Goal: Task Accomplishment & Management: Use online tool/utility

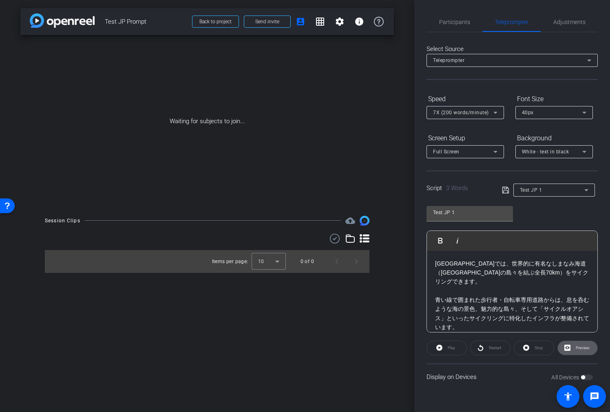
scroll to position [1463, 6]
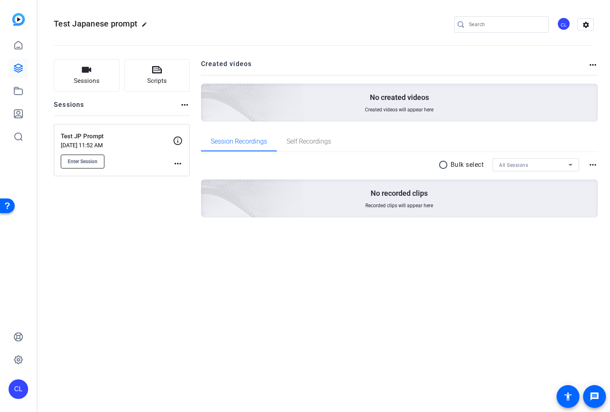
click at [98, 161] on button "Enter Session" at bounding box center [83, 162] width 44 height 14
click at [179, 163] on mat-icon "more_horiz" at bounding box center [178, 164] width 10 height 10
click at [195, 172] on span "Edit Session" at bounding box center [197, 175] width 37 height 10
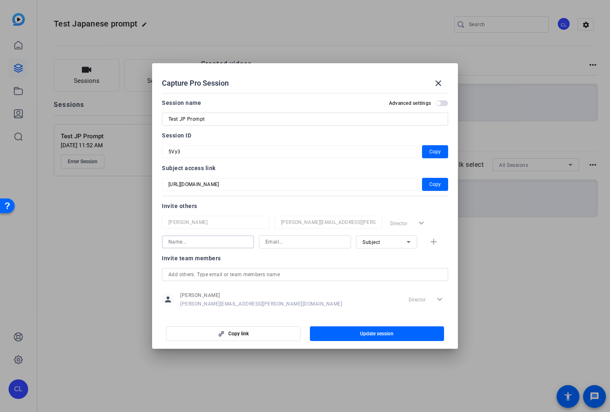
click at [224, 245] on input at bounding box center [207, 242] width 79 height 10
type input "Scott"
click at [295, 239] on input at bounding box center [304, 242] width 79 height 10
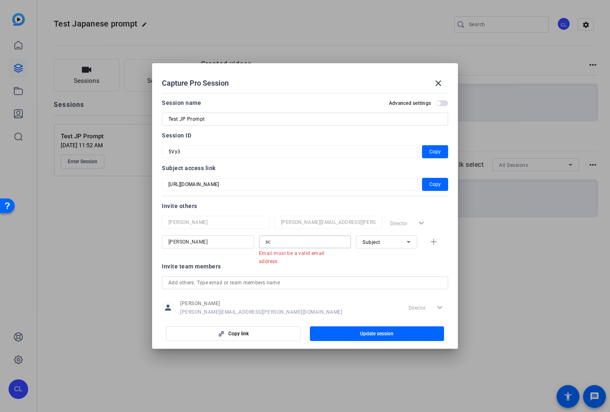
drag, startPoint x: 303, startPoint y: 241, endPoint x: 256, endPoint y: 240, distance: 47.3
click at [256, 240] on div "Scott sc Email must be a valid email address. Subject add" at bounding box center [305, 245] width 286 height 21
paste input "Scott.Defillippo@aig.com"
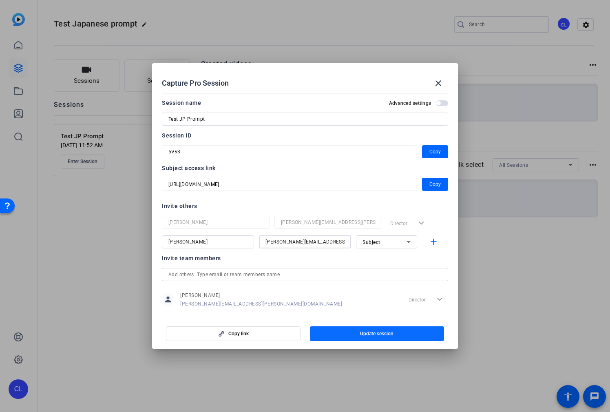
type input "Scott.Defillippo@aig.com"
click at [409, 334] on span "button" at bounding box center [377, 334] width 135 height 20
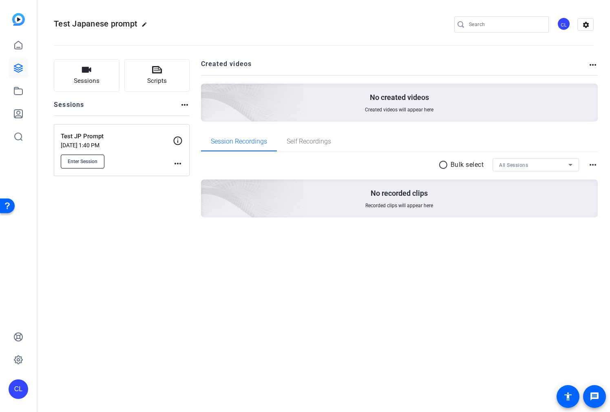
click at [91, 158] on span "Enter Session" at bounding box center [83, 161] width 30 height 7
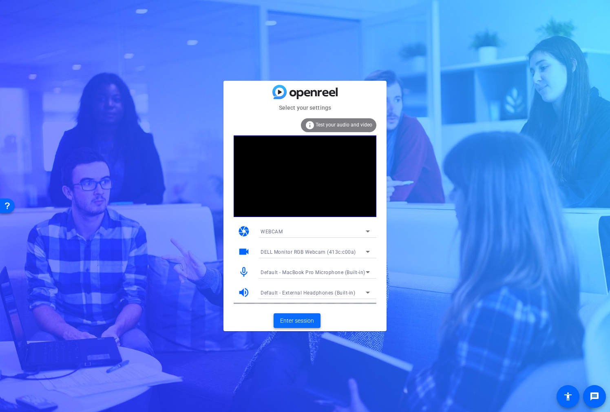
click at [305, 319] on span "Enter session" at bounding box center [297, 320] width 34 height 9
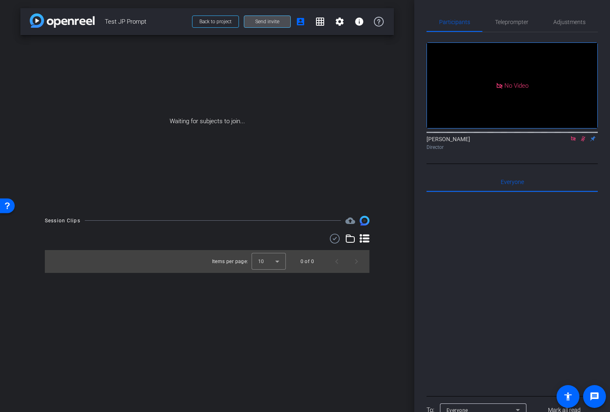
click at [266, 22] on span "Send invite" at bounding box center [267, 21] width 24 height 7
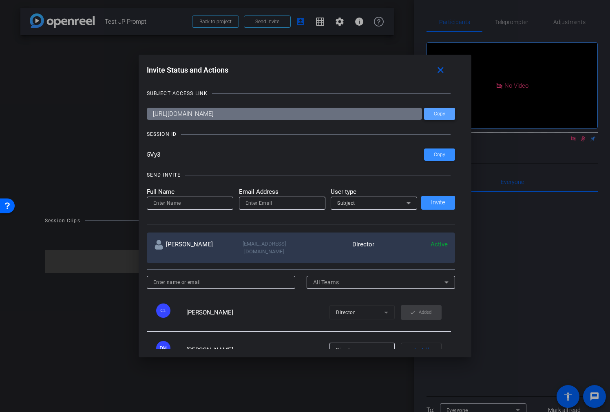
click at [449, 112] on span at bounding box center [439, 114] width 31 height 20
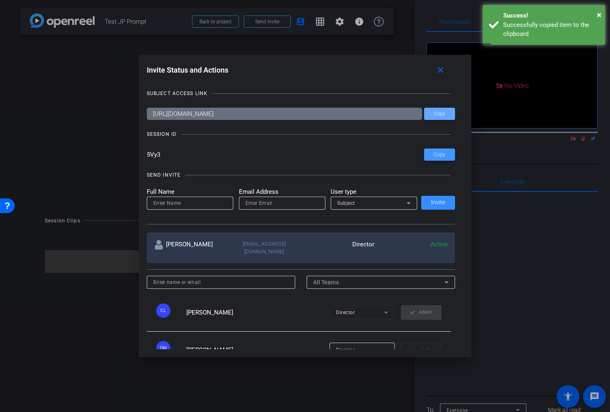
click at [440, 155] on span "Copy" at bounding box center [439, 155] width 11 height 6
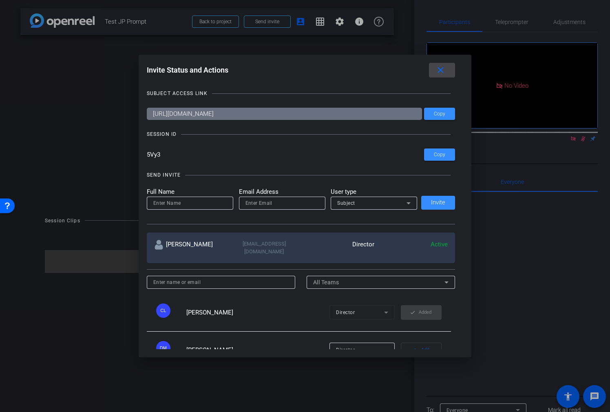
click at [441, 71] on mat-icon "close" at bounding box center [440, 70] width 10 height 10
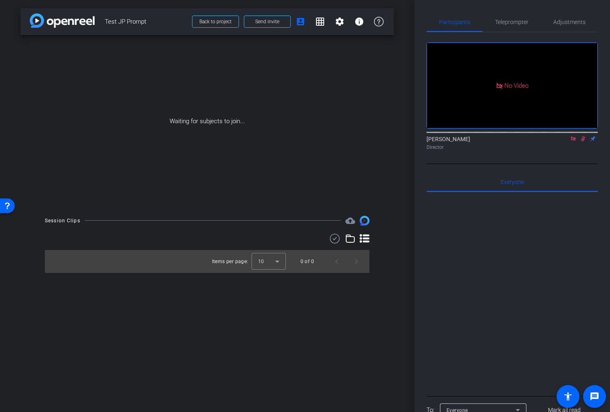
click at [573, 141] on icon at bounding box center [573, 138] width 4 height 4
click at [519, 21] on span "Teleprompter" at bounding box center [511, 22] width 33 height 6
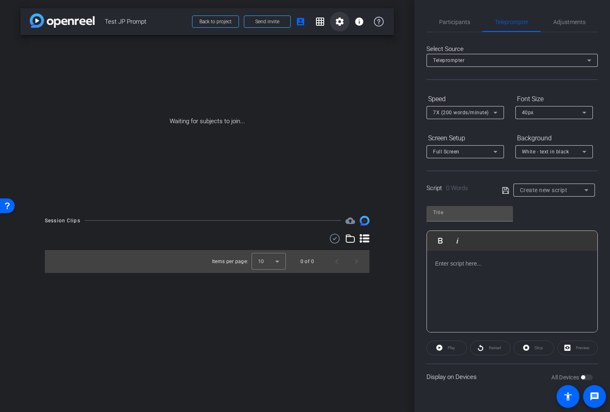
click at [336, 24] on mat-icon "settings" at bounding box center [340, 22] width 10 height 10
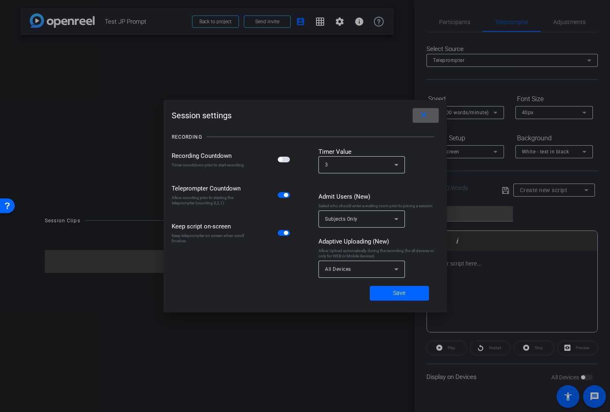
click at [285, 193] on span "button" at bounding box center [286, 195] width 4 height 4
click at [400, 292] on span "Save" at bounding box center [399, 293] width 12 height 9
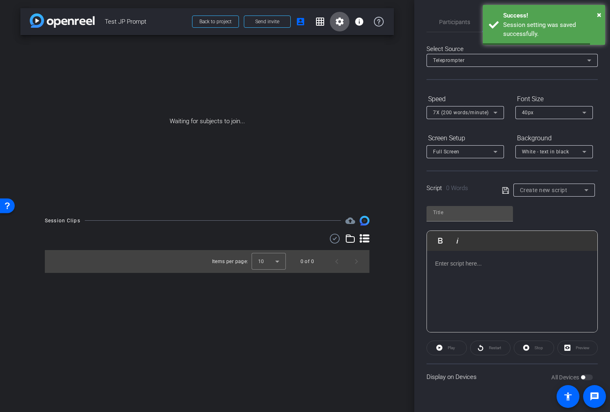
click at [544, 192] on span "Create new script" at bounding box center [544, 190] width 48 height 7
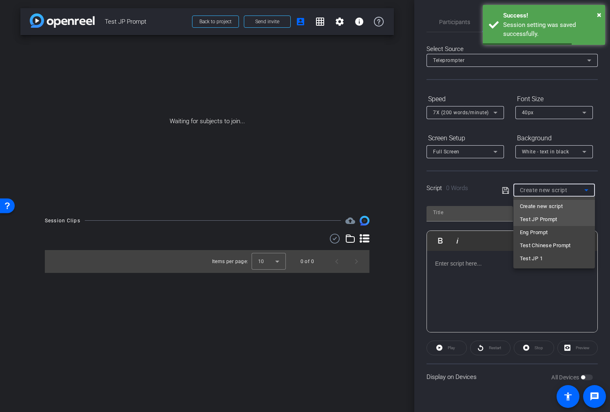
click at [557, 223] on span "Test JP Prompt" at bounding box center [539, 219] width 38 height 10
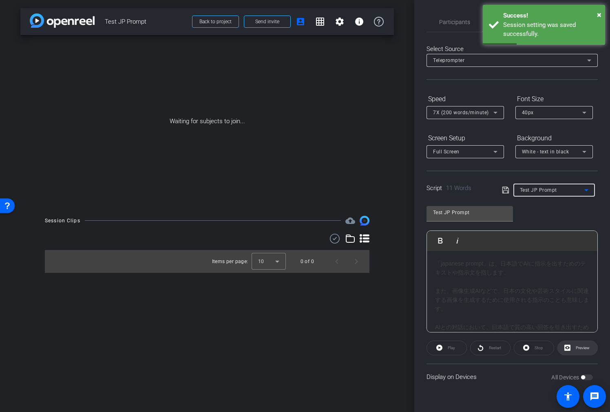
click at [581, 349] on span "Preview" at bounding box center [583, 347] width 14 height 4
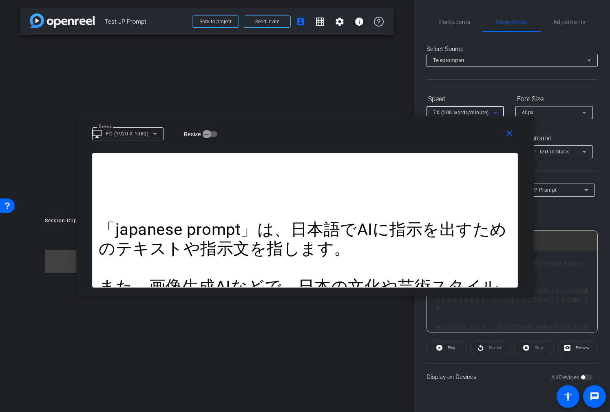
click at [477, 110] on span "7X (200 words/minute)" at bounding box center [461, 113] width 56 height 6
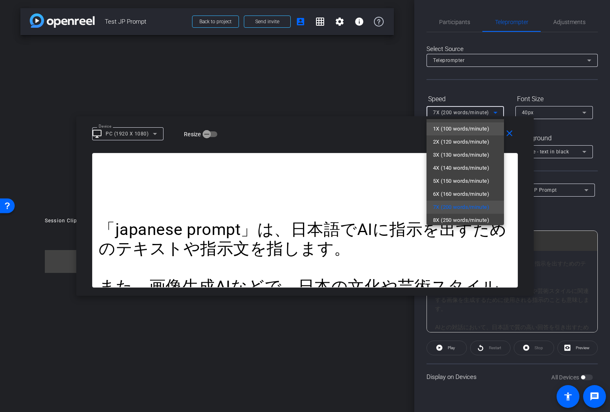
click at [471, 125] on span "1X (100 words/minute)" at bounding box center [461, 129] width 56 height 10
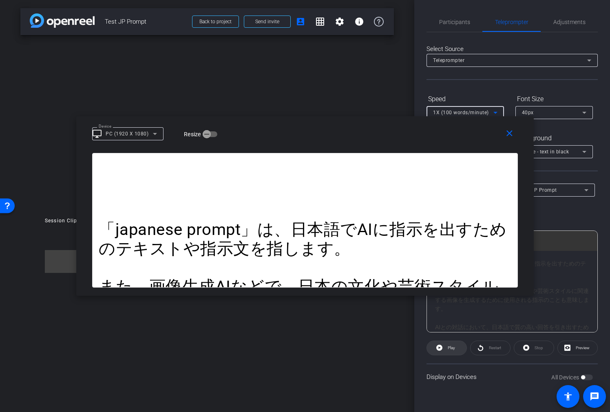
click at [442, 351] on span at bounding box center [447, 348] width 40 height 20
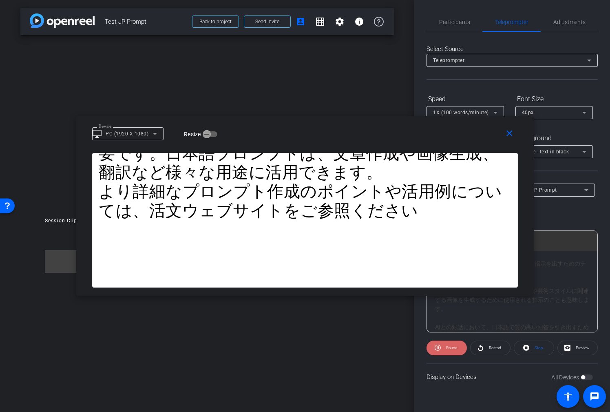
click at [444, 349] on span "Pause" at bounding box center [450, 347] width 13 height 11
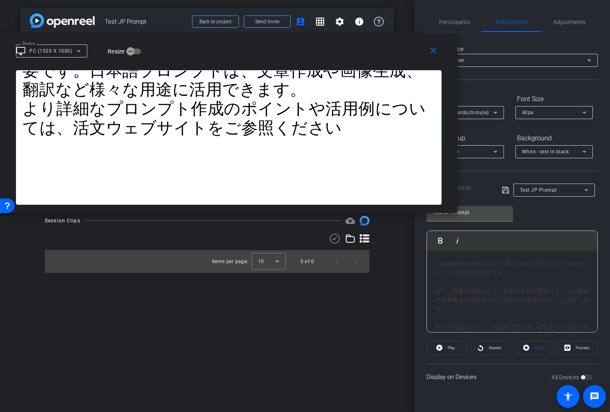
drag, startPoint x: 477, startPoint y: 123, endPoint x: 369, endPoint y: 40, distance: 136.0
click at [368, 39] on div "close Device desktop_windows PC (1920 X 1080) Resize" at bounding box center [228, 51] width 457 height 37
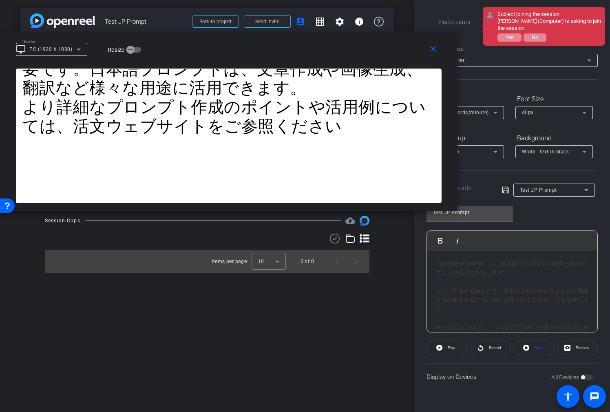
click at [511, 42] on div "Subject joining the session [PERSON_NAME] (Computer) is asking to join the sess…" at bounding box center [544, 26] width 122 height 39
click at [512, 39] on span "Yes" at bounding box center [510, 38] width 8 height 6
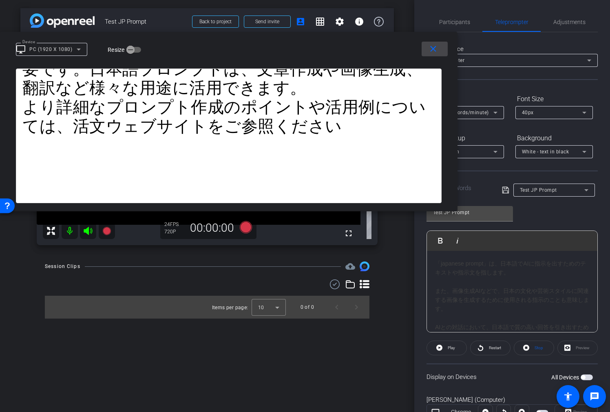
click at [433, 49] on mat-icon "close" at bounding box center [433, 49] width 10 height 10
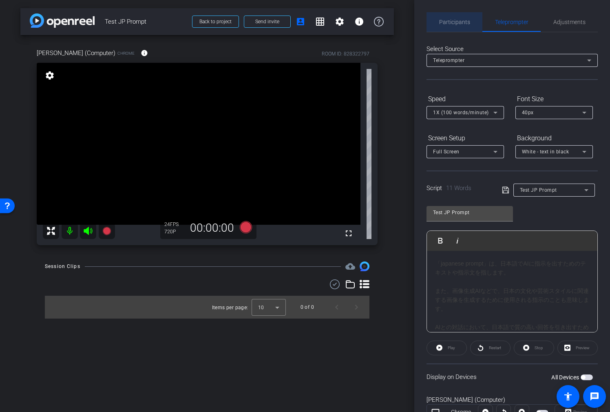
click at [461, 22] on span "Participants" at bounding box center [454, 22] width 31 height 6
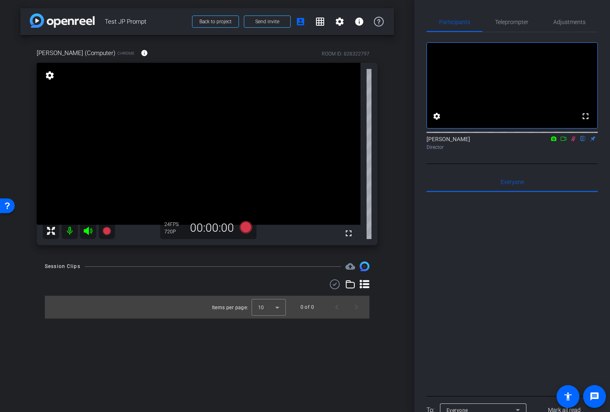
click at [574, 141] on icon at bounding box center [573, 138] width 4 height 5
click at [525, 18] on span "Teleprompter" at bounding box center [511, 22] width 33 height 20
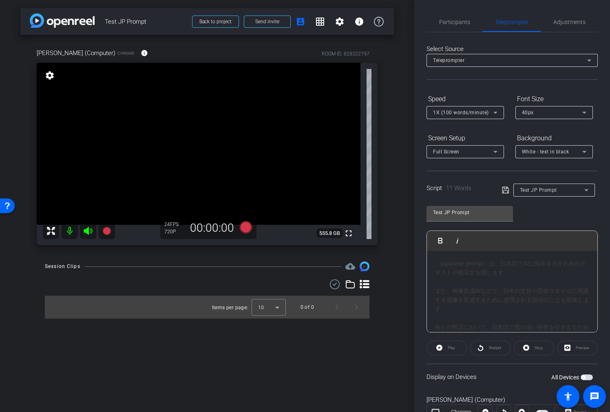
scroll to position [34, 0]
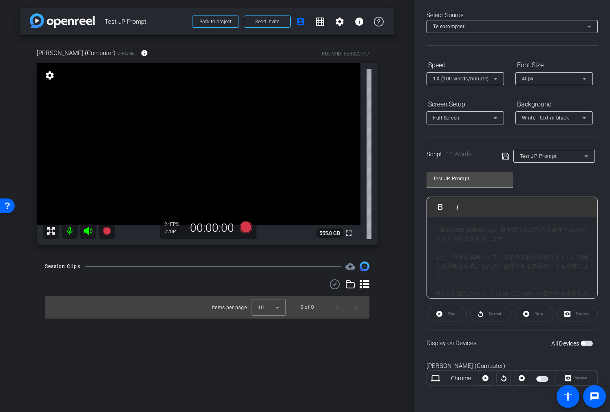
click at [585, 344] on span "button" at bounding box center [587, 343] width 12 height 6
click at [576, 378] on span "Preview" at bounding box center [580, 378] width 14 height 4
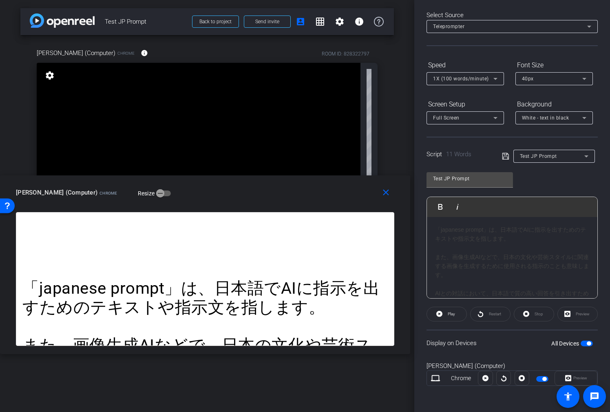
drag, startPoint x: 385, startPoint y: 138, endPoint x: 281, endPoint y: 197, distance: 119.8
click at [281, 197] on div "[PERSON_NAME] (Computer) Chrome Resize" at bounding box center [208, 192] width 384 height 15
click at [552, 76] on div "40px" at bounding box center [552, 78] width 60 height 10
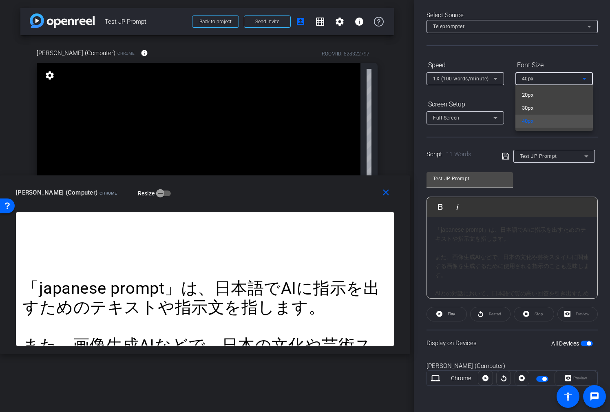
drag, startPoint x: 502, startPoint y: 95, endPoint x: 496, endPoint y: 85, distance: 11.4
click at [502, 94] on div at bounding box center [305, 206] width 610 height 412
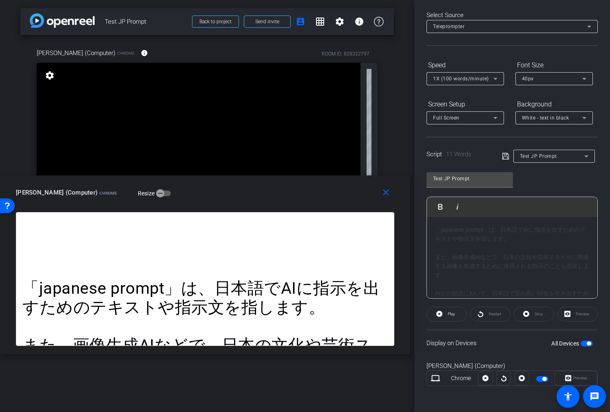
click at [495, 81] on icon at bounding box center [495, 79] width 10 height 10
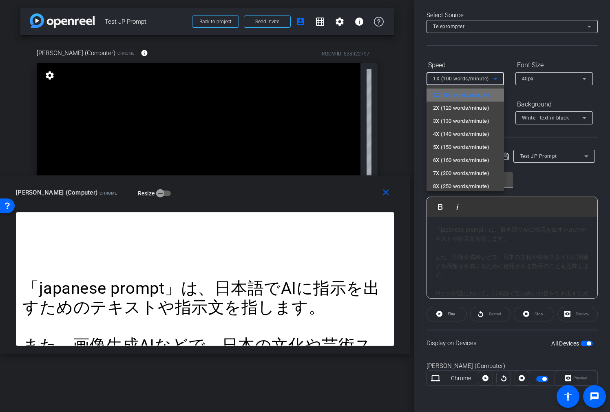
click at [487, 97] on span "1X (100 words/minute)" at bounding box center [461, 95] width 56 height 10
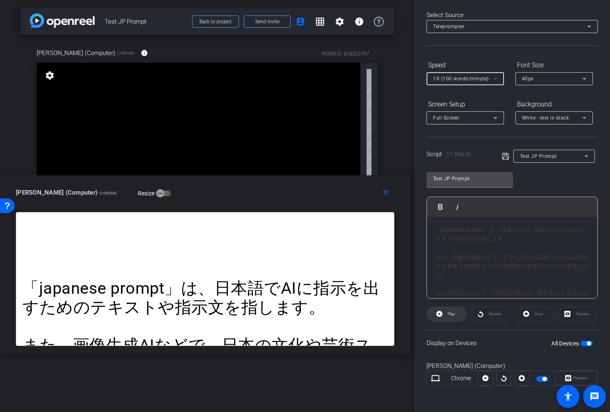
click at [451, 313] on span "Play" at bounding box center [451, 313] width 7 height 4
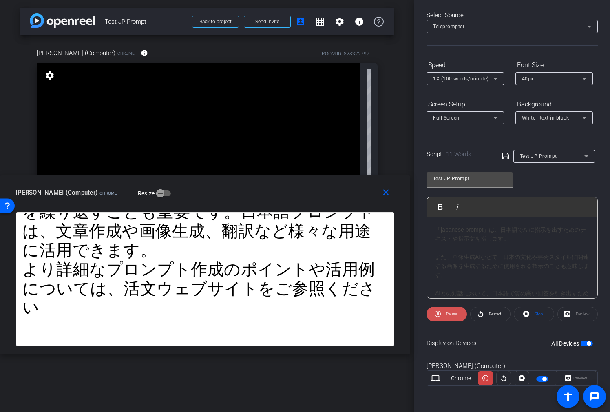
click at [457, 317] on span at bounding box center [446, 314] width 40 height 20
click at [456, 309] on span at bounding box center [447, 314] width 40 height 20
click at [456, 311] on span "Pause" at bounding box center [451, 313] width 11 height 4
click at [541, 157] on span "Test JP Prompt" at bounding box center [538, 156] width 37 height 6
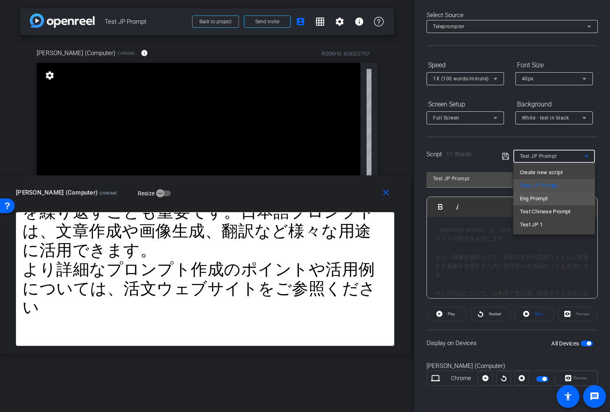
drag, startPoint x: 538, startPoint y: 195, endPoint x: 539, endPoint y: 200, distance: 4.5
click at [538, 195] on span "Eng Prompt" at bounding box center [534, 199] width 28 height 10
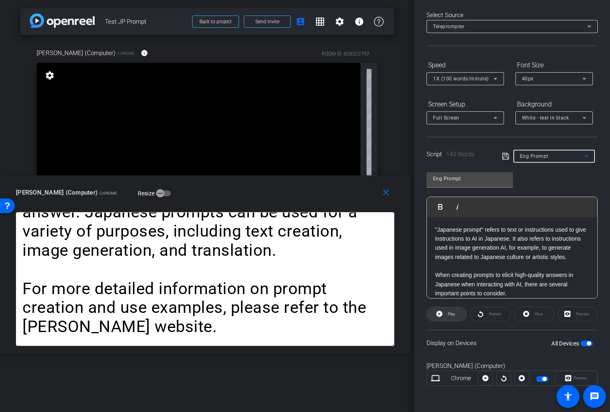
click at [456, 312] on span at bounding box center [447, 314] width 40 height 20
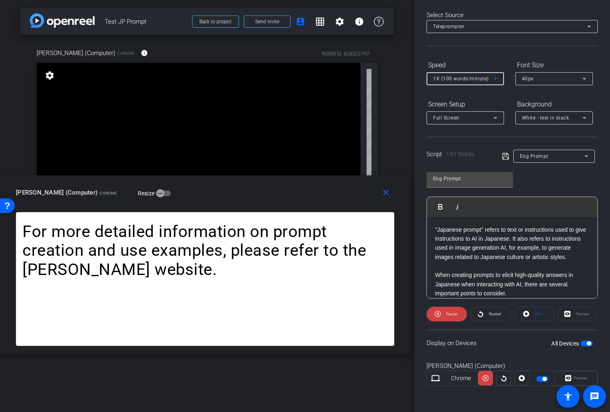
click at [499, 77] on icon at bounding box center [495, 79] width 10 height 10
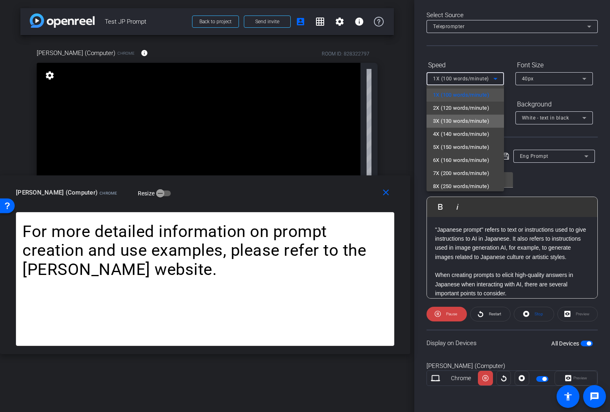
click at [484, 124] on span "3X (130 words/minute)" at bounding box center [461, 121] width 56 height 10
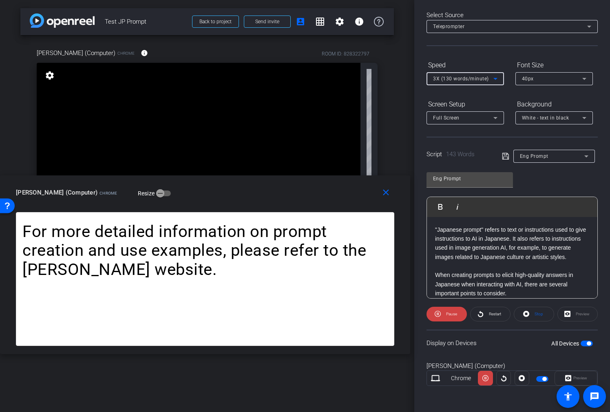
click at [486, 75] on div "3X (130 words/minute)" at bounding box center [463, 78] width 60 height 10
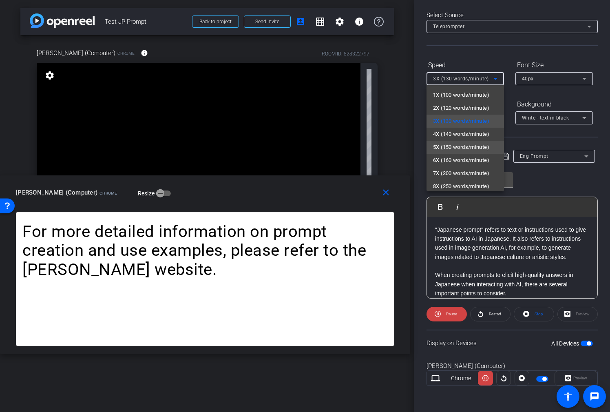
click at [469, 145] on span "5X (150 words/minute)" at bounding box center [461, 147] width 56 height 10
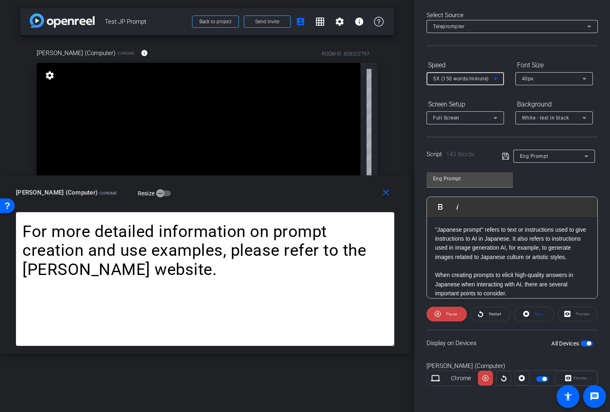
click at [492, 79] on icon at bounding box center [495, 79] width 10 height 10
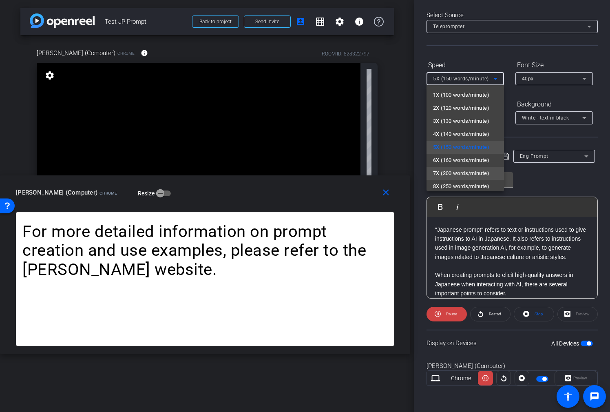
click at [473, 169] on span "7X (200 words/minute)" at bounding box center [461, 173] width 56 height 10
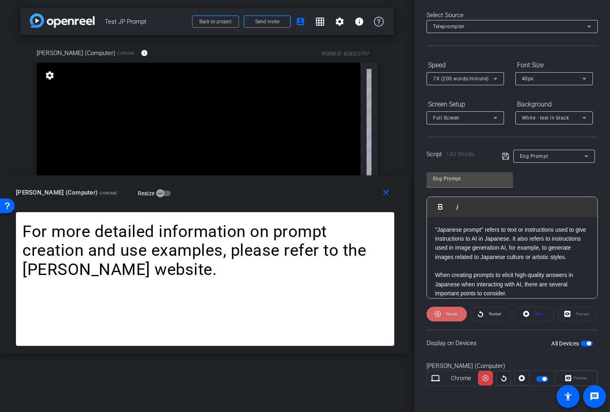
click at [446, 313] on span "Pause" at bounding box center [451, 313] width 11 height 4
click at [543, 155] on span "Eng Prompt" at bounding box center [534, 156] width 29 height 6
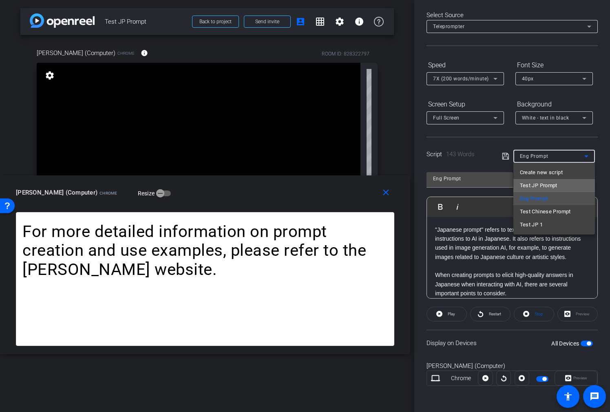
click at [545, 187] on span "Test JP Prompt" at bounding box center [539, 186] width 38 height 10
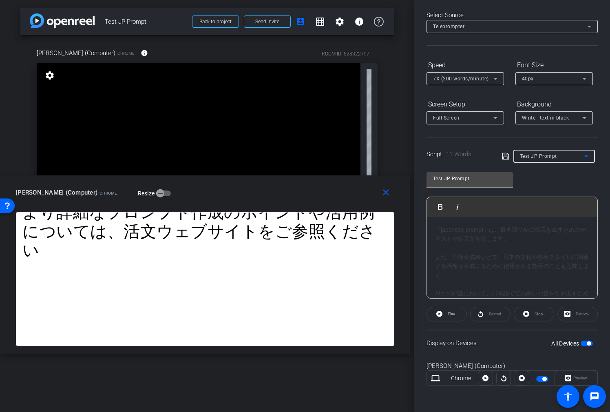
click at [464, 79] on span "7X (200 words/minute)" at bounding box center [461, 79] width 56 height 6
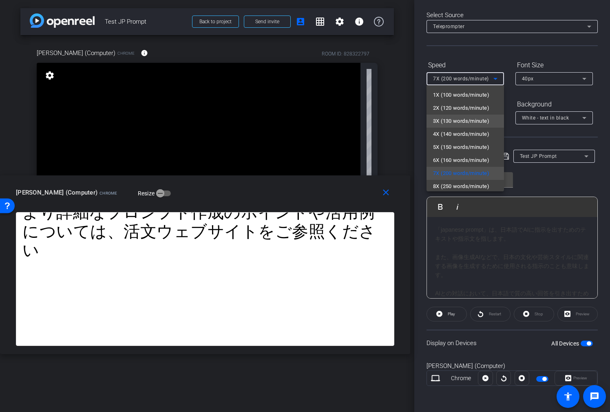
click at [466, 122] on span "3X (130 words/minute)" at bounding box center [461, 121] width 56 height 10
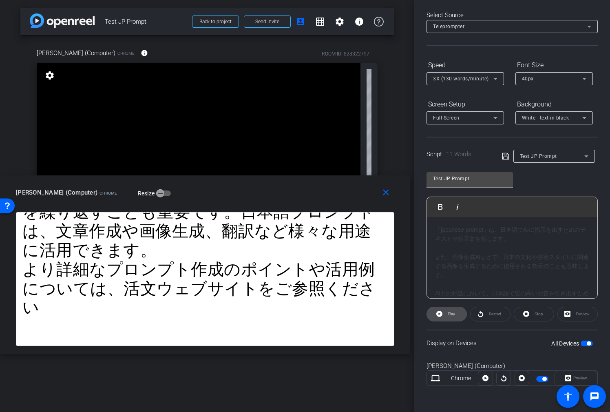
click at [444, 315] on span at bounding box center [447, 314] width 40 height 20
click at [444, 313] on span "Pause" at bounding box center [450, 313] width 13 height 11
click at [495, 74] on icon at bounding box center [495, 79] width 10 height 10
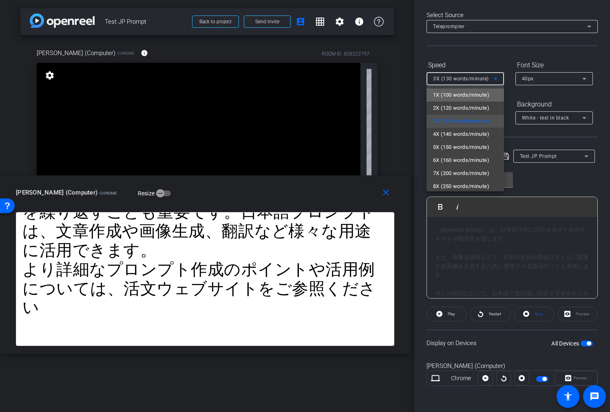
click at [472, 95] on span "1X (100 words/minute)" at bounding box center [461, 95] width 56 height 10
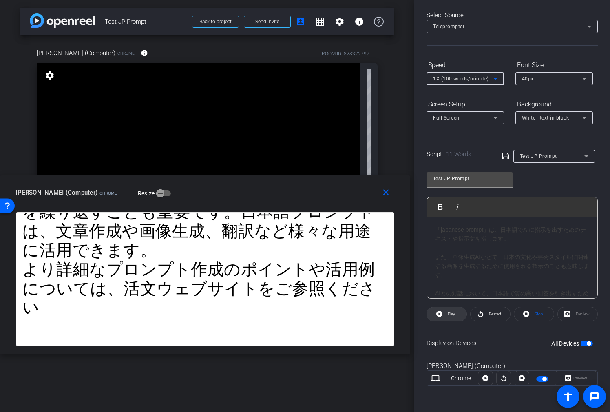
click at [446, 315] on span "Play" at bounding box center [450, 313] width 9 height 11
click at [447, 314] on span "Pause" at bounding box center [451, 313] width 11 height 4
click at [542, 157] on span "Test JP Prompt" at bounding box center [538, 156] width 37 height 6
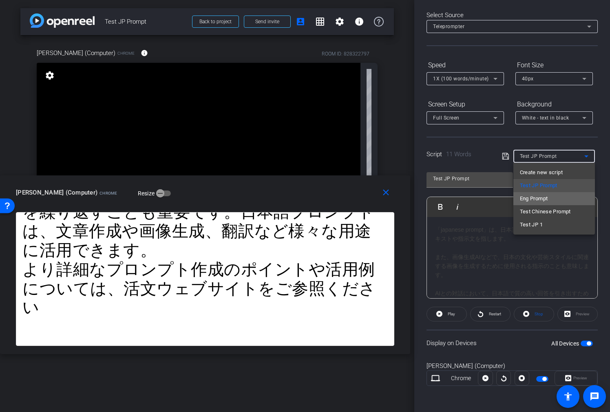
click at [552, 199] on mat-option "Eng Prompt" at bounding box center [554, 198] width 82 height 13
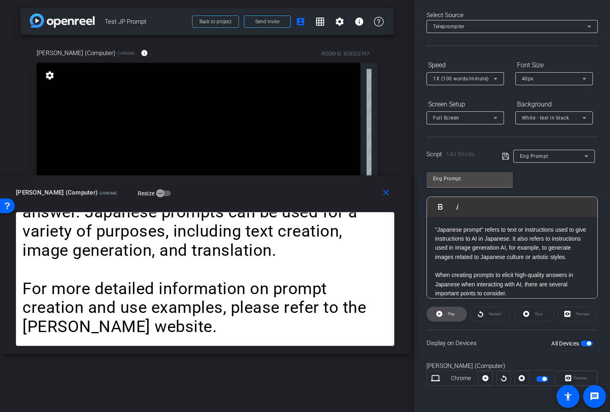
click at [447, 314] on span "Play" at bounding box center [450, 313] width 9 height 11
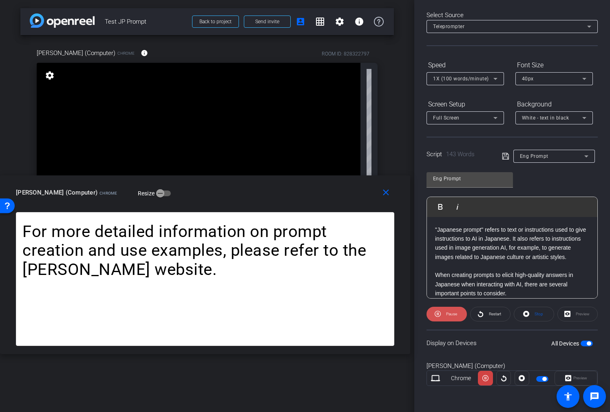
click at [447, 311] on span "Pause" at bounding box center [451, 313] width 11 height 4
click at [491, 82] on icon at bounding box center [495, 79] width 10 height 10
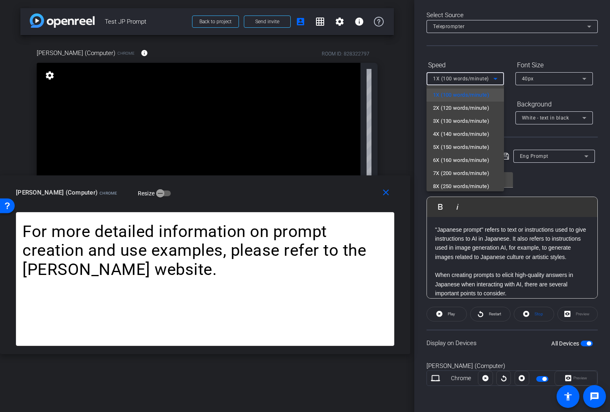
click at [481, 118] on span "3X (130 words/minute)" at bounding box center [461, 121] width 56 height 10
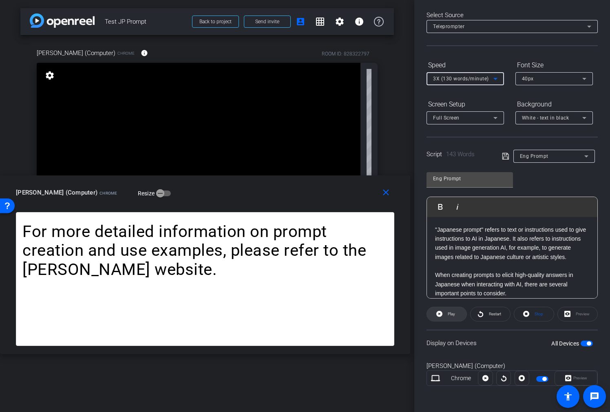
click at [449, 310] on span "Play" at bounding box center [450, 313] width 9 height 11
click at [449, 311] on span "Pause" at bounding box center [451, 313] width 11 height 4
click at [502, 153] on icon at bounding box center [505, 156] width 7 height 7
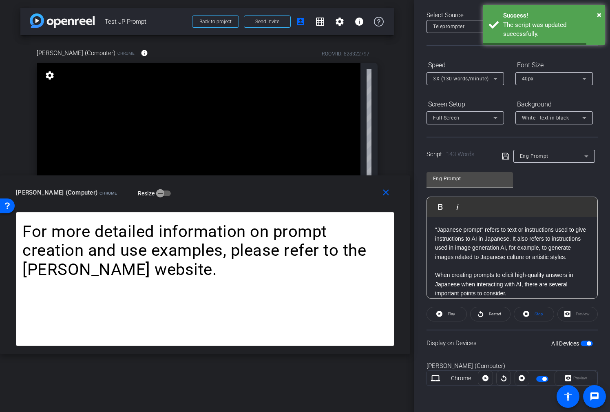
click at [493, 82] on icon at bounding box center [495, 79] width 10 height 10
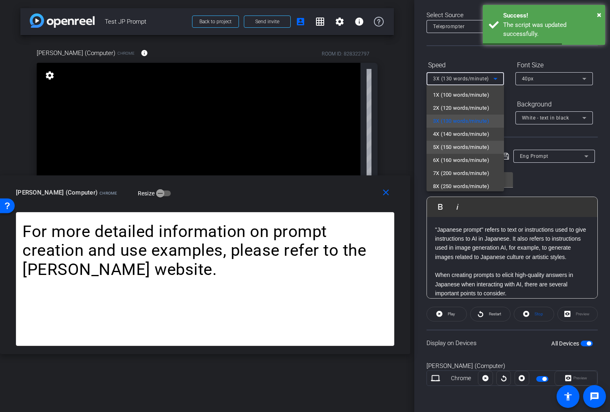
click at [480, 149] on span "5X (150 words/minute)" at bounding box center [461, 147] width 56 height 10
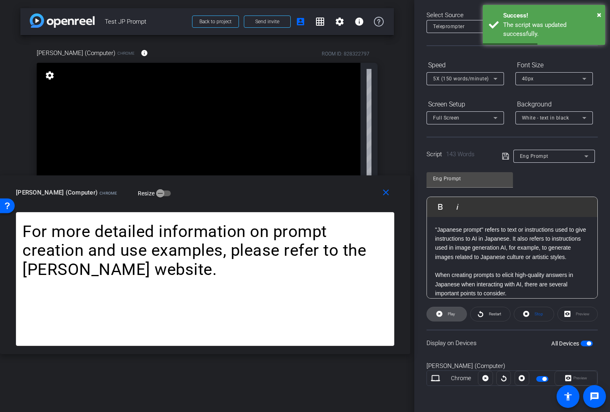
click at [455, 311] on span "Play" at bounding box center [450, 313] width 9 height 11
click at [454, 311] on span "Pause" at bounding box center [451, 313] width 11 height 4
click at [490, 316] on span "Restart" at bounding box center [494, 313] width 14 height 11
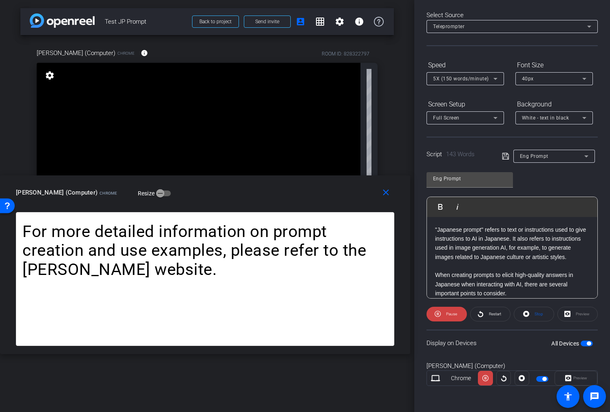
click at [495, 73] on div "5X (150 words/minute)" at bounding box center [465, 78] width 64 height 13
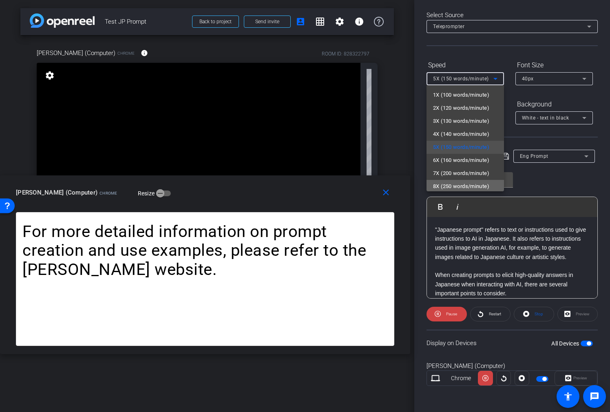
click at [462, 184] on span "8X (250 words/minute)" at bounding box center [461, 186] width 56 height 10
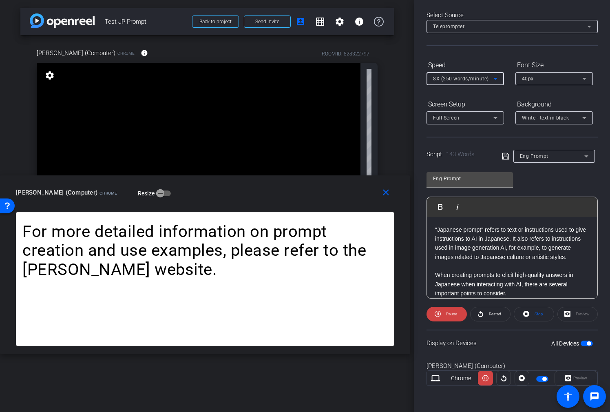
click at [480, 78] on span "8X (250 words/minute)" at bounding box center [461, 79] width 56 height 6
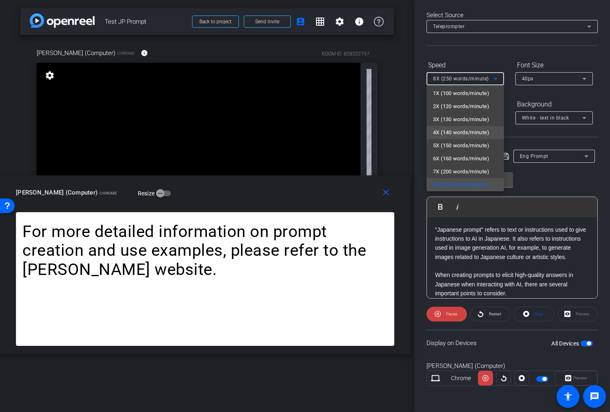
scroll to position [18, 0]
click at [461, 186] on span "9X (300 words/minute)" at bounding box center [461, 182] width 56 height 10
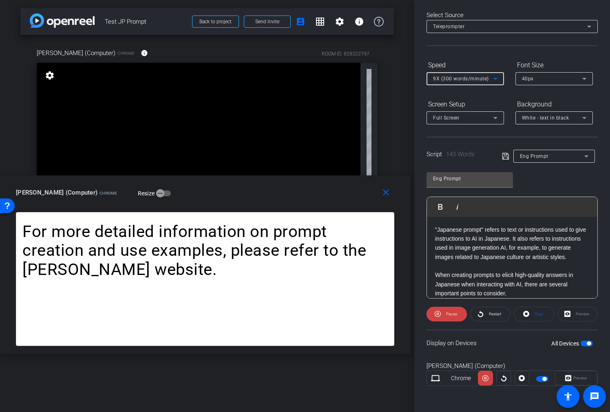
click at [491, 83] on div "9X (300 words/minute)" at bounding box center [463, 78] width 60 height 10
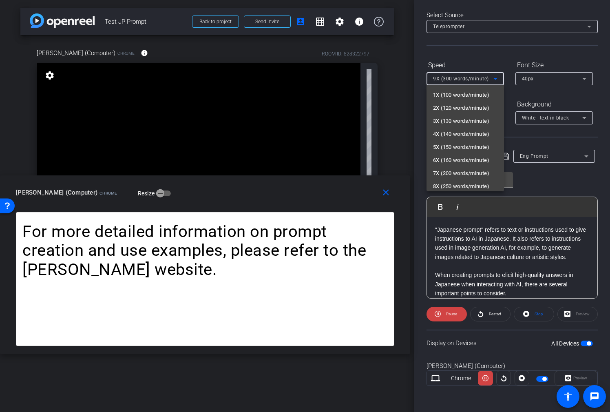
scroll to position [15, 0]
click at [487, 106] on span "3X (130 words/minute)" at bounding box center [461, 107] width 56 height 10
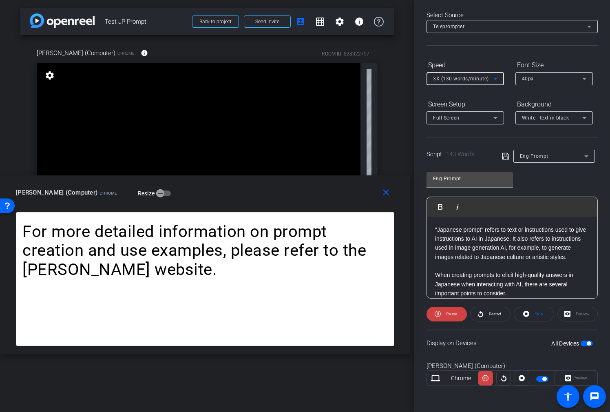
click at [490, 76] on div "3X (130 words/minute)" at bounding box center [463, 78] width 60 height 10
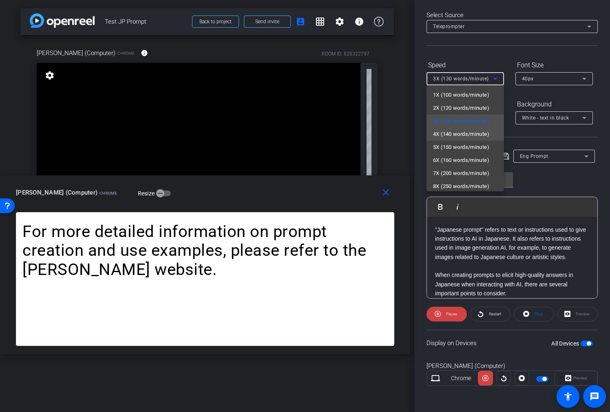
click at [477, 139] on span "4X (140 words/minute)" at bounding box center [461, 134] width 56 height 10
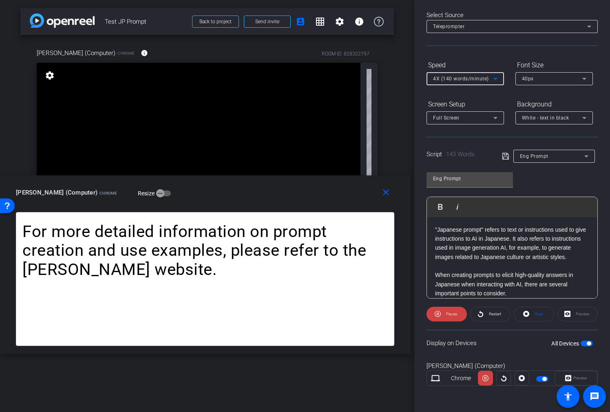
click at [486, 76] on span "4X (140 words/minute)" at bounding box center [461, 79] width 56 height 6
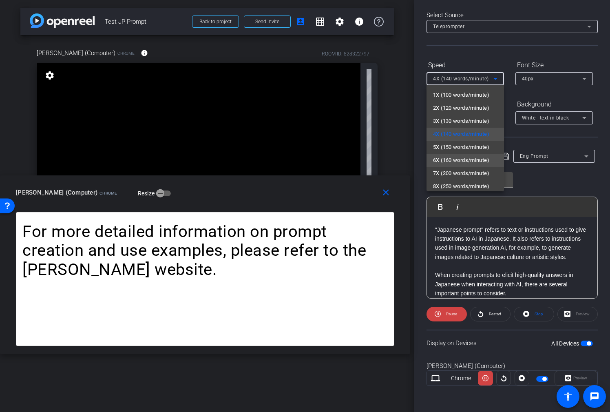
scroll to position [18, 0]
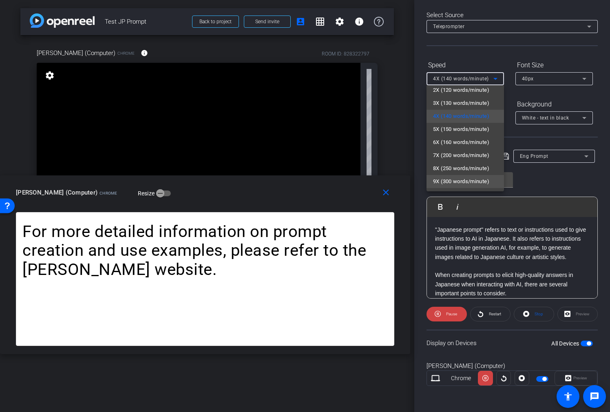
click at [466, 177] on span "9X (300 words/minute)" at bounding box center [461, 182] width 56 height 10
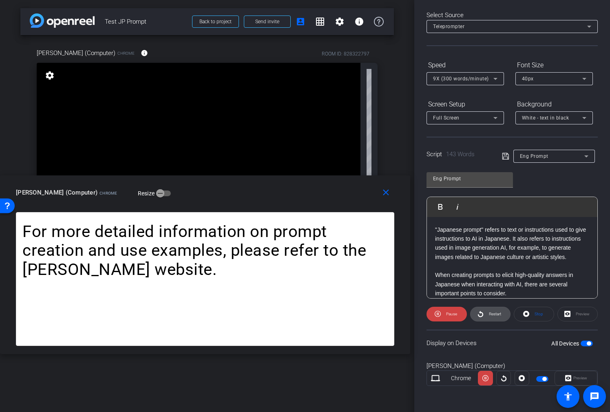
click at [492, 315] on span "Restart" at bounding box center [495, 313] width 12 height 4
click at [490, 74] on icon at bounding box center [495, 79] width 10 height 10
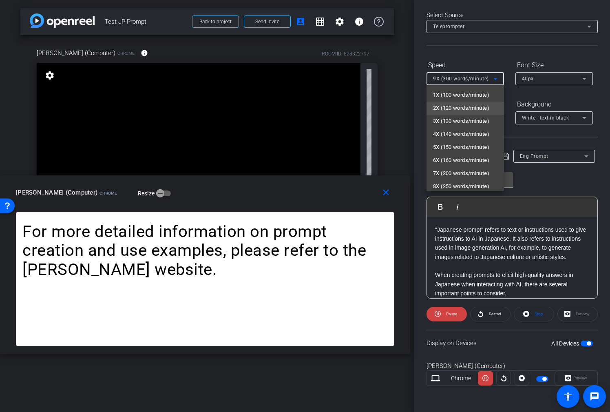
scroll to position [15, 0]
drag, startPoint x: 561, startPoint y: 88, endPoint x: 568, endPoint y: 77, distance: 12.2
click at [562, 88] on div at bounding box center [305, 206] width 610 height 412
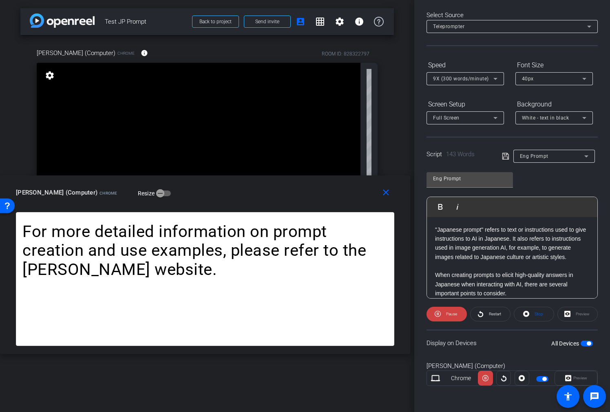
click at [566, 78] on div "40px" at bounding box center [552, 78] width 60 height 10
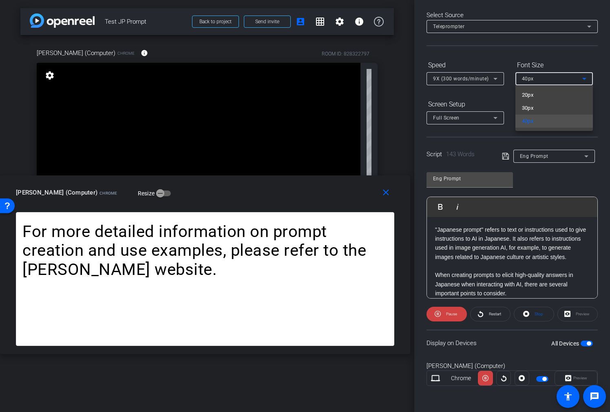
click at [543, 47] on div at bounding box center [305, 206] width 610 height 412
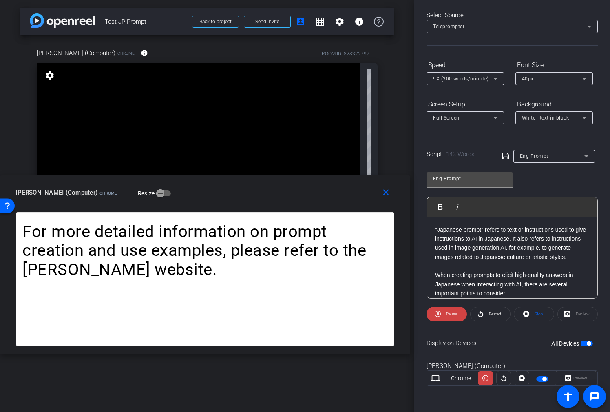
click at [497, 74] on icon at bounding box center [495, 79] width 10 height 10
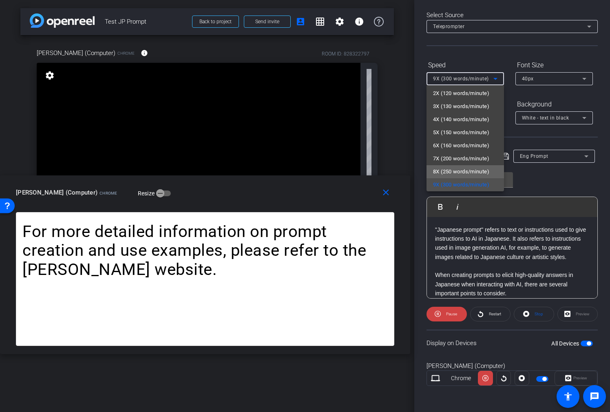
click at [477, 170] on span "8X (250 words/minute)" at bounding box center [461, 172] width 56 height 10
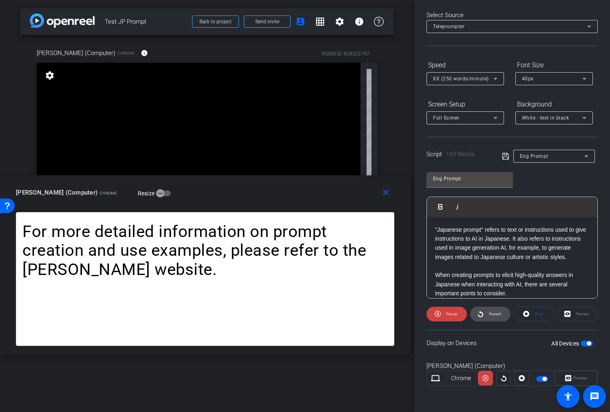
click at [504, 314] on span at bounding box center [491, 314] width 40 height 20
click at [552, 161] on div "Eng Prompt" at bounding box center [552, 156] width 64 height 10
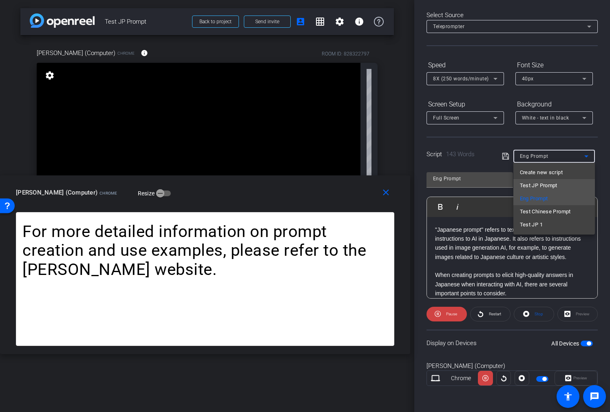
click at [546, 188] on span "Test JP Prompt" at bounding box center [539, 186] width 38 height 10
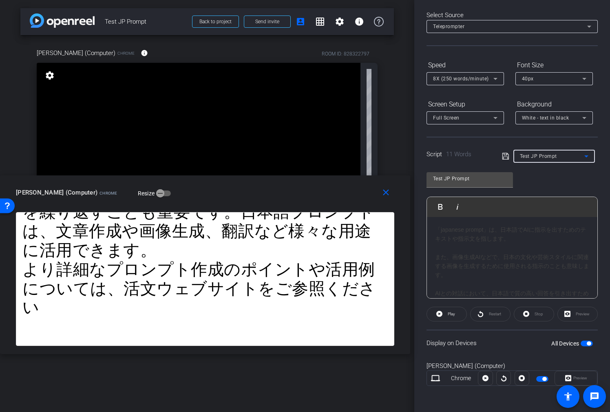
click at [475, 76] on span "8X (250 words/minute)" at bounding box center [461, 79] width 56 height 6
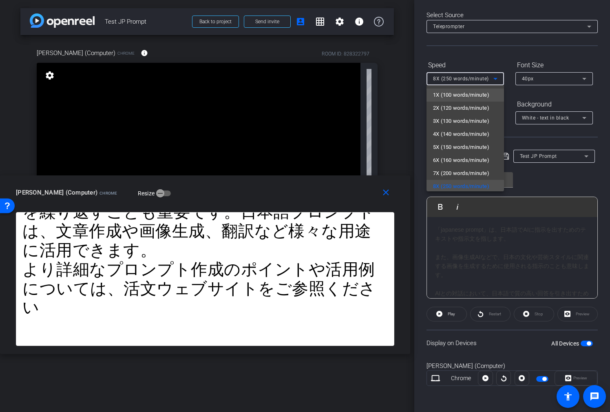
scroll to position [2, 0]
click at [463, 94] on span "1X (100 words/minute)" at bounding box center [461, 93] width 56 height 10
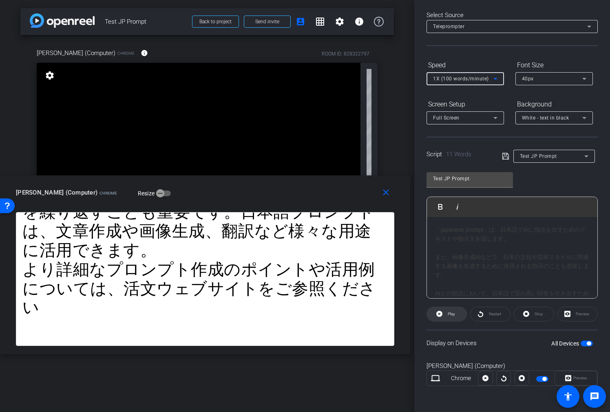
click at [451, 317] on span "Play" at bounding box center [450, 313] width 9 height 11
click at [451, 317] on span "Pause" at bounding box center [450, 313] width 13 height 11
click at [546, 288] on div "より詳細なプロンプト作成のポイントや活用例については、 活文ウェブサイト をご参照ください" at bounding box center [512, 281] width 154 height 18
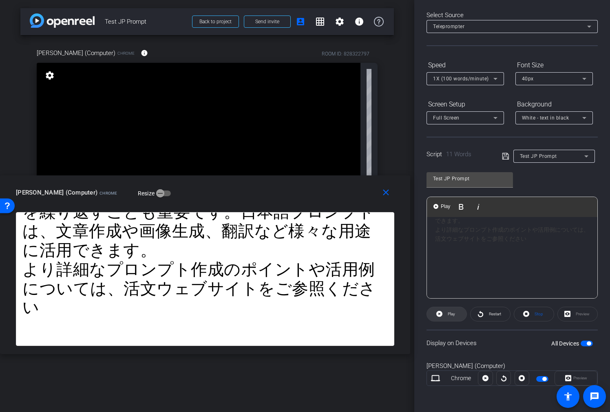
click at [451, 315] on span "Play" at bounding box center [451, 313] width 7 height 4
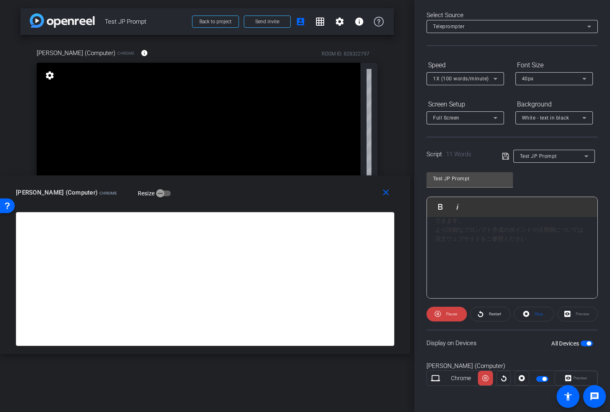
click at [514, 255] on p at bounding box center [512, 256] width 154 height 9
click at [455, 316] on span "Play" at bounding box center [451, 313] width 7 height 4
click at [455, 314] on span "Pause" at bounding box center [451, 313] width 11 height 4
click at [466, 77] on span "1X (100 words/minute)" at bounding box center [461, 79] width 56 height 6
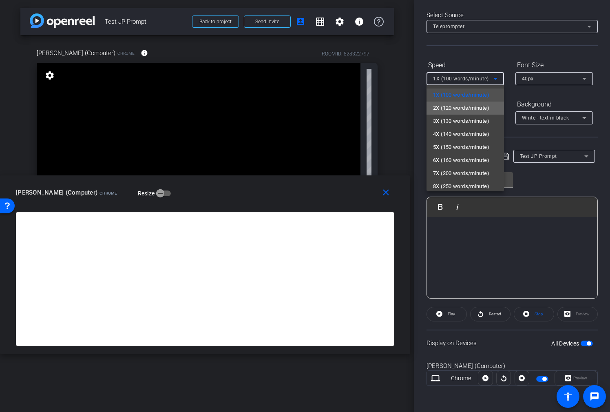
click at [462, 104] on span "2X (120 words/minute)" at bounding box center [461, 108] width 56 height 10
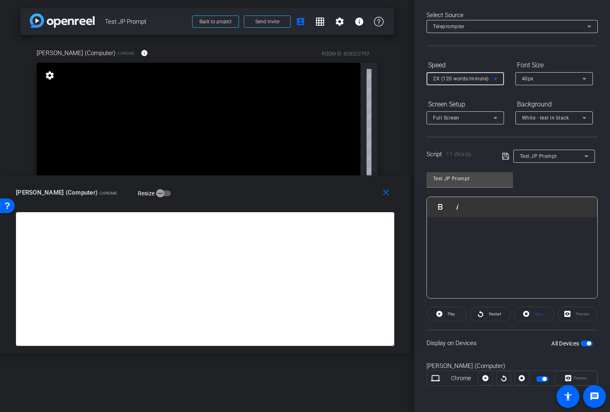
click at [475, 79] on span "2X (120 words/minute)" at bounding box center [461, 79] width 56 height 6
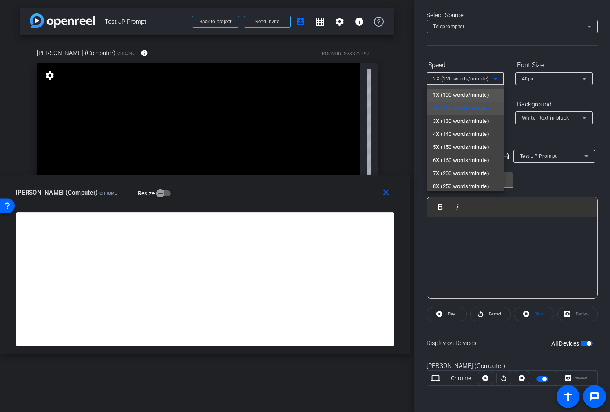
click at [473, 92] on span "1X (100 words/minute)" at bounding box center [461, 95] width 56 height 10
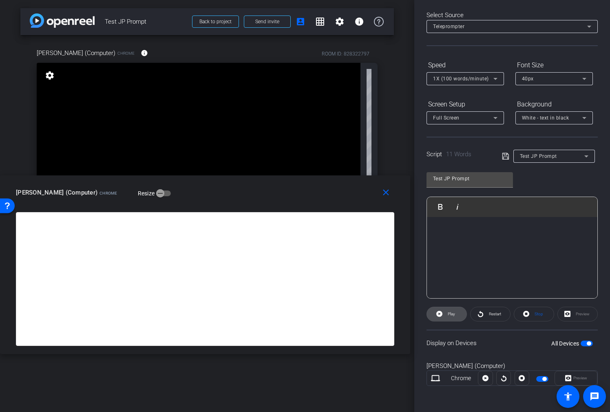
click at [451, 315] on span "Play" at bounding box center [451, 313] width 7 height 4
click at [471, 281] on p at bounding box center [512, 284] width 154 height 9
click at [453, 315] on span "Pause" at bounding box center [451, 313] width 11 height 4
click at [508, 157] on icon at bounding box center [505, 156] width 7 height 10
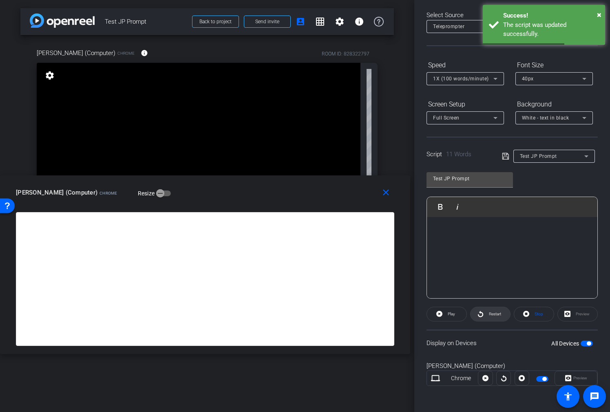
click at [493, 316] on span "Restart" at bounding box center [494, 313] width 14 height 11
click at [458, 317] on span at bounding box center [446, 314] width 40 height 20
click at [475, 78] on span "1X (100 words/minute)" at bounding box center [461, 79] width 56 height 6
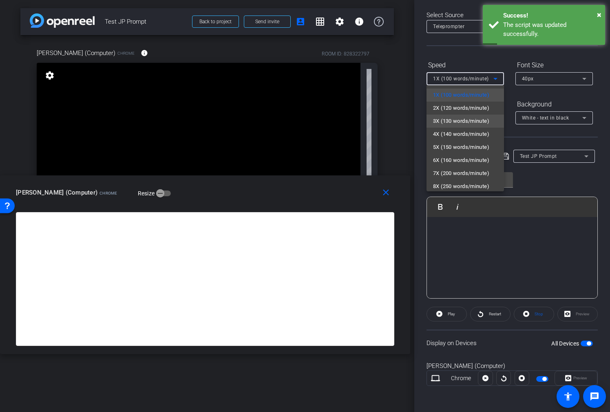
click at [476, 119] on span "3X (130 words/minute)" at bounding box center [461, 121] width 56 height 10
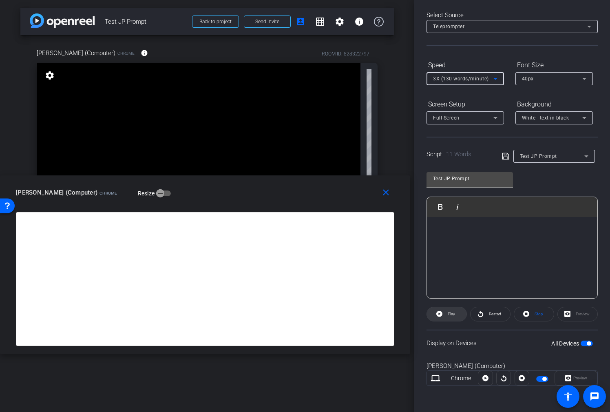
click at [446, 316] on span "Play" at bounding box center [450, 313] width 9 height 11
click at [446, 316] on span "Pause" at bounding box center [450, 313] width 13 height 11
click at [448, 314] on span "Play" at bounding box center [451, 313] width 7 height 4
click at [452, 313] on span "Pause" at bounding box center [451, 313] width 11 height 4
drag, startPoint x: 468, startPoint y: 297, endPoint x: 474, endPoint y: 250, distance: 47.7
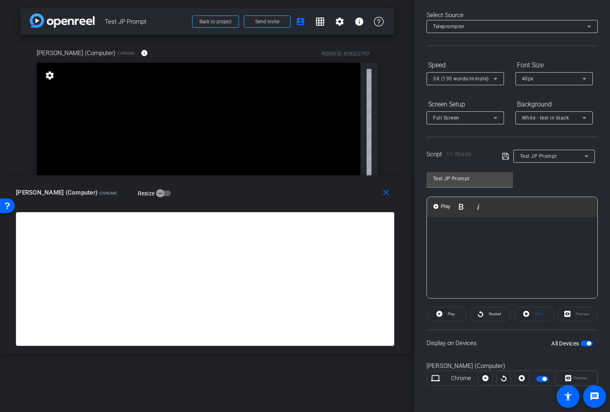
click at [468, 297] on p at bounding box center [512, 293] width 154 height 9
click at [467, 76] on span "3X (130 words/minute)" at bounding box center [461, 79] width 56 height 6
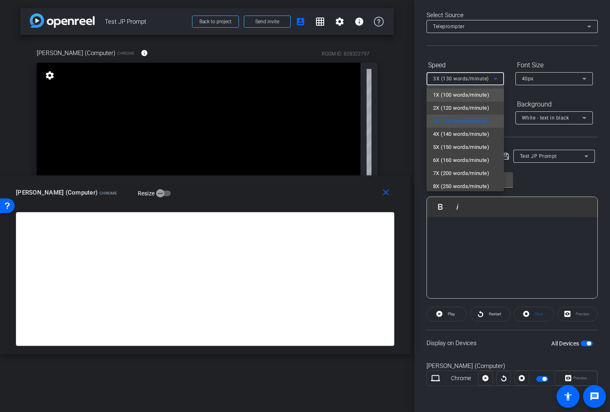
click at [468, 91] on span "1X (100 words/minute)" at bounding box center [461, 95] width 56 height 10
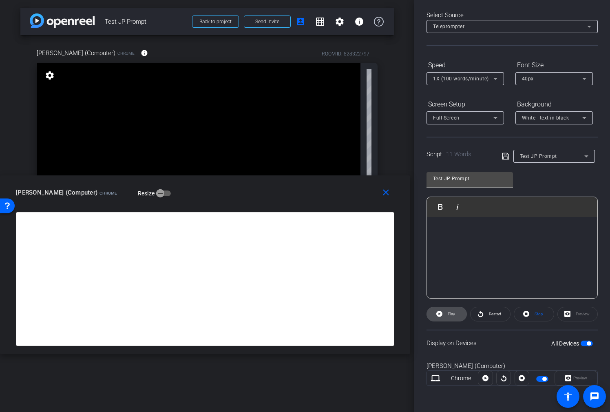
click at [450, 316] on span "Play" at bounding box center [450, 313] width 9 height 11
click at [451, 315] on span "Pause" at bounding box center [451, 313] width 11 height 4
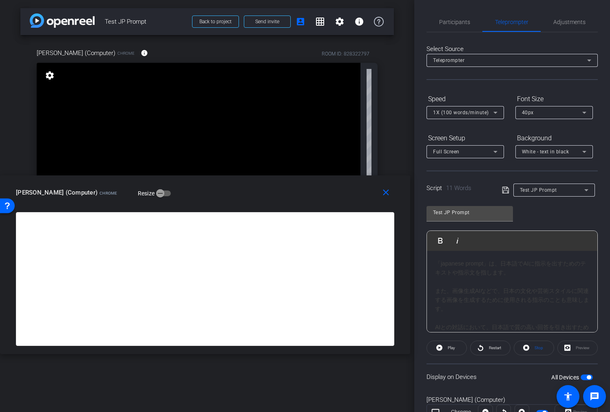
click at [438, 263] on div "「japanese prompt」は、日本語でAIに指示を出すためのテキストや指示文を指します。 また、画像生成AIなどで、日本の文化や芸術スタイルに関連する…" at bounding box center [512, 286] width 154 height 55
click at [488, 347] on span "Restart" at bounding box center [494, 347] width 14 height 11
click at [457, 347] on span at bounding box center [446, 348] width 40 height 20
drag, startPoint x: 473, startPoint y: 322, endPoint x: 468, endPoint y: 261, distance: 60.5
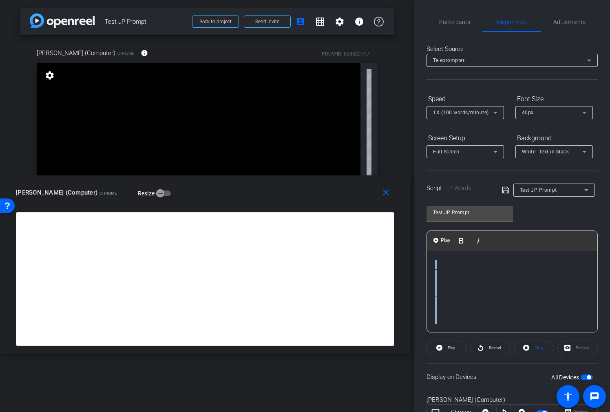
click at [468, 261] on div "「japanese prompt」は、日本語でAIに指示を出すためのテキストや指示文を指します。 また、画像生成AIなどで、日本の文化や芸術スタイルに関連する…" at bounding box center [512, 28] width 170 height 610
drag, startPoint x: 466, startPoint y: 317, endPoint x: 464, endPoint y: 262, distance: 55.1
click at [464, 259] on div "「japanese prompt」は、日本語でAIに指示を出すためのテキストや指示文を指します。 また、画像生成AIなどで、日本の文化や芸術スタイルに関連する…" at bounding box center [512, 50] width 170 height 564
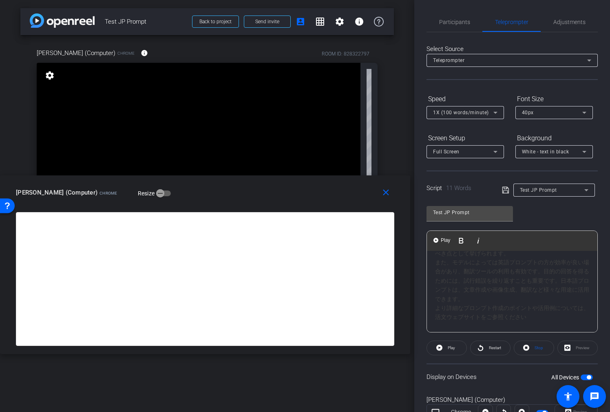
click at [513, 256] on div "日本語でAIに効果的に指示を出すためのプロンプト作成には、具体的な指示、役割設定、出力形式の指定などが考慮すべき点として挙げられます。 また、モデルによっては…" at bounding box center [512, 266] width 154 height 73
click at [487, 296] on div "日本語でAIに効果的に指示を出すためのプロンプト作成には、具体的な指示、役割設定、出力形式の指定などが考慮すべき点として挙げられます。 また、モデルによっては…" at bounding box center [512, 262] width 154 height 82
drag, startPoint x: 480, startPoint y: 314, endPoint x: 474, endPoint y: 267, distance: 46.9
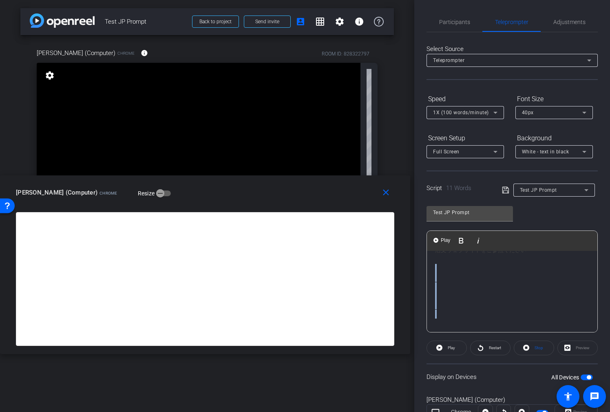
click at [474, 267] on div "「japanese prompt」は、日本語でAIに指示を出すためのテキストや指示文を指します。 また、画像生成AIなどで、日本の文化や芸術スタイルに関連する…" at bounding box center [512, 301] width 170 height 528
drag, startPoint x: 461, startPoint y: 322, endPoint x: 454, endPoint y: 268, distance: 54.3
click at [454, 268] on div "「japanese prompt」は、日本語でAIに指示を出すためのテキストや指示文を指します。 また、画像生成AIなどで、日本の文化や芸術スタイルに関連する…" at bounding box center [512, 282] width 170 height 491
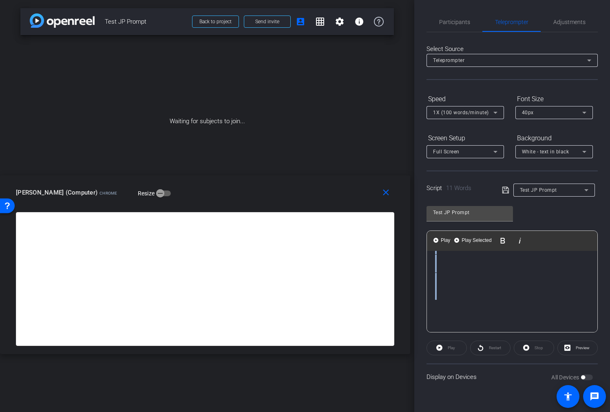
drag, startPoint x: 460, startPoint y: 324, endPoint x: 445, endPoint y: 291, distance: 36.5
click at [445, 291] on div "「japanese prompt」は、日本語でAIに指示を出すためのテキストや指示文を指します。 また、画像生成AIなどで、日本の文化や芸術スタイルに関連する…" at bounding box center [512, 158] width 170 height 445
drag, startPoint x: 445, startPoint y: 272, endPoint x: 453, endPoint y: 328, distance: 56.7
click at [453, 329] on div "「japanese prompt」は、日本語でAIに指示を出すためのテキストや指示文を指します。 また、画像生成AIなどで、日本の文化や芸術スタイルに関連する…" at bounding box center [512, 170] width 170 height 382
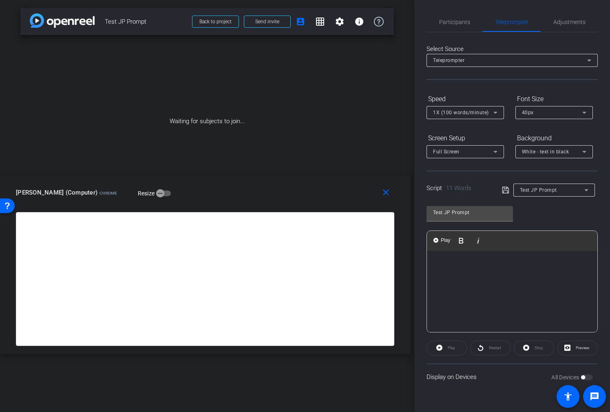
scroll to position [190, 0]
drag, startPoint x: 444, startPoint y: 322, endPoint x: 448, endPoint y: 285, distance: 36.5
click at [448, 285] on div "「japanese prompt」は、日本語でAIに指示を出すためのテキストや指示文を指します。 また、画像生成AIなどで、日本の文化や芸術スタイルに関連する…" at bounding box center [512, 196] width 170 height 272
drag, startPoint x: 460, startPoint y: 328, endPoint x: 449, endPoint y: 313, distance: 18.4
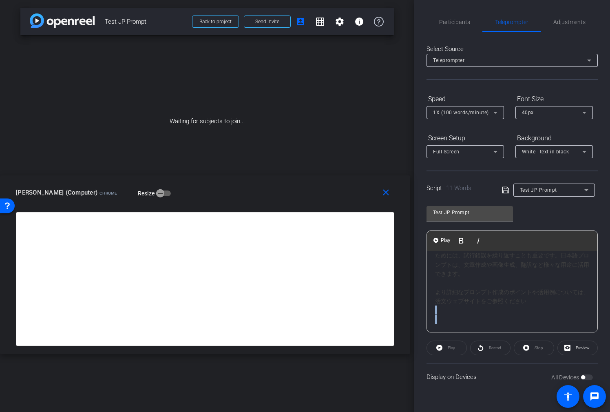
click at [451, 312] on div "「japanese prompt」は、日本語でAIに指示を出すためのテキストや指示文を指します。 また、画像生成AIなどで、日本の文化や芸術スタイルに関連する…" at bounding box center [512, 210] width 170 height 245
click at [451, 346] on div "Play" at bounding box center [446, 347] width 40 height 15
click at [450, 349] on div "Play" at bounding box center [446, 347] width 40 height 15
click at [482, 349] on div "Restart" at bounding box center [490, 347] width 40 height 15
click at [491, 347] on div "Restart" at bounding box center [490, 347] width 40 height 15
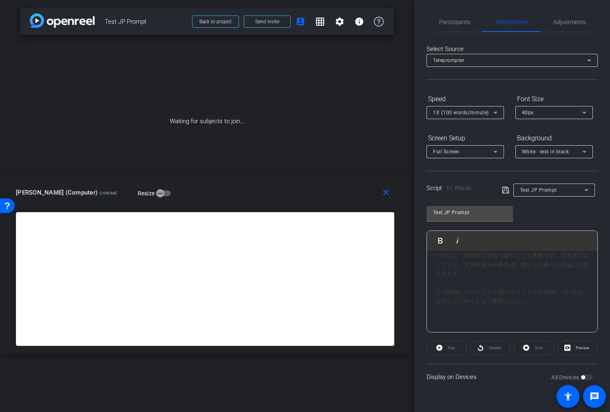
scroll to position [0, 0]
click at [506, 190] on icon at bounding box center [505, 190] width 7 height 10
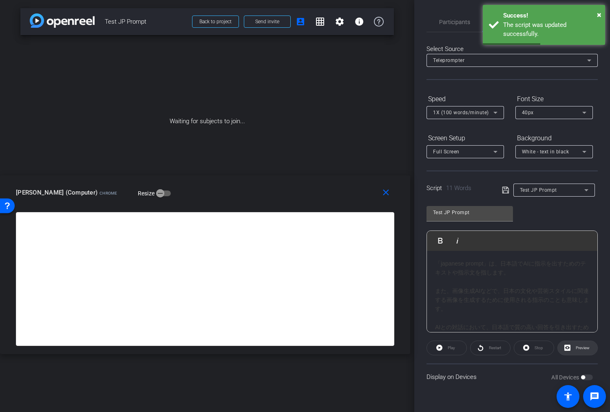
click at [575, 350] on span "Preview" at bounding box center [582, 347] width 16 height 11
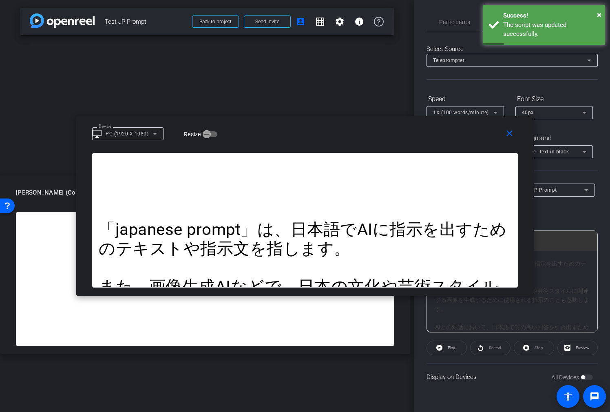
drag, startPoint x: 486, startPoint y: 348, endPoint x: 495, endPoint y: 349, distance: 8.2
click at [486, 348] on div "Restart" at bounding box center [490, 347] width 40 height 15
click at [504, 349] on div "Restart" at bounding box center [490, 347] width 40 height 15
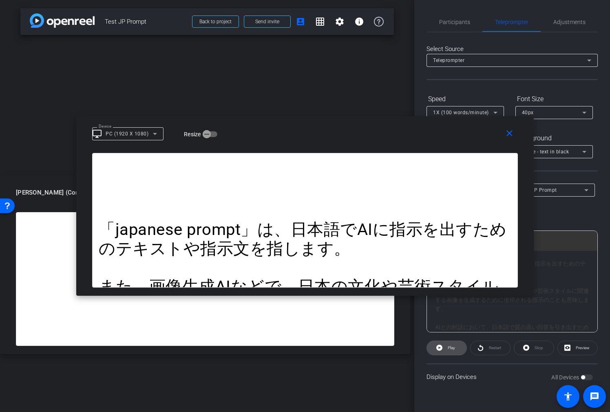
click at [457, 347] on span at bounding box center [447, 348] width 40 height 20
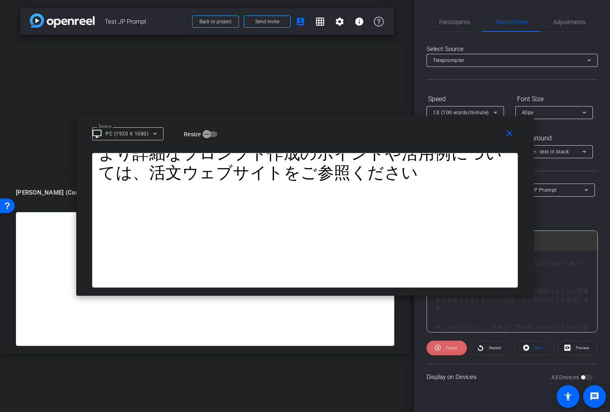
click at [456, 349] on span "Pause" at bounding box center [451, 347] width 11 height 4
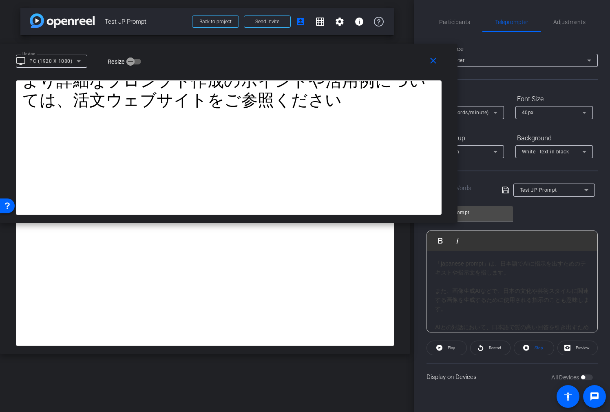
drag, startPoint x: 479, startPoint y: 140, endPoint x: 413, endPoint y: 137, distance: 66.5
click at [373, 68] on div "Device desktop_windows PC (1920 X 1080) Resize" at bounding box center [232, 60] width 432 height 14
drag, startPoint x: 561, startPoint y: 296, endPoint x: 601, endPoint y: 297, distance: 40.0
click at [562, 296] on div "日本語でAIに効果的に指示を出すためのプロンプト作成には、具体的な指示、役割設定、出力形式の指定などが考慮すべき点として挙げられます。 また、モデルによっては…" at bounding box center [512, 280] width 154 height 82
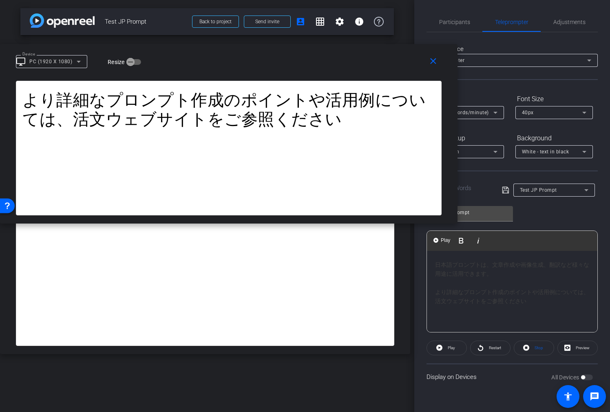
scroll to position [172, 0]
click at [492, 348] on span "Restart" at bounding box center [495, 347] width 12 height 4
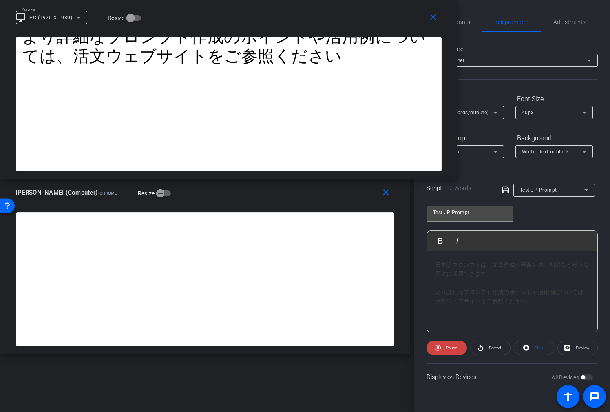
drag, startPoint x: 387, startPoint y: 54, endPoint x: 349, endPoint y: -5, distance: 70.0
click at [349, 0] on html "Accessibility Screen-Reader Guide, Feedback, and Issue Reporting | New window m…" at bounding box center [305, 206] width 610 height 412
click at [489, 108] on div "1X (100 words/minute)" at bounding box center [463, 112] width 60 height 10
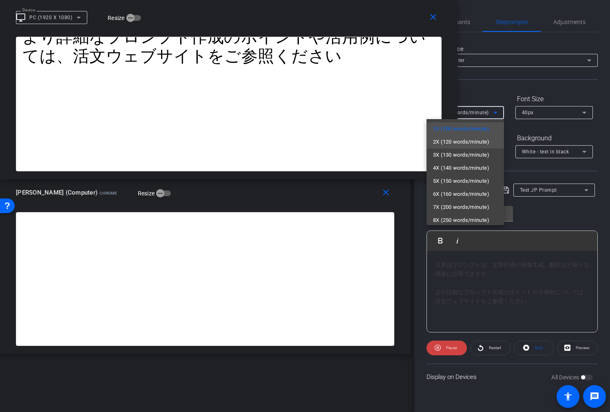
click at [489, 139] on span "2X (120 words/minute)" at bounding box center [461, 142] width 56 height 10
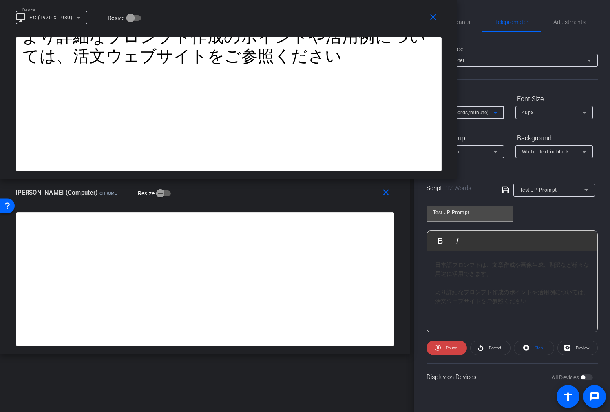
click at [493, 113] on icon at bounding box center [495, 113] width 10 height 10
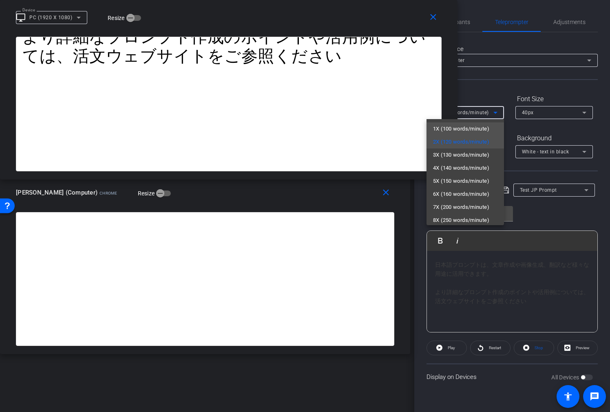
click at [482, 125] on span "1X (100 words/minute)" at bounding box center [461, 129] width 56 height 10
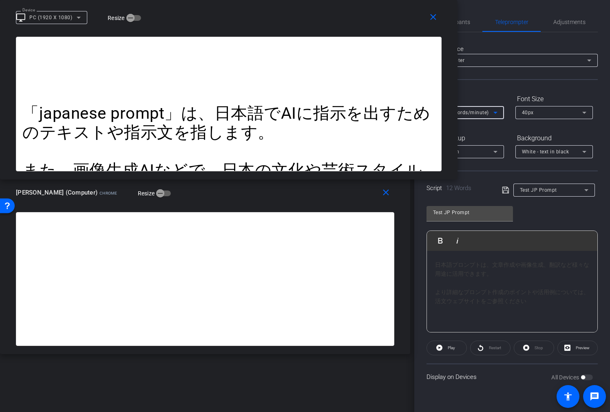
scroll to position [0, 0]
drag, startPoint x: 437, startPoint y: 264, endPoint x: 568, endPoint y: 287, distance: 133.2
click at [437, 264] on div "「japanese prompt」は、日本語でAIに指示を出すためのテキストや指示文を指します。 また、画像生成AIなどで、日本の文化や芸術スタイルに関連する…" at bounding box center [512, 286] width 154 height 55
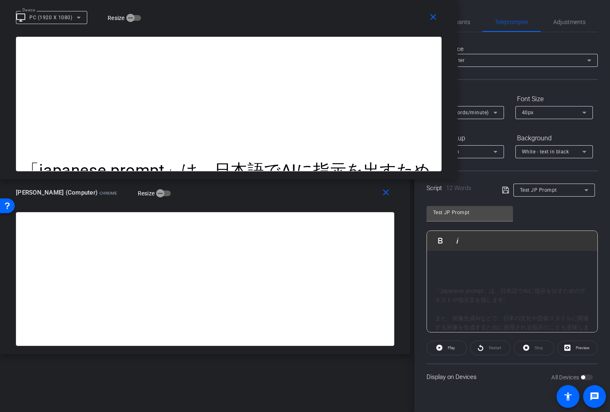
click at [508, 189] on icon at bounding box center [505, 190] width 7 height 7
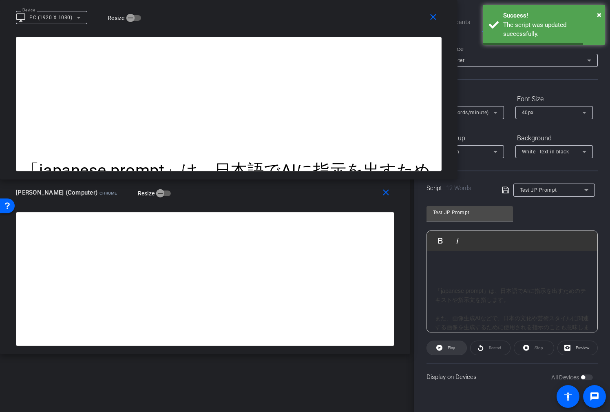
click at [449, 351] on span "Play" at bounding box center [450, 347] width 9 height 11
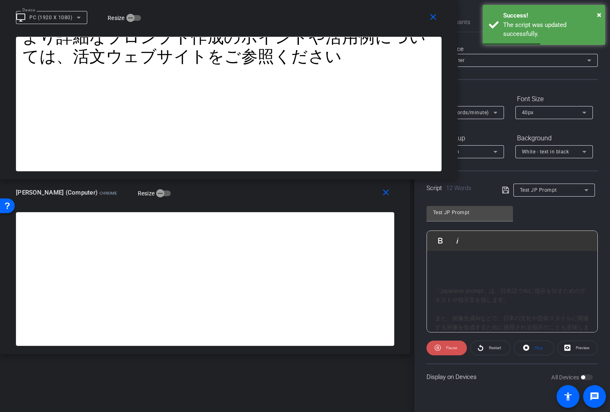
click at [448, 350] on span "Pause" at bounding box center [450, 347] width 13 height 11
click at [462, 275] on p at bounding box center [512, 272] width 154 height 9
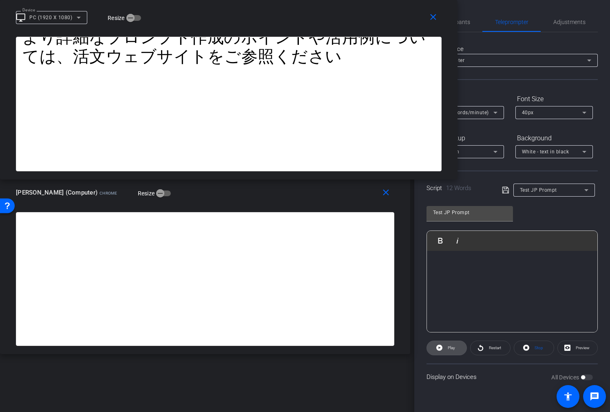
click at [444, 344] on span at bounding box center [447, 348] width 40 height 20
click at [444, 344] on span "Pause" at bounding box center [450, 347] width 13 height 11
drag, startPoint x: 504, startPoint y: 188, endPoint x: 504, endPoint y: 183, distance: 5.3
click at [504, 188] on icon at bounding box center [505, 190] width 7 height 7
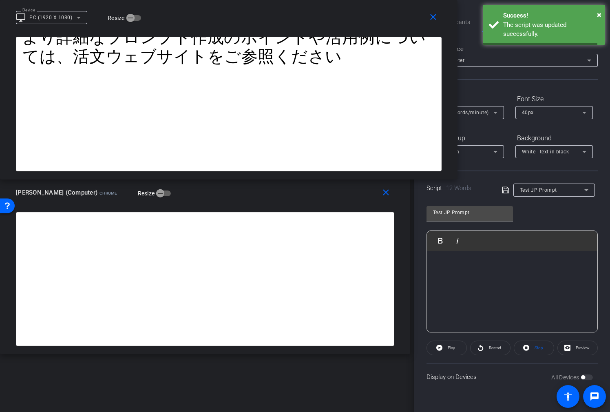
click at [490, 110] on div "1X (100 words/minute)" at bounding box center [463, 112] width 60 height 10
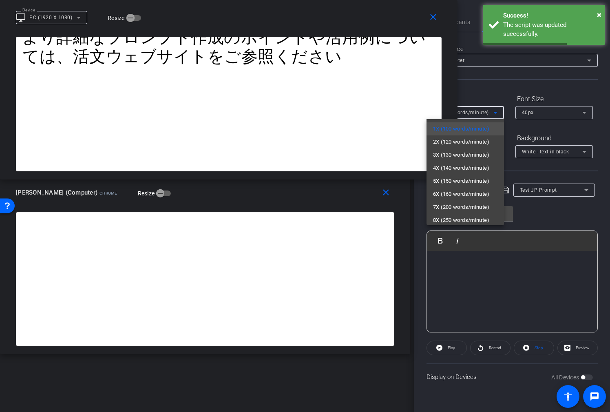
click at [580, 108] on div at bounding box center [305, 206] width 610 height 412
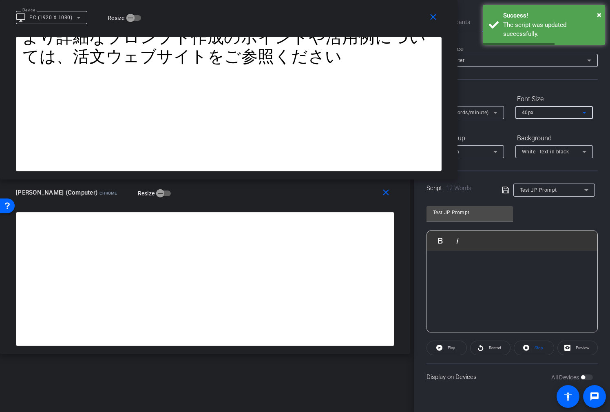
click at [574, 113] on div "40px" at bounding box center [552, 112] width 60 height 10
click at [563, 131] on mat-option "20px" at bounding box center [553, 128] width 77 height 13
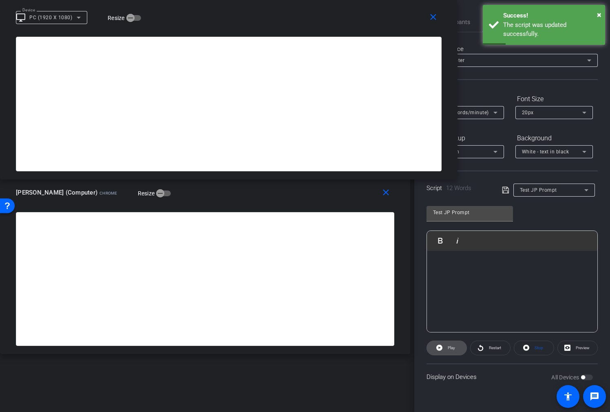
click at [446, 351] on span "Play" at bounding box center [450, 347] width 9 height 11
click at [446, 351] on span "Pause" at bounding box center [450, 347] width 13 height 11
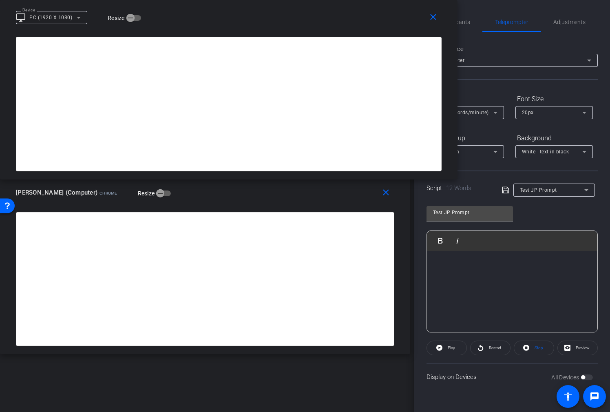
click at [555, 114] on div "20px" at bounding box center [552, 112] width 60 height 10
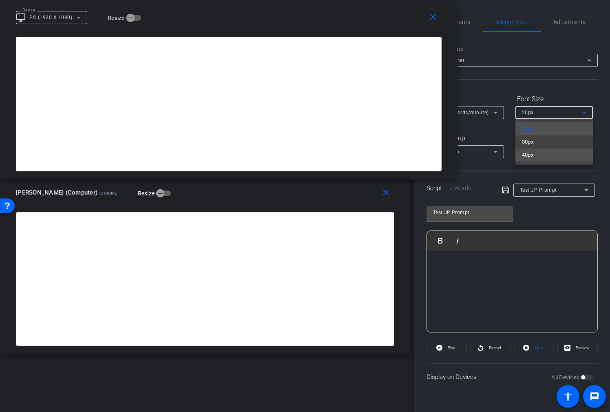
click at [569, 154] on mat-option "40px" at bounding box center [553, 154] width 77 height 13
click at [487, 108] on div "1X (100 words/minute)" at bounding box center [463, 112] width 60 height 10
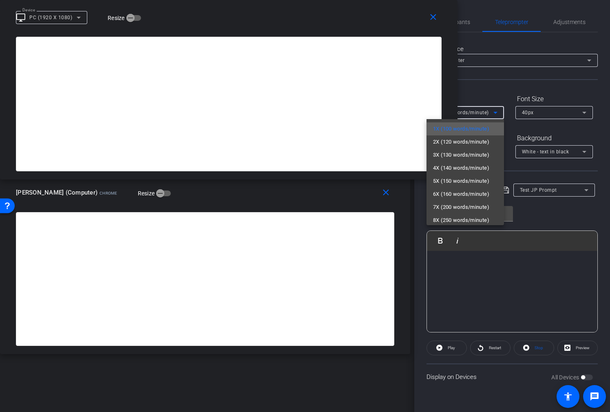
click at [489, 128] on span "1X (100 words/minute)" at bounding box center [461, 129] width 56 height 10
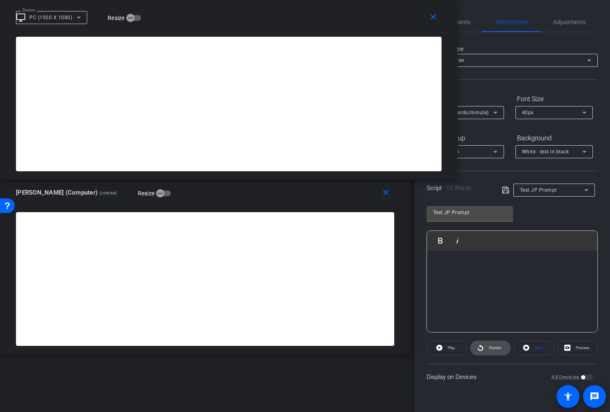
click at [482, 346] on icon at bounding box center [480, 348] width 5 height 6
click at [446, 345] on span "Pause" at bounding box center [451, 347] width 11 height 4
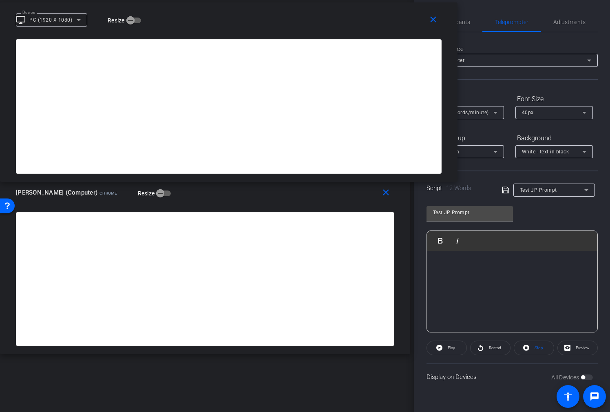
drag, startPoint x: 399, startPoint y: 25, endPoint x: 471, endPoint y: 118, distance: 117.7
click at [347, 28] on div "close Device desktop_windows PC (1920 X 1080) Resize" at bounding box center [228, 20] width 457 height 37
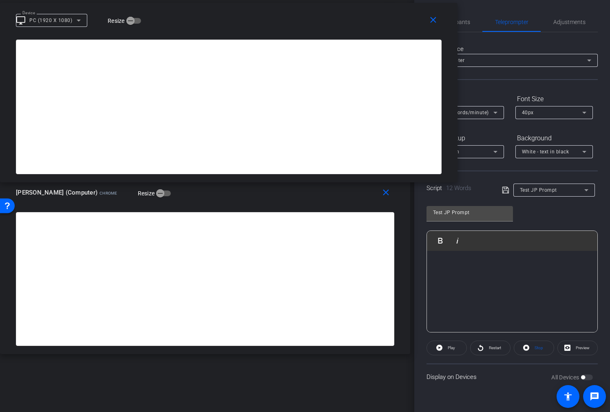
click at [536, 192] on span "Test JP Prompt" at bounding box center [538, 190] width 37 height 6
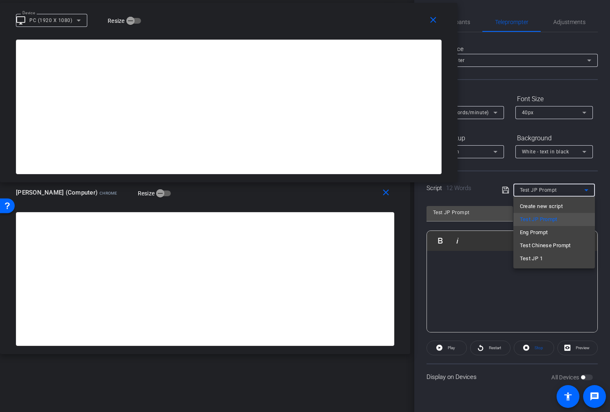
click at [538, 232] on span "Eng Prompt" at bounding box center [534, 233] width 28 height 10
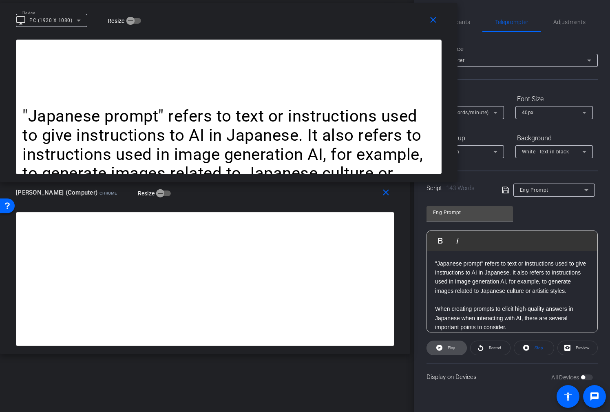
click at [446, 349] on span "Play" at bounding box center [450, 347] width 9 height 11
click at [449, 349] on span "Pause" at bounding box center [451, 347] width 11 height 4
click at [492, 108] on icon at bounding box center [495, 113] width 10 height 10
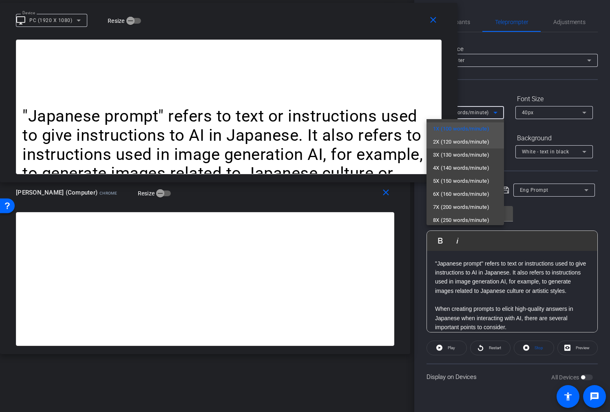
click at [472, 141] on span "2X (120 words/minute)" at bounding box center [461, 142] width 56 height 10
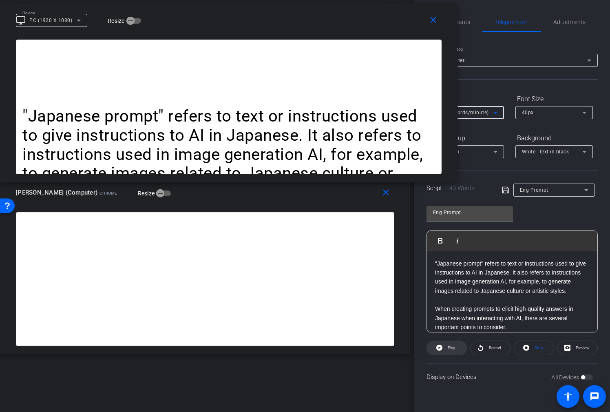
click at [450, 351] on span "Play" at bounding box center [450, 347] width 9 height 11
click at [495, 109] on icon at bounding box center [495, 113] width 10 height 10
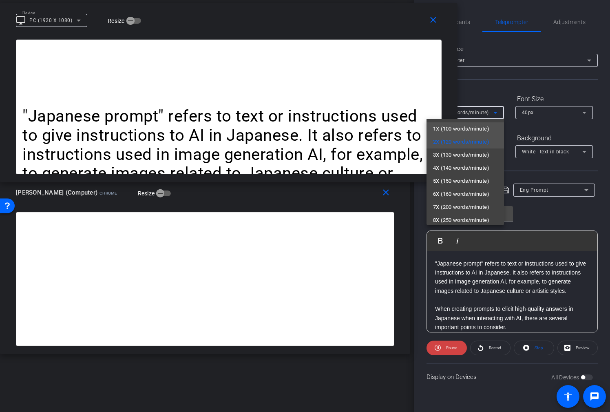
click at [485, 128] on span "1X (100 words/minute)" at bounding box center [461, 129] width 56 height 10
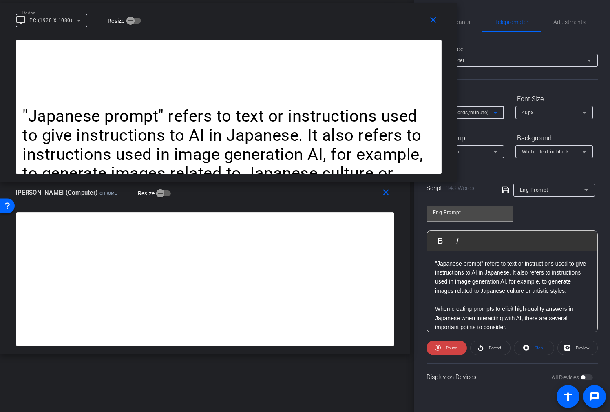
click at [491, 115] on icon at bounding box center [495, 113] width 10 height 10
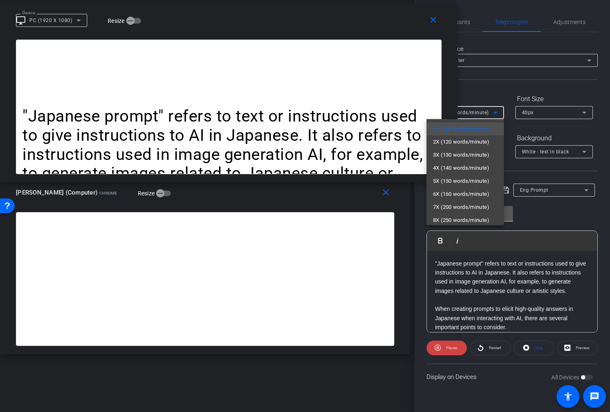
click at [478, 217] on span "8X (250 words/minute)" at bounding box center [461, 220] width 56 height 10
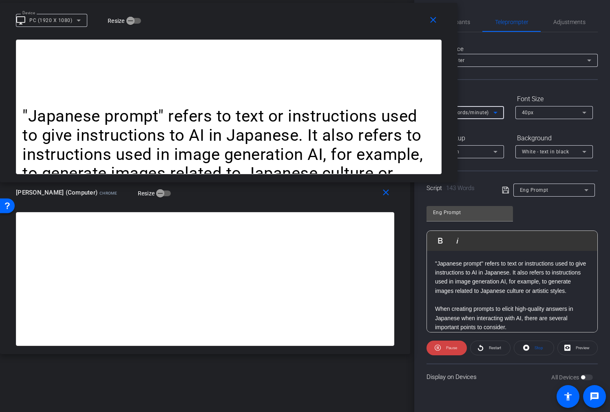
click at [495, 113] on icon at bounding box center [495, 113] width 4 height 2
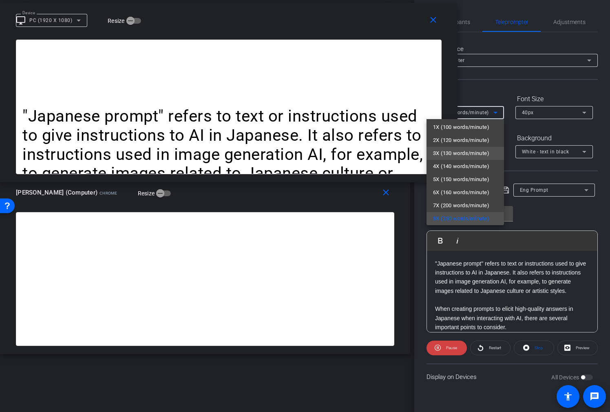
scroll to position [18, 0]
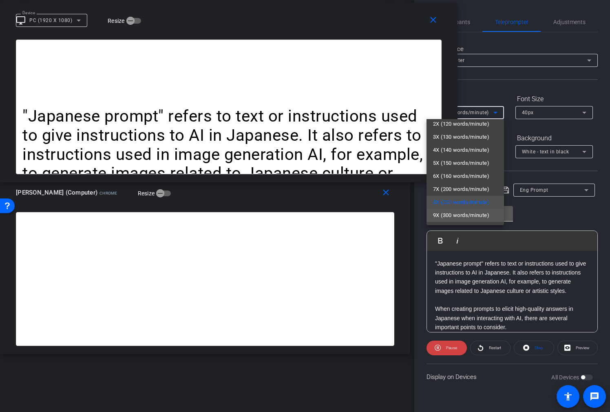
click at [473, 211] on span "9X (300 words/minute)" at bounding box center [461, 215] width 56 height 10
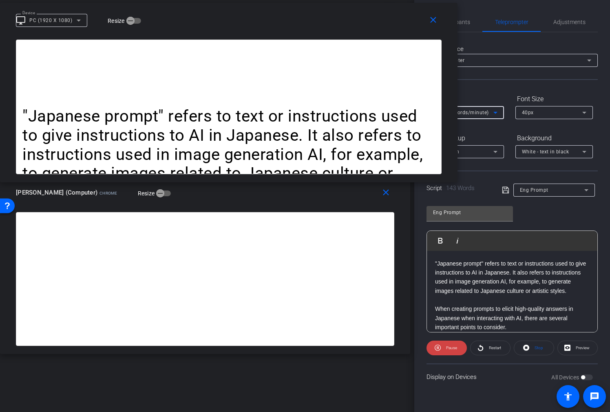
click at [496, 111] on icon at bounding box center [495, 113] width 10 height 10
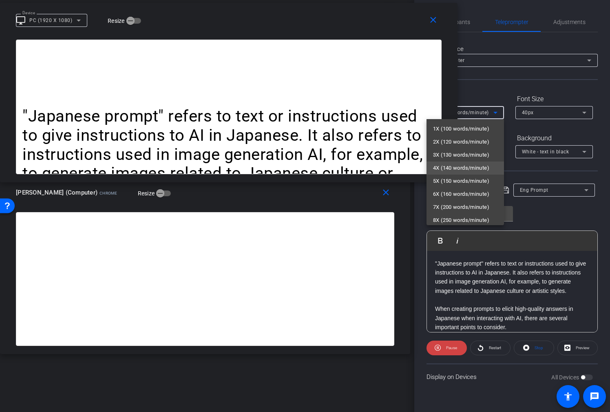
scroll to position [15, 0]
click at [478, 174] on mat-option "6X (160 words/minute)" at bounding box center [464, 179] width 77 height 13
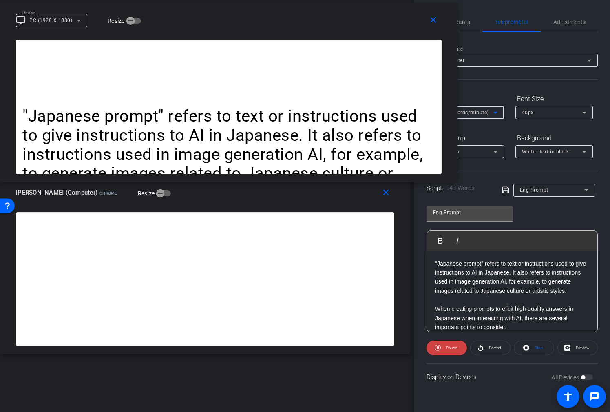
click at [483, 112] on span "6X (160 words/minute)" at bounding box center [461, 113] width 56 height 6
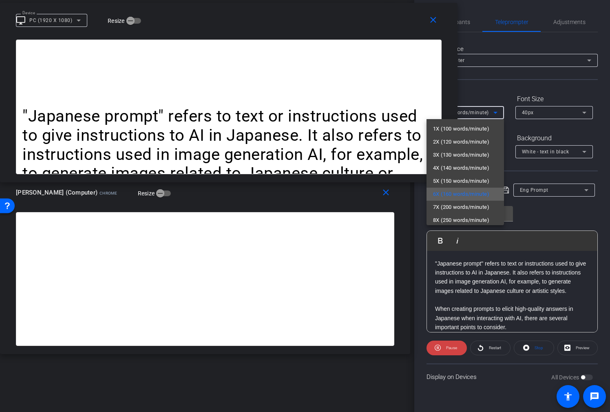
scroll to position [18, 0]
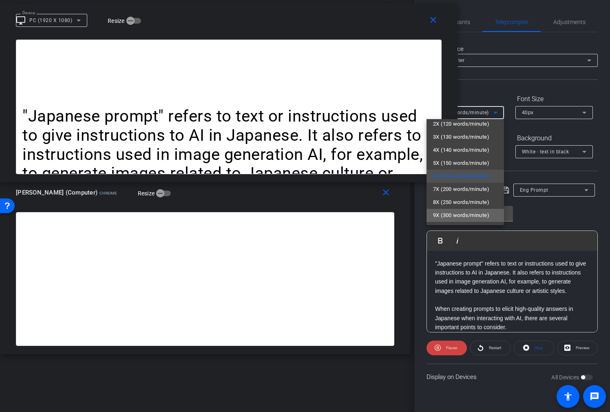
click at [464, 213] on span "9X (300 words/minute)" at bounding box center [461, 215] width 56 height 10
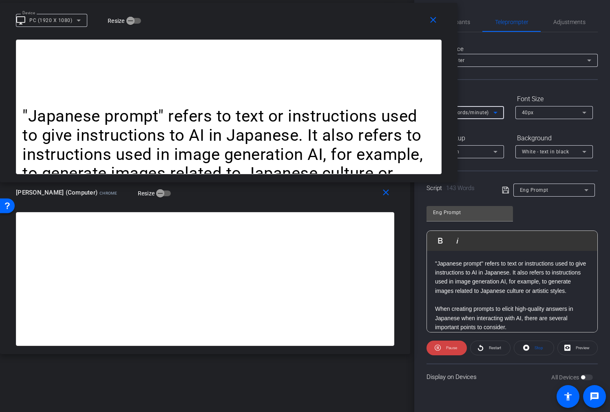
click at [562, 186] on div "Eng Prompt" at bounding box center [552, 190] width 64 height 10
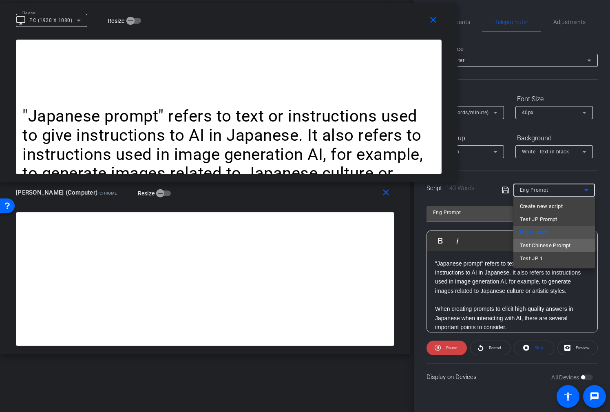
click at [566, 241] on span "Test Chinese Prompt" at bounding box center [545, 246] width 51 height 10
type input "Test Chinese Prompt"
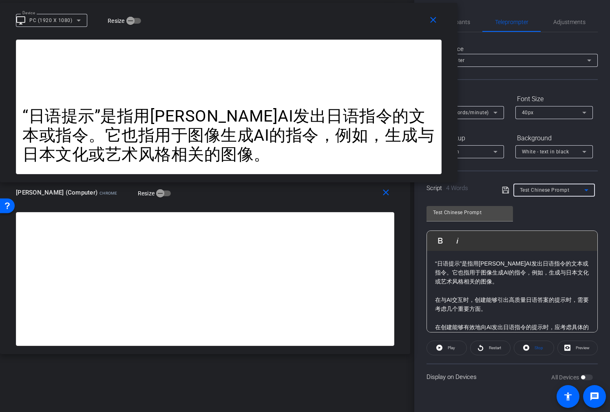
click at [564, 192] on span "Test Chinese Prompt" at bounding box center [545, 190] width 50 height 6
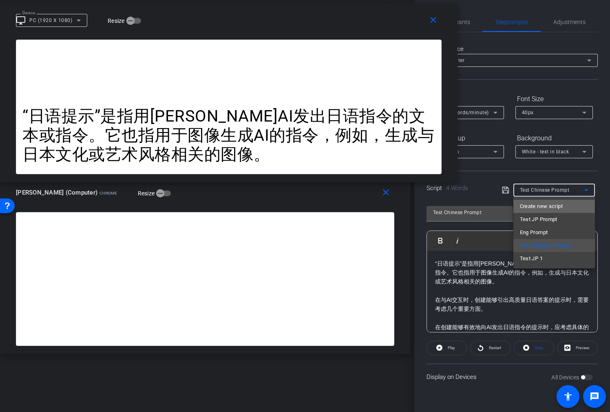
click at [556, 203] on span "Create new script" at bounding box center [541, 206] width 43 height 10
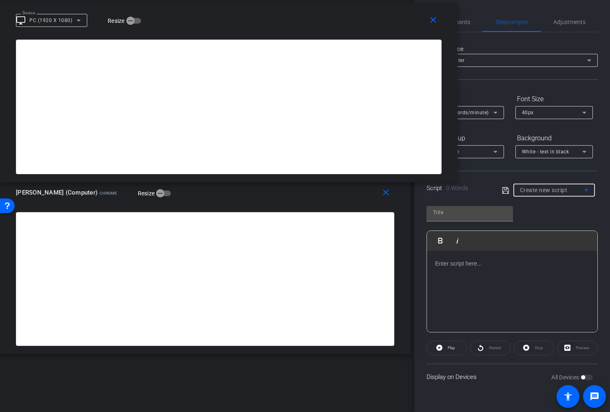
click at [557, 190] on span "Create new script" at bounding box center [544, 190] width 48 height 7
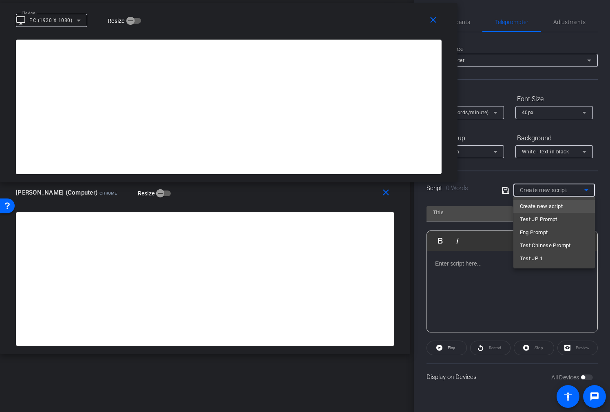
click at [550, 215] on span "Test JP Prompt" at bounding box center [539, 219] width 38 height 10
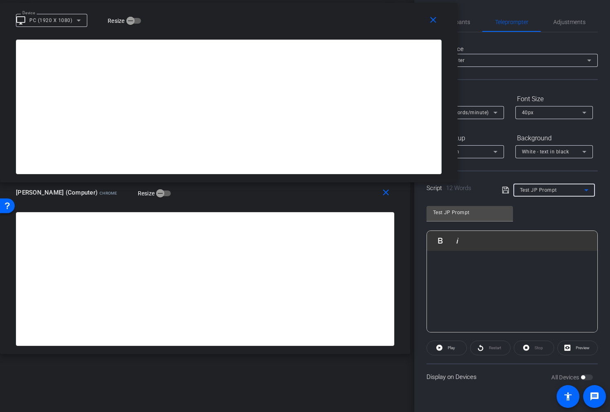
click at [495, 114] on icon at bounding box center [495, 113] width 10 height 10
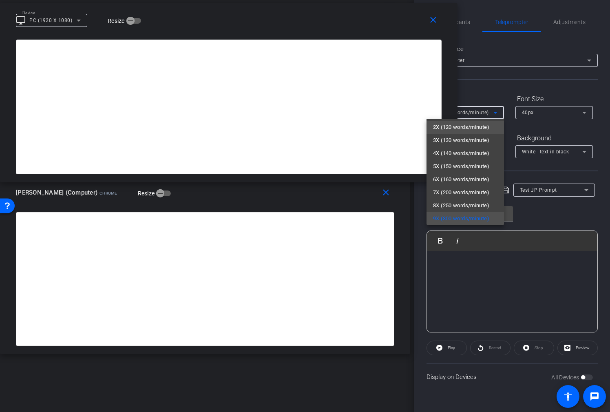
scroll to position [0, 0]
click at [477, 126] on span "1X (100 words/minute)" at bounding box center [461, 129] width 56 height 10
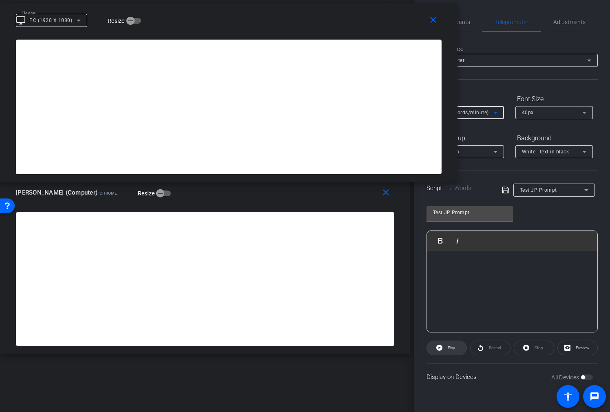
click at [448, 346] on span "Play" at bounding box center [451, 347] width 7 height 4
drag, startPoint x: 446, startPoint y: 345, endPoint x: 448, endPoint y: 334, distance: 10.9
click at [446, 345] on span "Pause" at bounding box center [451, 347] width 11 height 4
click at [476, 108] on div "1X (100 words/minute)" at bounding box center [463, 112] width 60 height 10
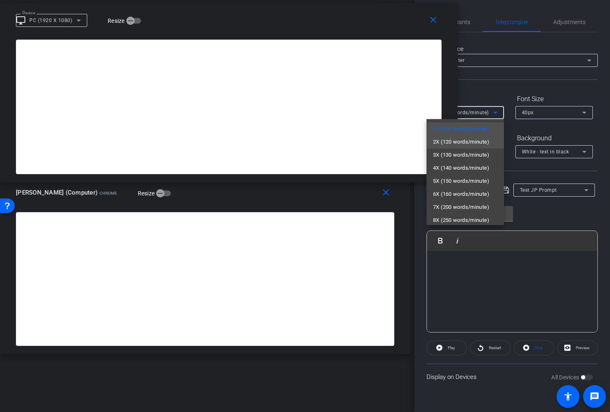
click at [479, 138] on span "2X (120 words/minute)" at bounding box center [461, 142] width 56 height 10
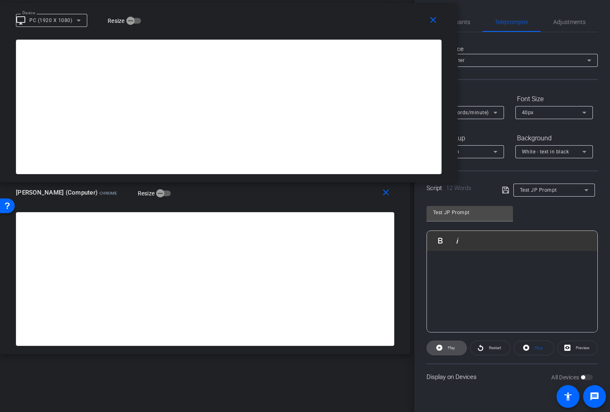
click at [454, 348] on span "Play" at bounding box center [451, 347] width 7 height 4
click at [452, 347] on span "Pause" at bounding box center [451, 347] width 11 height 4
click at [498, 112] on icon at bounding box center [495, 113] width 10 height 10
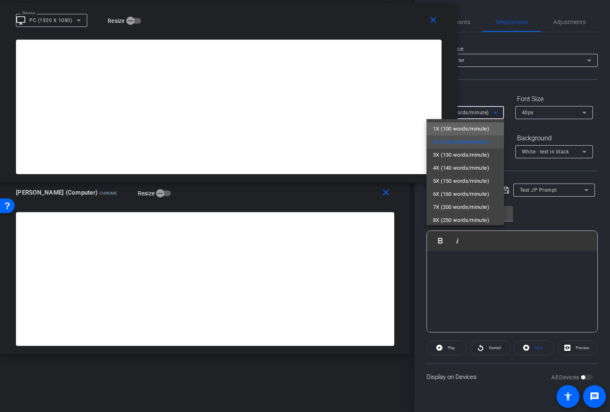
click at [482, 128] on span "1X (100 words/minute)" at bounding box center [461, 129] width 56 height 10
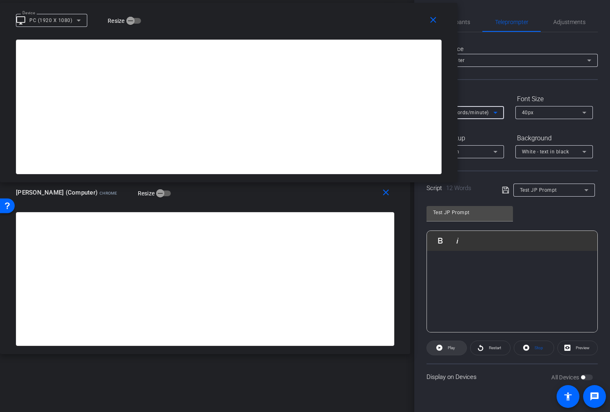
click at [446, 352] on span "Play" at bounding box center [450, 347] width 9 height 11
click at [442, 350] on span at bounding box center [446, 348] width 40 height 20
click at [445, 346] on span at bounding box center [447, 348] width 40 height 20
click at [445, 346] on span "Pause" at bounding box center [450, 347] width 13 height 11
click at [438, 350] on icon at bounding box center [439, 347] width 6 height 10
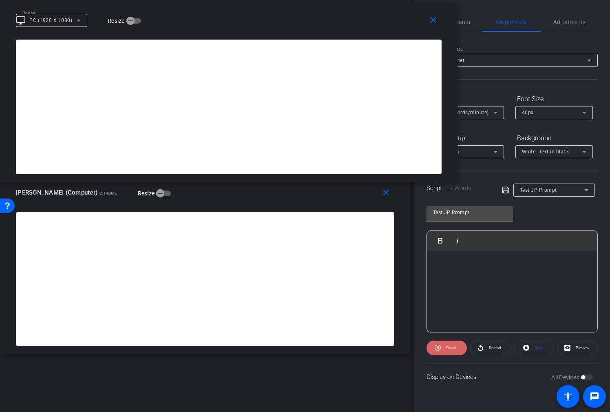
click at [440, 349] on icon at bounding box center [438, 347] width 6 height 10
drag, startPoint x: 543, startPoint y: 279, endPoint x: 583, endPoint y: 279, distance: 40.0
click at [543, 279] on div "日本語でAIに効果的に指示を出すためのプロンプト作成には、具体的な指示、役割設定、出力形式の指定などが考慮すべき点として挙げられます。 また、モデルによっては…" at bounding box center [512, 275] width 154 height 91
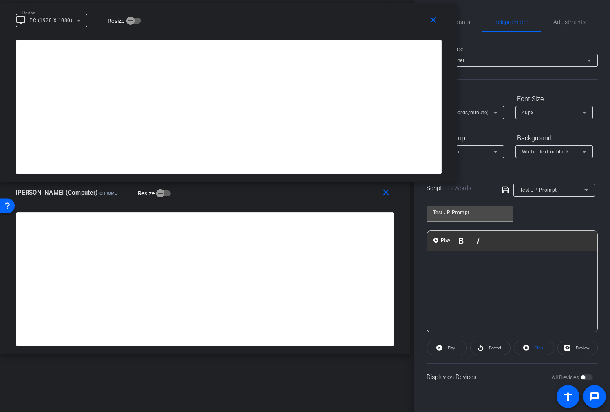
click at [506, 189] on icon at bounding box center [505, 190] width 7 height 10
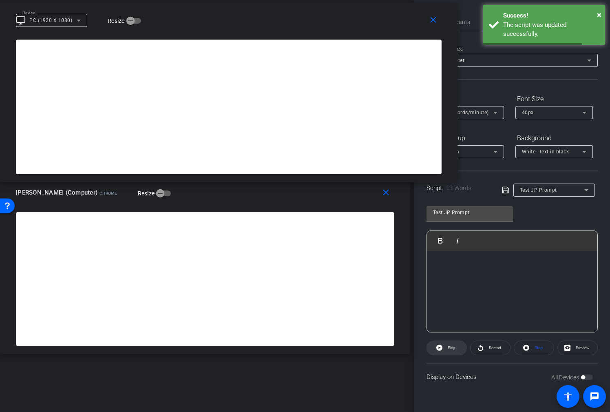
click at [445, 348] on span at bounding box center [447, 348] width 40 height 20
click at [498, 343] on span "Restart" at bounding box center [494, 347] width 14 height 11
click at [452, 346] on span "Pause" at bounding box center [451, 347] width 11 height 4
click at [445, 349] on span at bounding box center [447, 348] width 40 height 20
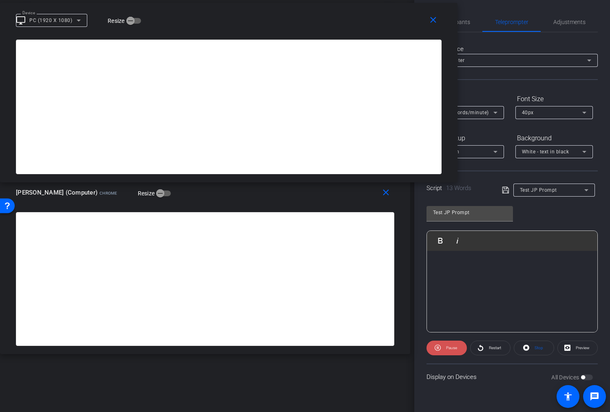
click at [444, 348] on span "Pause" at bounding box center [450, 347] width 13 height 11
click at [457, 352] on span at bounding box center [447, 348] width 40 height 20
click at [440, 349] on icon at bounding box center [438, 347] width 6 height 10
click at [481, 350] on icon at bounding box center [480, 348] width 5 height 6
click at [448, 348] on span "Pause" at bounding box center [451, 347] width 11 height 4
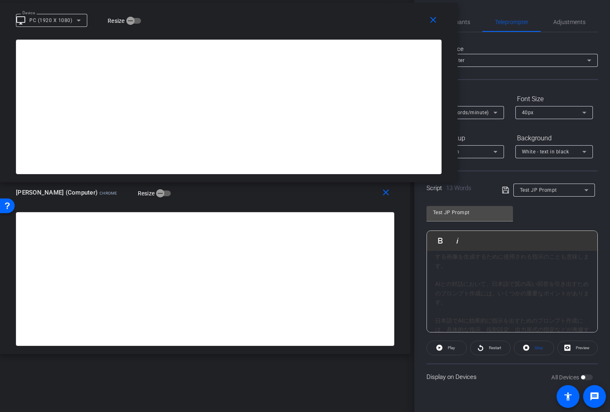
scroll to position [263, 0]
click at [436, 22] on mat-icon "close" at bounding box center [433, 20] width 10 height 10
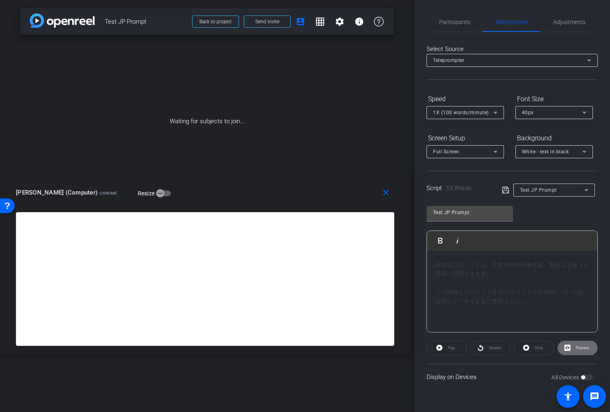
click at [566, 343] on icon at bounding box center [567, 347] width 6 height 10
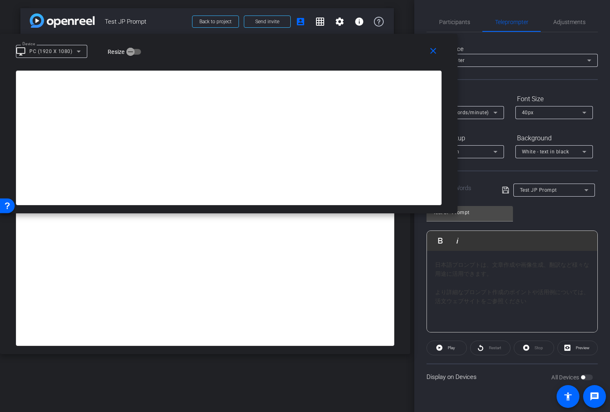
drag, startPoint x: 424, startPoint y: 130, endPoint x: 270, endPoint y: 49, distance: 173.3
click at [269, 48] on div "Device desktop_windows PC (1920 X 1080) Resize" at bounding box center [232, 51] width 432 height 14
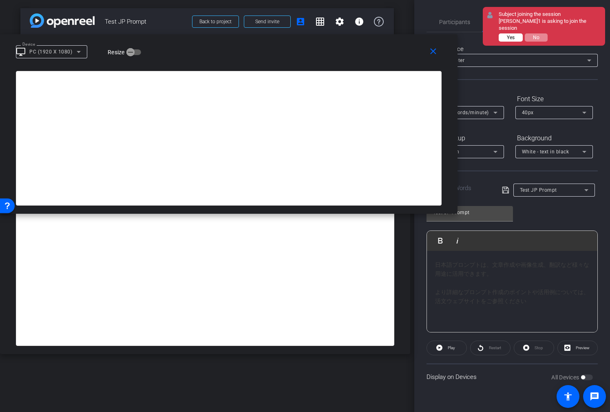
click at [510, 35] on span "Yes" at bounding box center [511, 38] width 8 height 6
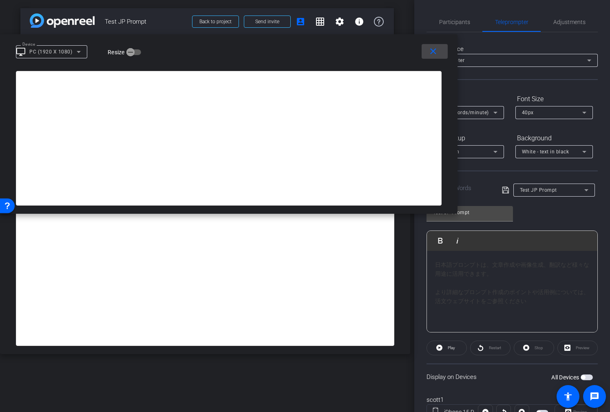
click at [431, 52] on mat-icon "close" at bounding box center [433, 51] width 10 height 10
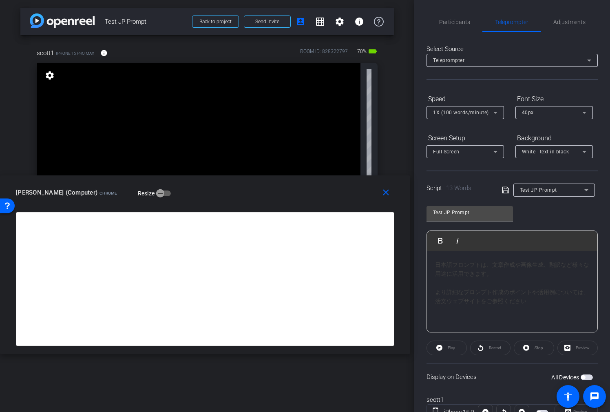
click at [586, 378] on span "button" at bounding box center [587, 377] width 12 height 6
click at [576, 345] on div "Preview" at bounding box center [577, 347] width 40 height 15
drag, startPoint x: 575, startPoint y: 348, endPoint x: 577, endPoint y: 353, distance: 5.9
click at [575, 348] on div "Preview" at bounding box center [577, 347] width 40 height 15
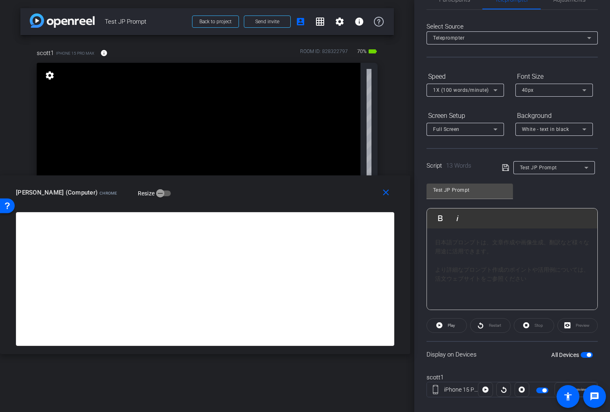
scroll to position [34, 0]
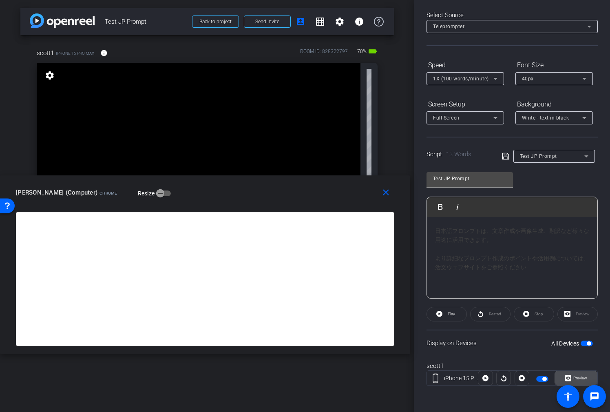
click at [574, 376] on span "Preview" at bounding box center [580, 378] width 14 height 4
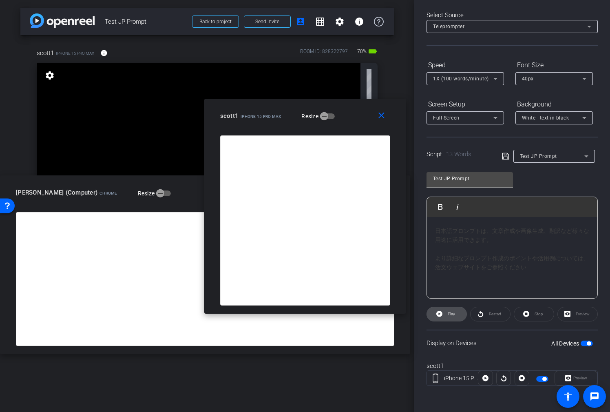
click at [450, 316] on span "Play" at bounding box center [450, 313] width 9 height 11
click at [449, 314] on span "Pause" at bounding box center [451, 313] width 11 height 4
click at [446, 313] on span "Play" at bounding box center [450, 313] width 9 height 11
click at [444, 313] on span "Pause" at bounding box center [450, 313] width 13 height 11
click at [453, 315] on span "Play" at bounding box center [451, 313] width 7 height 4
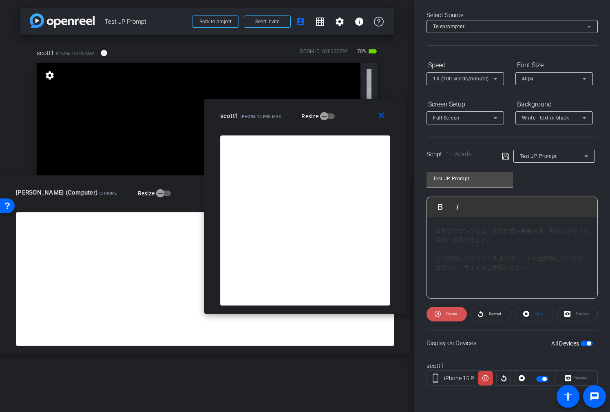
click at [452, 315] on span "Pause" at bounding box center [451, 313] width 11 height 4
click at [482, 79] on span "1X (100 words/minute)" at bounding box center [461, 79] width 56 height 6
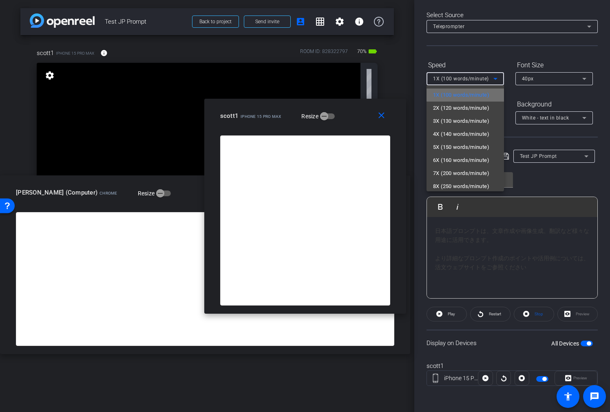
click at [475, 96] on span "1X (100 words/minute)" at bounding box center [461, 95] width 56 height 10
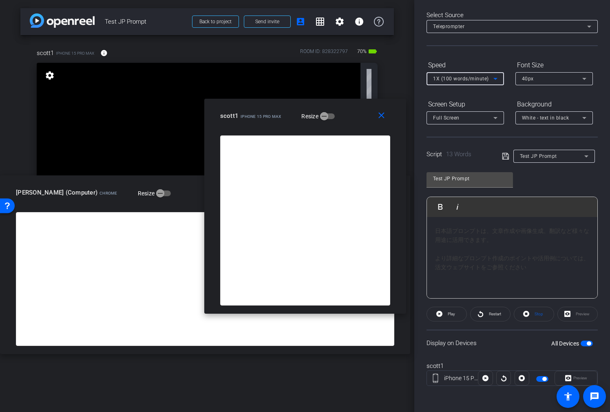
click at [483, 68] on div "Speed" at bounding box center [464, 65] width 77 height 14
click at [480, 82] on div "1X (100 words/minute)" at bounding box center [463, 78] width 60 height 10
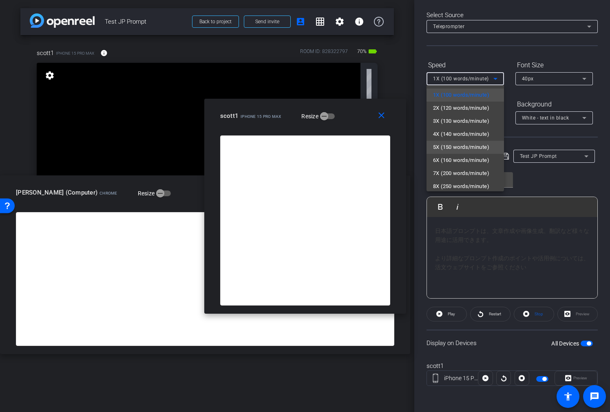
click at [466, 145] on span "5X (150 words/minute)" at bounding box center [461, 147] width 56 height 10
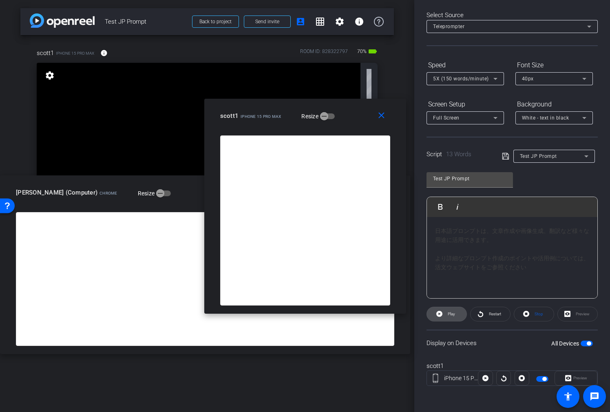
click at [444, 315] on span at bounding box center [447, 314] width 40 height 20
click at [444, 315] on span "Pause" at bounding box center [450, 313] width 13 height 11
click at [471, 77] on span "5X (150 words/minute)" at bounding box center [461, 79] width 56 height 6
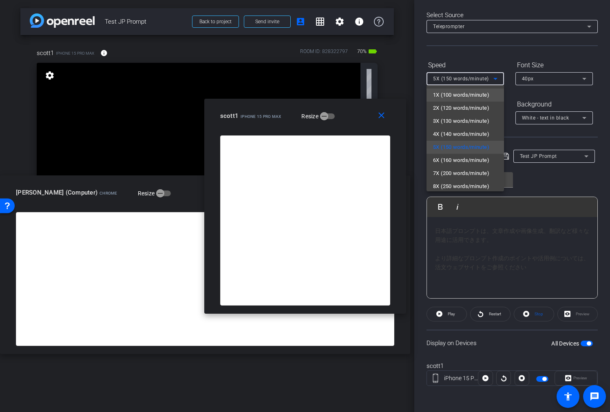
click at [472, 95] on span "1X (100 words/minute)" at bounding box center [461, 95] width 56 height 10
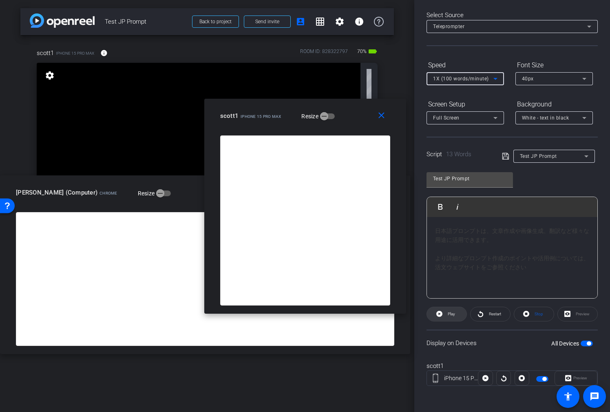
click at [450, 310] on span "Play" at bounding box center [450, 313] width 9 height 11
click at [450, 311] on span "Pause" at bounding box center [450, 313] width 13 height 11
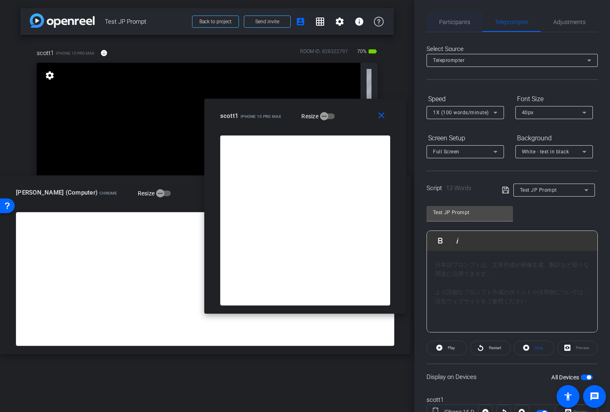
click at [468, 22] on span "Participants" at bounding box center [454, 22] width 31 height 6
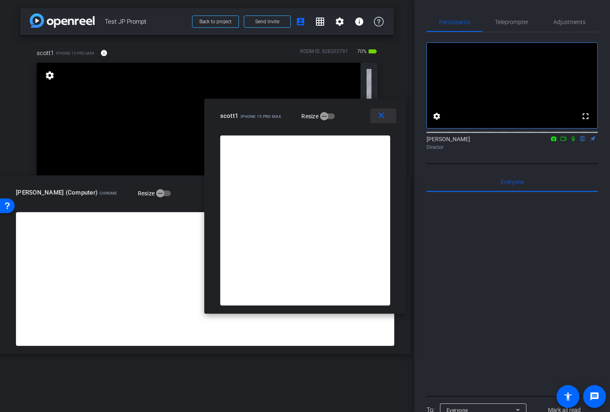
drag, startPoint x: 383, startPoint y: 119, endPoint x: 378, endPoint y: 121, distance: 5.0
click at [383, 119] on mat-icon "close" at bounding box center [381, 115] width 10 height 10
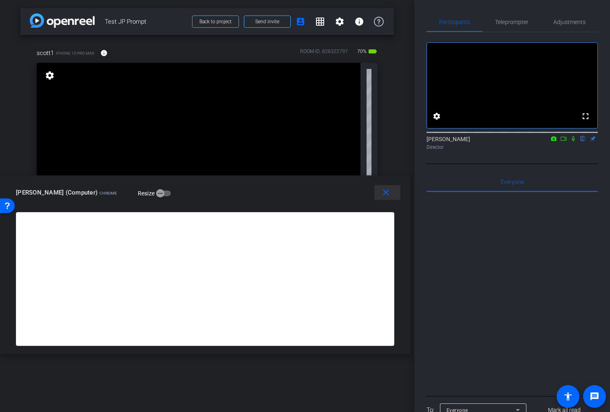
click at [390, 190] on mat-icon "close" at bounding box center [386, 193] width 10 height 10
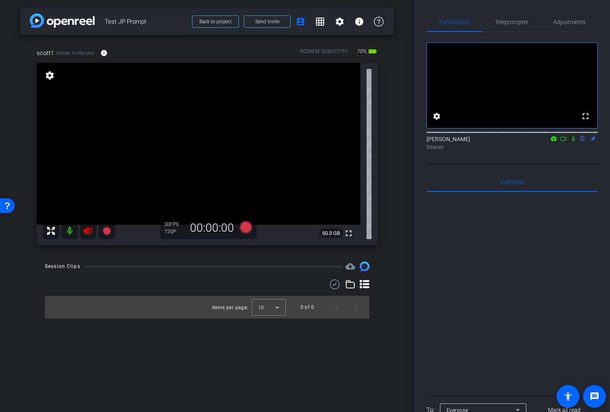
click at [87, 227] on icon at bounding box center [88, 231] width 10 height 10
click at [501, 25] on span "Teleprompter" at bounding box center [511, 22] width 33 height 6
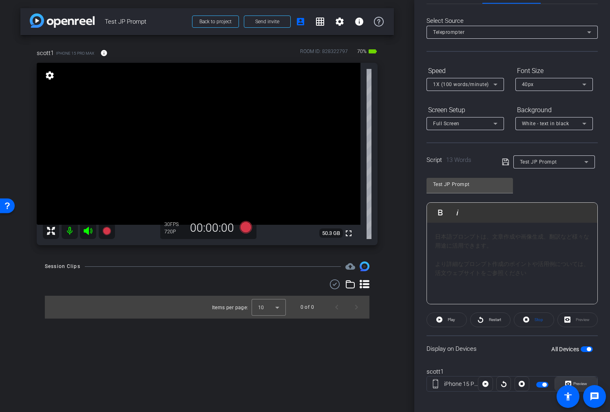
scroll to position [34, 0]
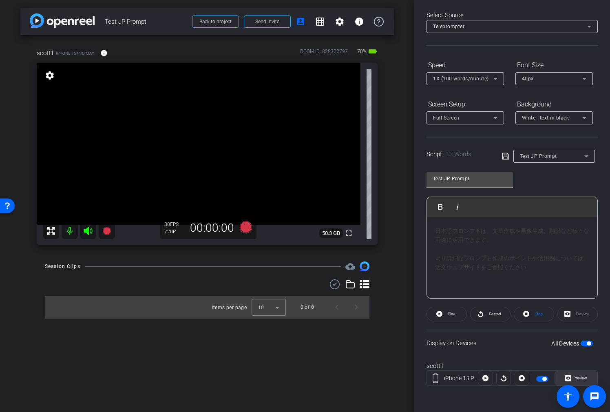
click at [572, 380] on span "Preview" at bounding box center [579, 377] width 16 height 11
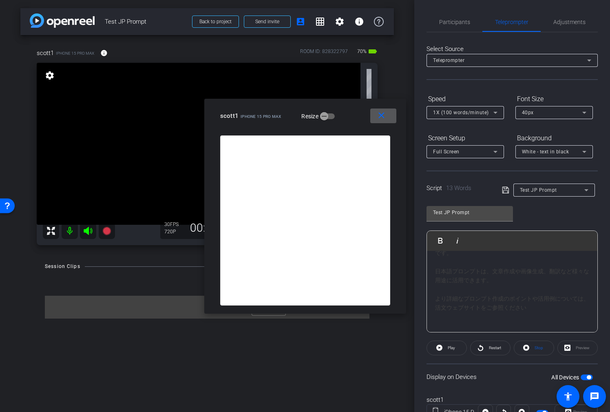
scroll to position [263, 0]
click at [473, 315] on p at bounding box center [512, 319] width 154 height 9
click at [505, 188] on icon at bounding box center [505, 190] width 7 height 10
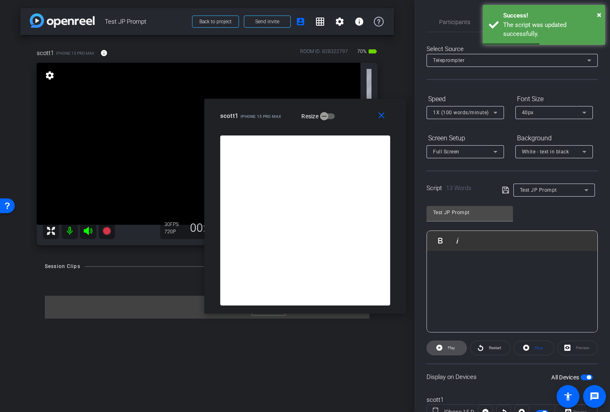
click at [448, 351] on span "Play" at bounding box center [450, 347] width 9 height 11
click at [449, 348] on span "Pause" at bounding box center [451, 347] width 11 height 4
click at [487, 350] on span "Restart" at bounding box center [494, 347] width 14 height 11
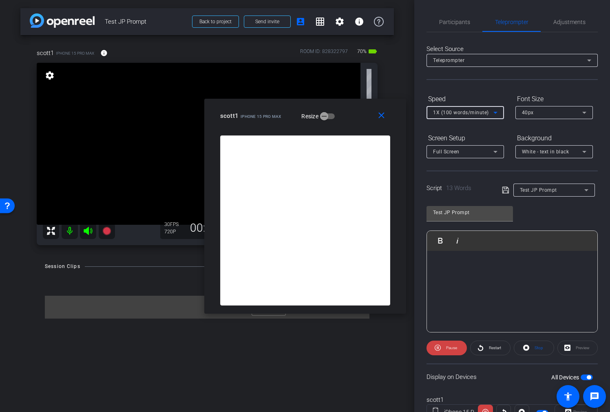
click at [496, 113] on icon at bounding box center [495, 113] width 10 height 10
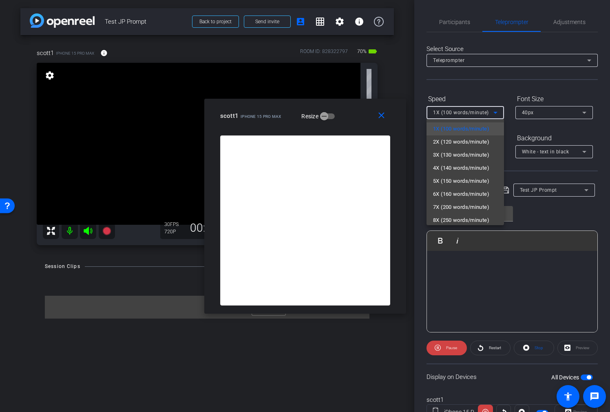
click at [599, 301] on div at bounding box center [305, 206] width 610 height 412
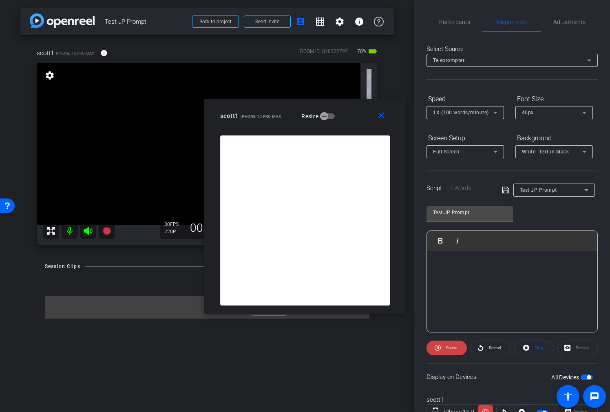
scroll to position [34, 0]
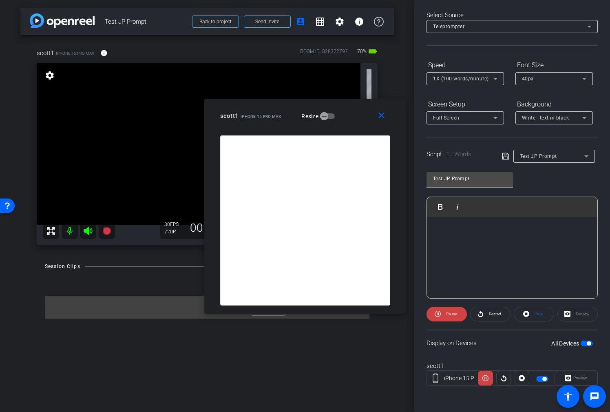
click at [573, 376] on div "Preview" at bounding box center [575, 378] width 43 height 15
drag, startPoint x: 572, startPoint y: 377, endPoint x: 566, endPoint y: 377, distance: 6.1
click at [572, 377] on div "Preview" at bounding box center [575, 378] width 43 height 15
click at [576, 320] on div "Preview" at bounding box center [577, 314] width 40 height 15
click at [386, 116] on mat-icon "close" at bounding box center [381, 115] width 10 height 10
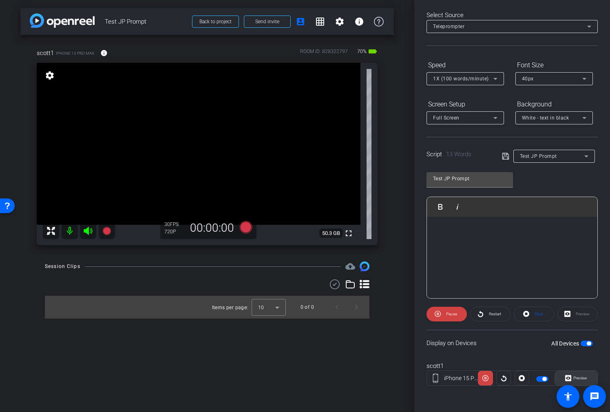
click at [578, 380] on span "Preview" at bounding box center [580, 378] width 14 height 4
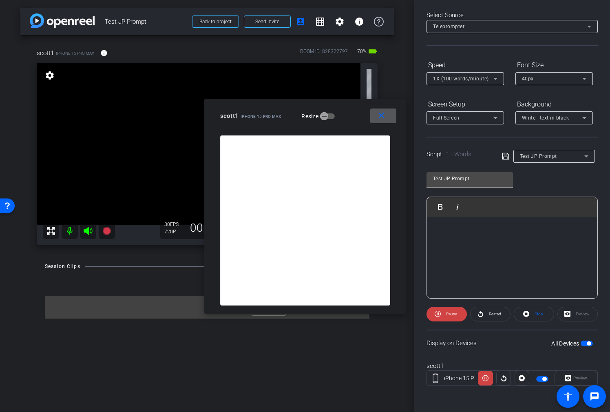
click at [390, 116] on span at bounding box center [383, 116] width 26 height 20
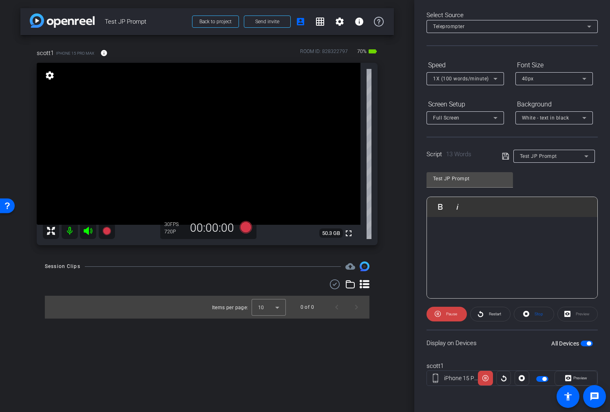
click at [505, 247] on p at bounding box center [512, 247] width 154 height 9
click at [526, 254] on div "「japanese prompt」は、日本語でAIに指示を出すためのテキストや指示文を指します。 また、画像生成AIなどで、日本の文化や芸術スタイルに関連する…" at bounding box center [512, 270] width 154 height 55
click at [459, 226] on p at bounding box center [512, 228] width 154 height 9
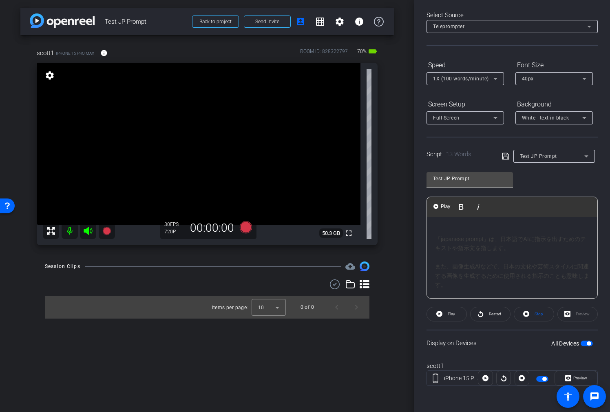
click at [517, 250] on div "「japanese prompt」は、日本語でAIに指示を出すためのテキストや指示文を指します。 また、画像生成AIなどで、日本の文化や芸術スタイルに関連する…" at bounding box center [512, 261] width 154 height 55
click at [457, 254] on div "「japanese prompt」は、日本語でAIに指示を出すためのテキストや指示文を指します。 また、画像生成AIなどで、日本の文化や芸術スタイルに関連する…" at bounding box center [512, 225] width 154 height 64
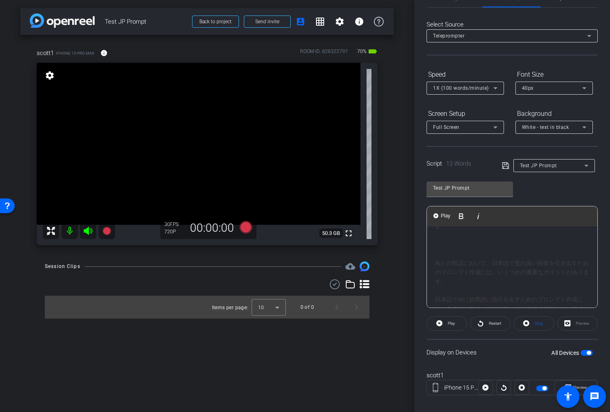
scroll to position [200, 0]
click at [463, 274] on div "AIとの対話において、日本語で質の高い回答を引き出すためのプロンプト作成には、いくつかの重要なポイントがあります。" at bounding box center [512, 266] width 154 height 27
click at [515, 243] on div "日本語でAIに効果的に指示を出すためのプロンプト作成には、具体的な指示、役割設定、出力形式の指定などが考慮すべき点として挙げられます。 また、モデルによっては…" at bounding box center [512, 262] width 154 height 110
click at [519, 228] on div "日本語でAIに効果的に指示を出すためのプロンプト作成には、具体的な指示、役割設定、出力形式の指定などが考慮すべき点として挙げられます。 また、モデルによっては…" at bounding box center [512, 262] width 154 height 110
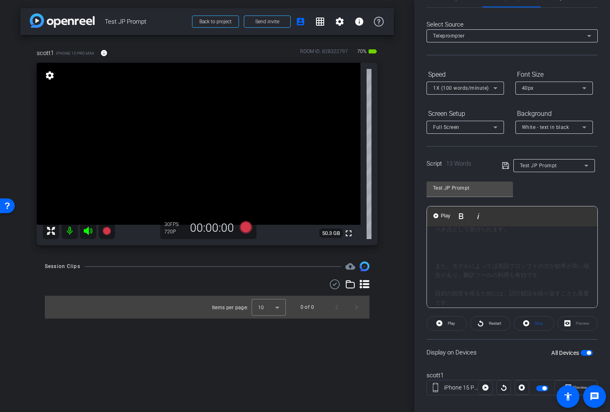
click at [544, 275] on div "日本語でAIに効果的に指示を出すためのプロンプト作成には、具体的な指示、役割設定、出力形式の指定などが考慮すべき点として挙げられます。 また、モデルによっては…" at bounding box center [512, 271] width 154 height 128
click at [464, 259] on div "日本語でAIに効果的に指示を出すためのプロンプト作成には、具体的な指示、役割設定、出力形式の指定などが考慮すべき点として挙げられます。 また、モデルによっては…" at bounding box center [512, 211] width 154 height 155
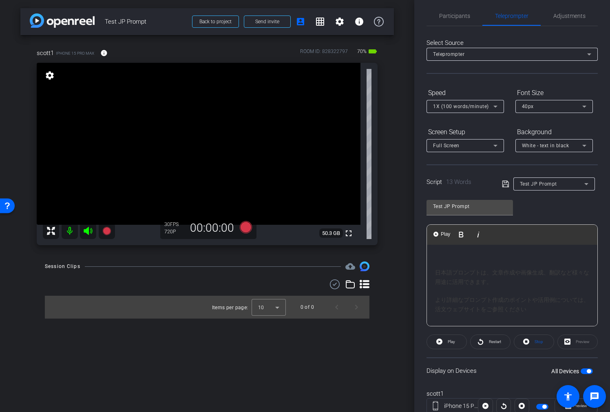
scroll to position [426, 0]
click at [501, 283] on p at bounding box center [512, 287] width 154 height 9
click at [538, 287] on div "より詳細なプロンプト作成のポイントや活用例については、 活文ウェブサイト をご参照ください" at bounding box center [512, 281] width 154 height 18
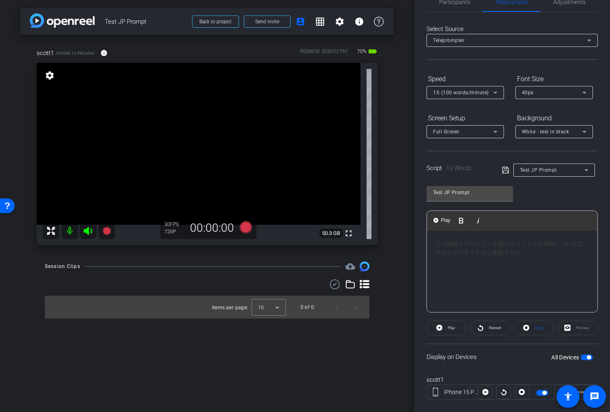
scroll to position [34, 0]
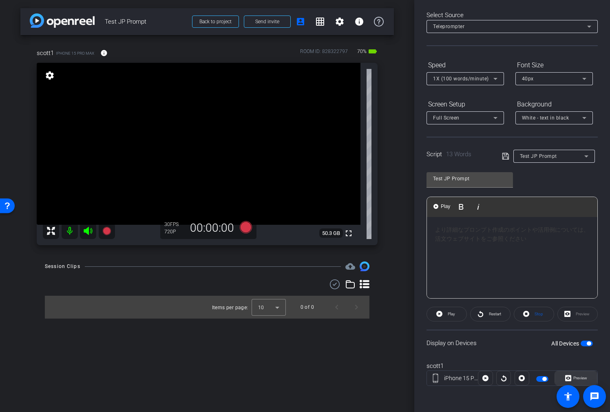
click at [579, 380] on span "Preview" at bounding box center [579, 377] width 16 height 11
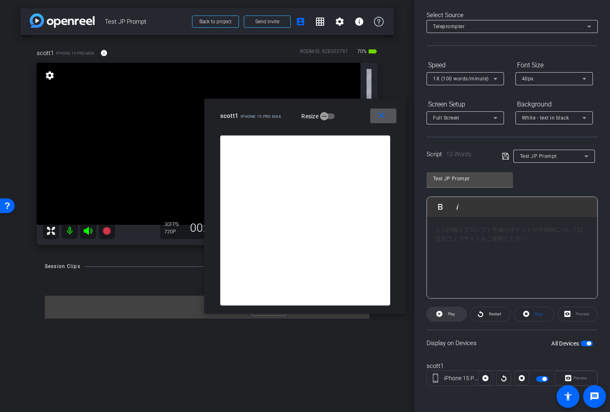
click at [451, 312] on span "Play" at bounding box center [451, 313] width 7 height 4
click at [477, 312] on span at bounding box center [491, 314] width 40 height 20
click at [325, 117] on icon "button" at bounding box center [323, 116] width 7 height 7
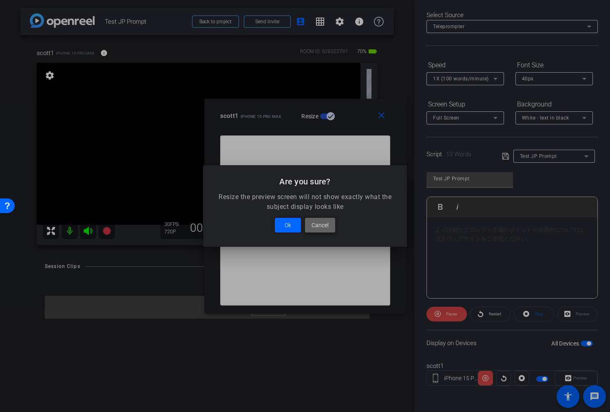
click at [322, 223] on span "Cancel" at bounding box center [319, 225] width 17 height 10
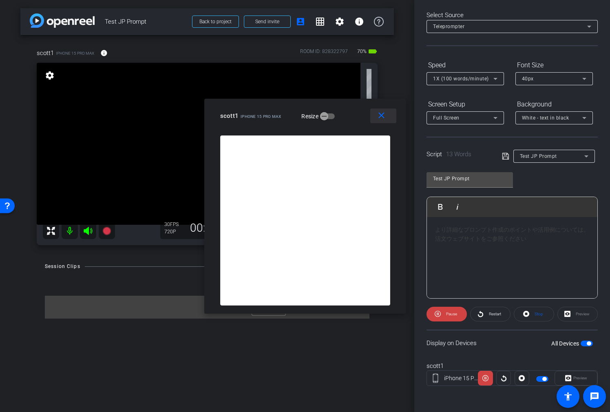
click at [388, 116] on span at bounding box center [383, 116] width 26 height 20
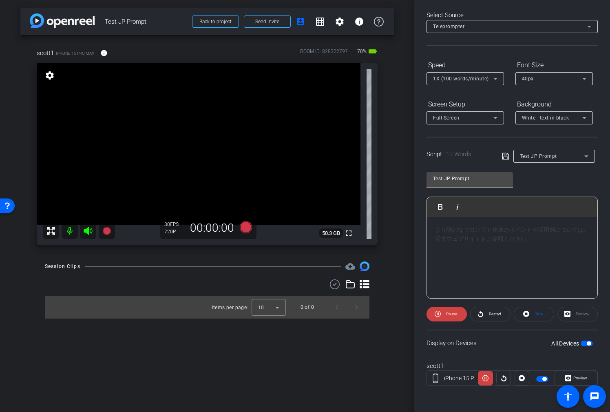
click at [583, 313] on div "Preview" at bounding box center [577, 314] width 40 height 15
click at [574, 372] on span "Preview" at bounding box center [579, 377] width 16 height 11
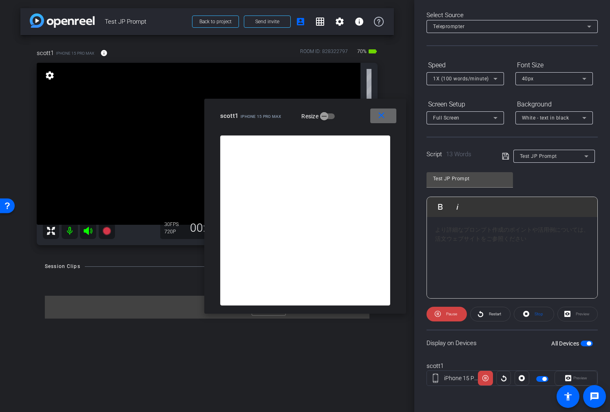
click at [379, 115] on mat-icon "close" at bounding box center [381, 115] width 10 height 10
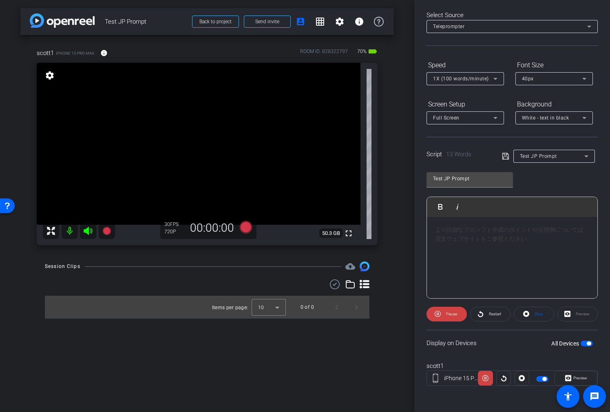
click at [474, 76] on span "1X (100 words/minute)" at bounding box center [461, 79] width 56 height 6
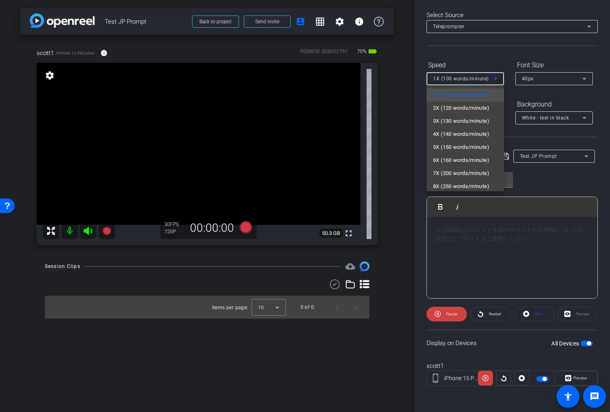
click at [506, 250] on div at bounding box center [305, 206] width 610 height 412
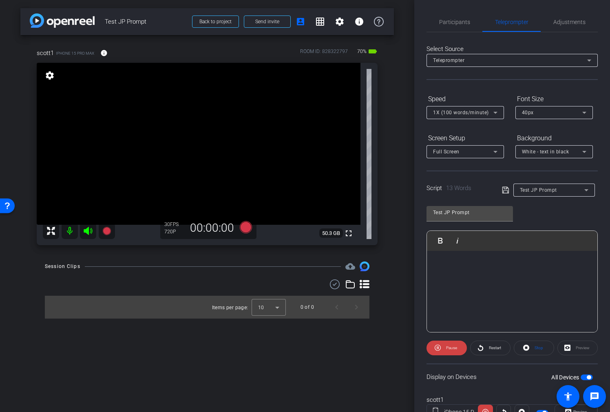
scroll to position [40, 0]
click at [460, 114] on span "1X (100 words/minute)" at bounding box center [461, 113] width 56 height 6
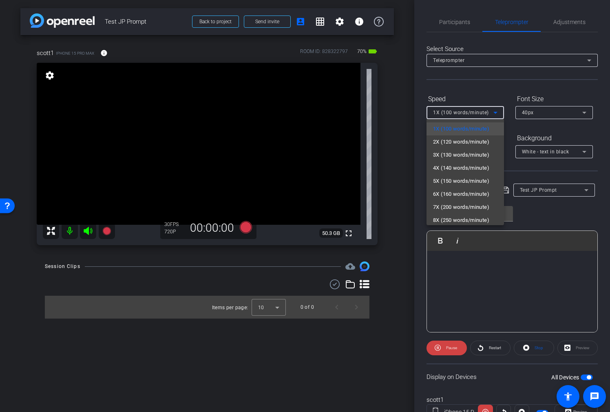
click at [473, 89] on div at bounding box center [305, 206] width 610 height 412
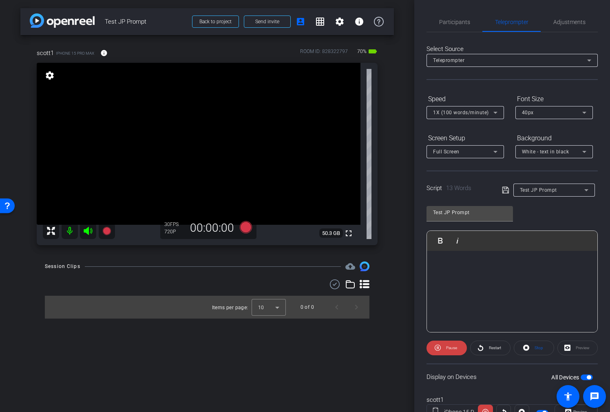
drag, startPoint x: 459, startPoint y: 304, endPoint x: 445, endPoint y: 241, distance: 64.8
click at [445, 241] on div "Play Play from this location Play Selected Play and display the selected text o…" at bounding box center [511, 281] width 171 height 102
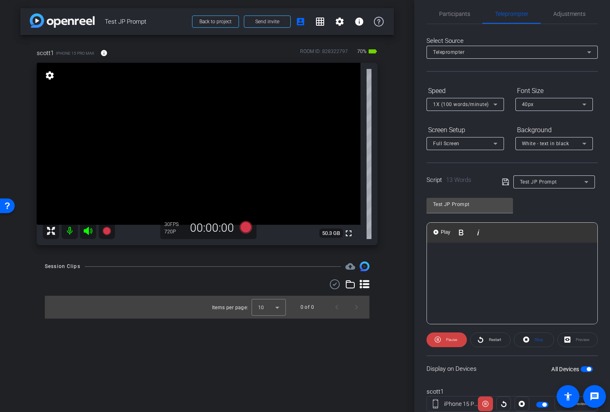
scroll to position [457, 0]
drag, startPoint x: 452, startPoint y: 311, endPoint x: 446, endPoint y: 254, distance: 56.6
click at [445, 254] on div "「japanese prompt」は、日本語でAIに指示を出すためのテキストや指示文を指します。 また、画像生成AIなどで、日本の文化や芸術スタイルに関連する…" at bounding box center [512, 181] width 170 height 792
drag, startPoint x: 454, startPoint y: 309, endPoint x: 444, endPoint y: 255, distance: 54.3
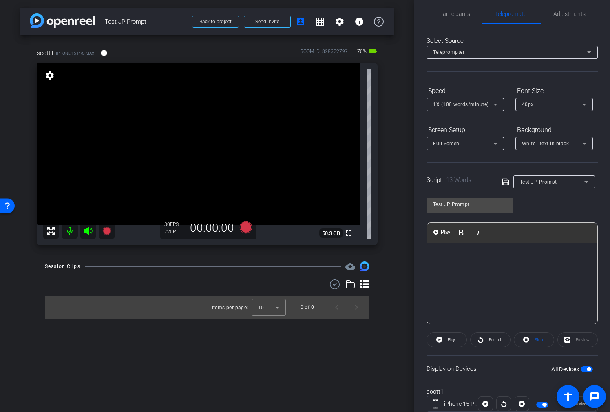
click at [444, 255] on div "「japanese prompt」は、日本語でAIに指示を出すためのテキストや指示文を指します。 また、画像生成AIなどで、日本の文化や芸術スタイルに関連する…" at bounding box center [512, 193] width 170 height 747
drag, startPoint x: 461, startPoint y: 316, endPoint x: 455, endPoint y: 271, distance: 45.6
click at [455, 271] on div "「japanese prompt」は、日本語でAIに指示を出すためのテキストや指示文を指します。 また、画像生成AIなどで、日本の文化や芸術スタイルに関連する…" at bounding box center [512, 197] width 170 height 701
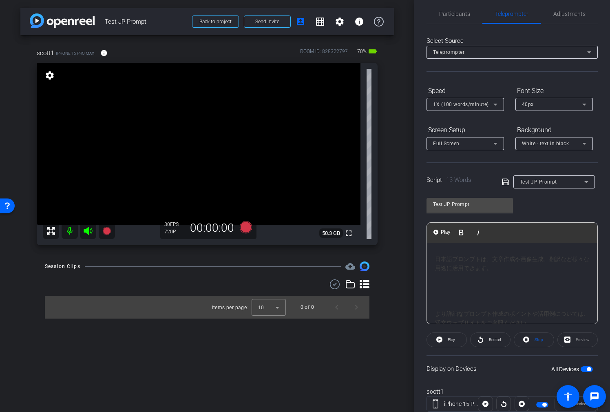
click at [468, 290] on p at bounding box center [512, 286] width 154 height 9
click at [456, 290] on div "日本語でAIに効果的に指示を出すためのプロンプト作成には、具体的な指示、役割設定、出力形式の指定などが考慮すべき点として挙げられます。 また、モデルによっては…" at bounding box center [512, 241] width 154 height 173
click at [453, 274] on div "日本語でAIに効果的に指示を出すためのプロンプト作成には、具体的な指示、役割設定、出力形式の指定などが考慮すべき点として挙げられます。 また、モデルによっては…" at bounding box center [512, 255] width 154 height 164
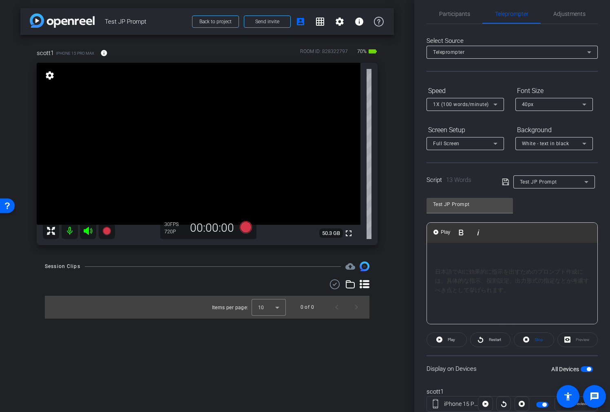
click at [434, 310] on div "「japanese prompt」は、日本語でAIに指示を出すためのテキストや指示文を指します。 また、画像生成AIなどで、日本の文化や芸術スタイルに関連する…" at bounding box center [512, 404] width 170 height 637
click at [442, 343] on icon at bounding box center [439, 339] width 6 height 10
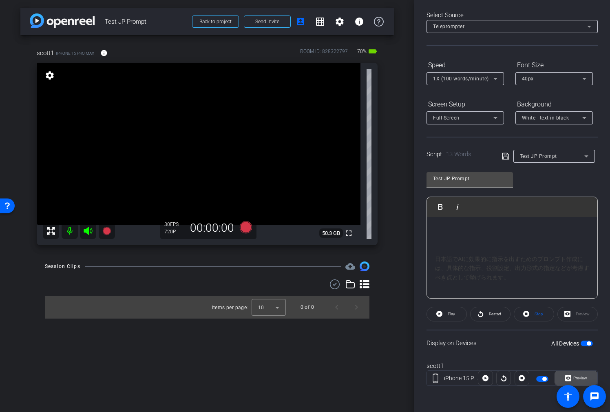
click at [583, 374] on span "Preview" at bounding box center [579, 377] width 16 height 11
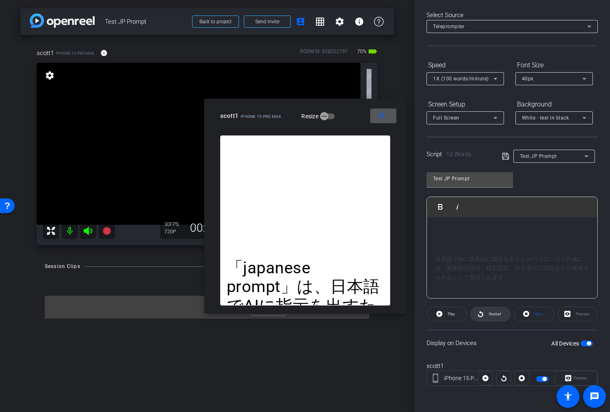
click at [490, 314] on span "Restart" at bounding box center [495, 313] width 12 height 4
click at [450, 314] on span "Pause" at bounding box center [451, 313] width 11 height 4
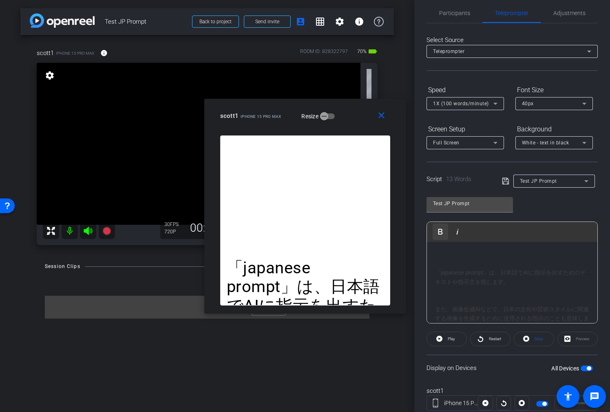
scroll to position [1, 0]
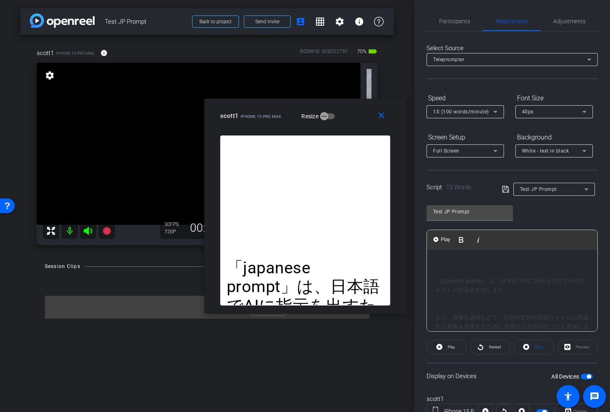
drag, startPoint x: 448, startPoint y: 268, endPoint x: 442, endPoint y: 254, distance: 14.8
drag, startPoint x: 438, startPoint y: 279, endPoint x: 455, endPoint y: 279, distance: 16.7
click at [438, 279] on div "「japanese prompt」は、日本語でAIに指示を出すためのテキストや指示文を指します。 また、画像生成AIなどで、日本の文化や芸術スタイルに関連する…" at bounding box center [512, 308] width 154 height 64
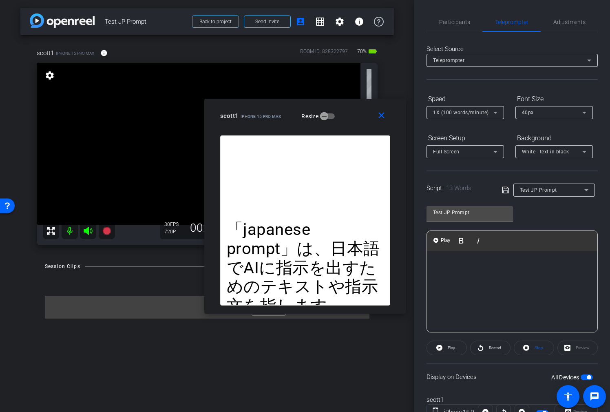
scroll to position [459, 0]
drag, startPoint x: 453, startPoint y: 324, endPoint x: 459, endPoint y: 290, distance: 33.9
click at [449, 271] on div "「japanese prompt」は、日本語でAIに指示を出すためのテキストや指示文を指します。 また、画像生成AIなどで、日本の文化や芸術スタイルに関連する…" at bounding box center [512, 97] width 170 height 610
drag, startPoint x: 470, startPoint y: 316, endPoint x: 464, endPoint y: 268, distance: 48.4
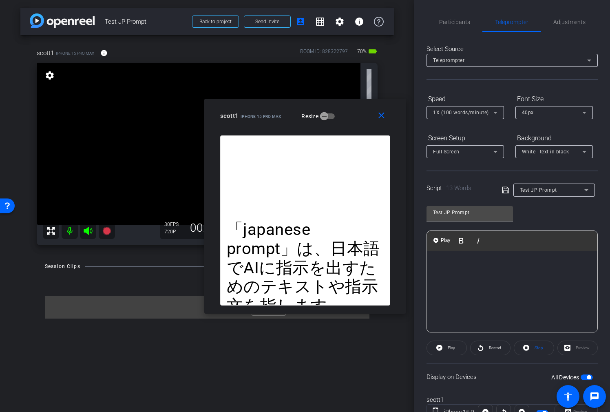
click at [464, 268] on div "「japanese prompt」は、日本語でAIに指示を出すためのテキストや指示文を指します。 また、画像生成AIなどで、日本の文化や芸術スタイルに関連する…" at bounding box center [512, 177] width 170 height 564
drag, startPoint x: 464, startPoint y: 309, endPoint x: 460, endPoint y: 289, distance: 19.6
click at [461, 290] on div "「japanese prompt」は、日本語でAIに指示を出すためのテキストや指示文を指します。 また、画像生成AIなどで、日本の文化や芸術スタイルに関連する…" at bounding box center [512, 187] width 170 height 528
drag, startPoint x: 459, startPoint y: 310, endPoint x: 457, endPoint y: 303, distance: 6.8
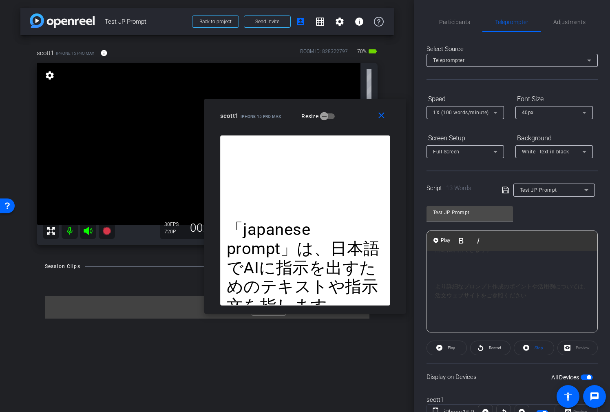
click at [457, 303] on div "「japanese prompt」は、日本語でAIに指示を出すためのテキストや指示文を指します。 また、画像生成AIなどで、日本の文化や芸術スタイルに関連する…" at bounding box center [512, 204] width 170 height 518
click at [534, 274] on div "「japanese prompt」は、日本語でAIに指示を出すためのテキストや指示文を指します。 また、画像生成AIなどで、日本の文化や芸術スタイルに関連する…" at bounding box center [512, 291] width 154 height 64
click at [493, 315] on p "​" at bounding box center [512, 319] width 154 height 9
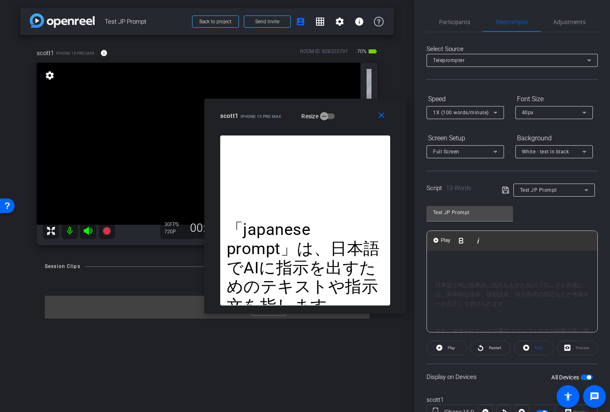
scroll to position [207, 0]
click at [524, 263] on div "日本語でAIに効果的に指示を出すためのプロンプト作成には、具体的な指示、役割設定、出力形式の指定などが考慮すべき点として挙げられます。 また、モデルによっては…" at bounding box center [512, 298] width 154 height 146
click at [489, 315] on div "日本語でAIに効果的に指示を出すためのプロンプト作成には、具体的な指示、役割設定、出力形式の指定などが考慮すべき点として挙げられます。 また、モデルによっては…" at bounding box center [512, 302] width 154 height 155
click at [455, 283] on div "日本語でAIに効果的に指示を出すためのプロンプト作成には、具体的な指示、役割設定、出力形式の指定などが考慮すべき点として挙げられます。 また、モデルによっては…" at bounding box center [512, 230] width 154 height 164
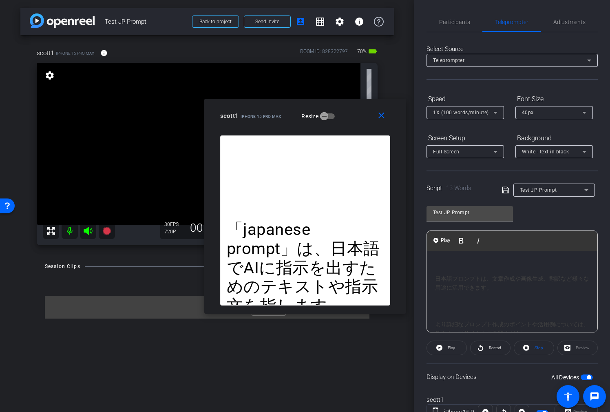
click at [438, 303] on p at bounding box center [512, 305] width 154 height 9
click at [443, 300] on p at bounding box center [512, 300] width 154 height 9
click at [497, 348] on span "Restart" at bounding box center [495, 347] width 12 height 4
click at [459, 348] on span at bounding box center [446, 348] width 40 height 20
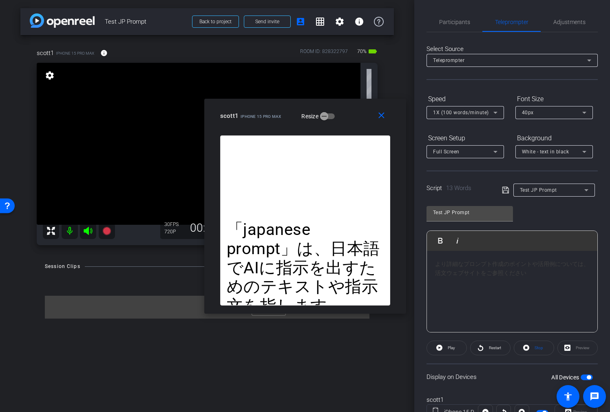
click at [505, 189] on icon at bounding box center [505, 190] width 7 height 10
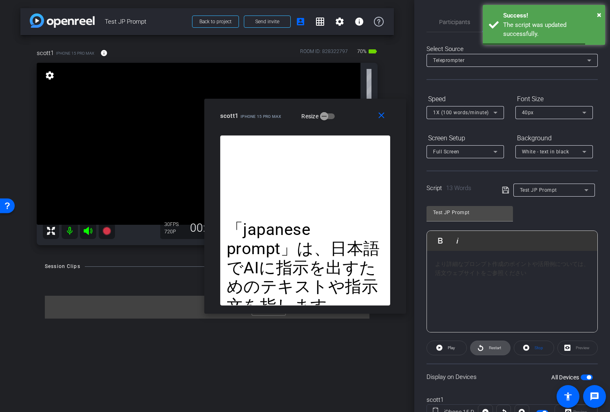
click at [498, 353] on span "Restart" at bounding box center [494, 347] width 14 height 11
click at [456, 351] on span "Pause" at bounding box center [450, 347] width 13 height 11
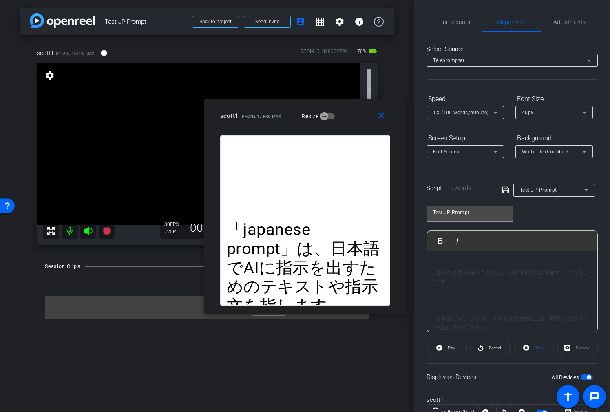
scroll to position [217, 0]
click at [554, 189] on span "Test JP Prompt" at bounding box center [538, 190] width 37 height 6
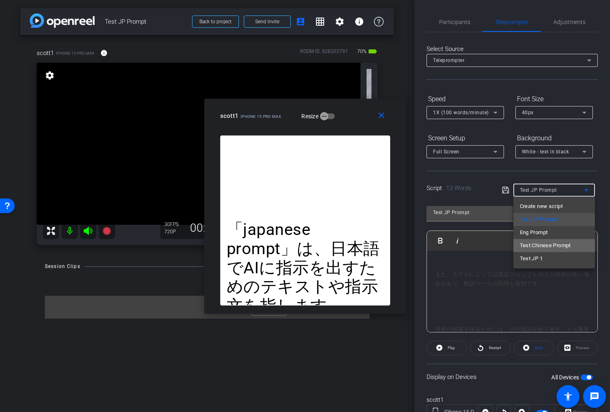
click at [546, 246] on span "Test Chinese Prompt" at bounding box center [545, 246] width 51 height 10
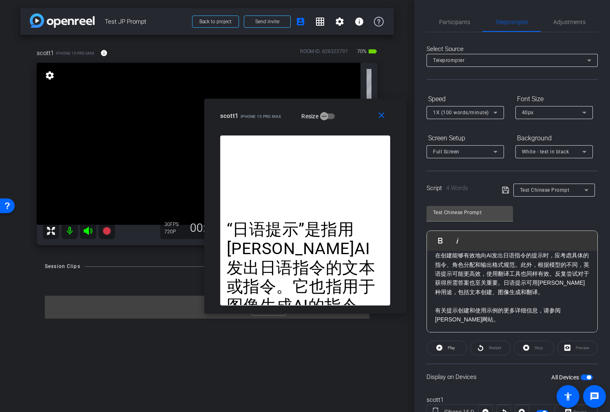
drag, startPoint x: 496, startPoint y: 345, endPoint x: 468, endPoint y: 353, distance: 28.8
click at [497, 345] on div "Restart" at bounding box center [490, 347] width 40 height 15
click at [453, 350] on span "Play" at bounding box center [450, 347] width 9 height 11
click at [451, 349] on span "Pause" at bounding box center [451, 347] width 11 height 4
click at [474, 112] on span "1X (100 words/minute)" at bounding box center [461, 113] width 56 height 6
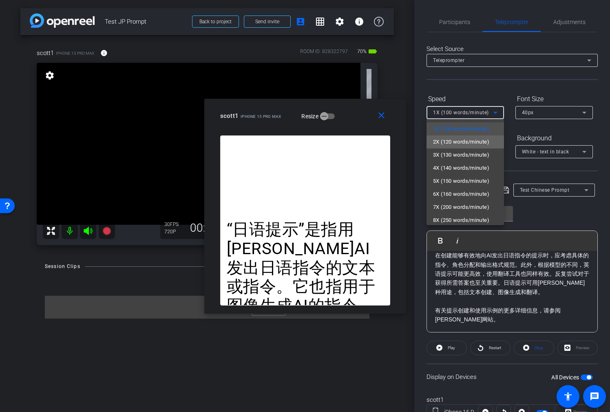
click at [474, 143] on span "2X (120 words/minute)" at bounding box center [461, 142] width 56 height 10
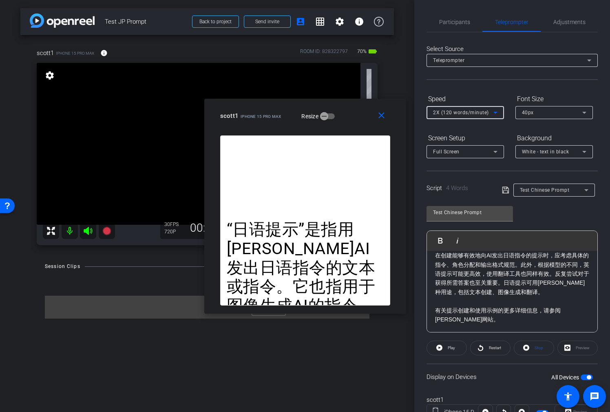
click at [482, 114] on span "2X (120 words/minute)" at bounding box center [461, 113] width 56 height 6
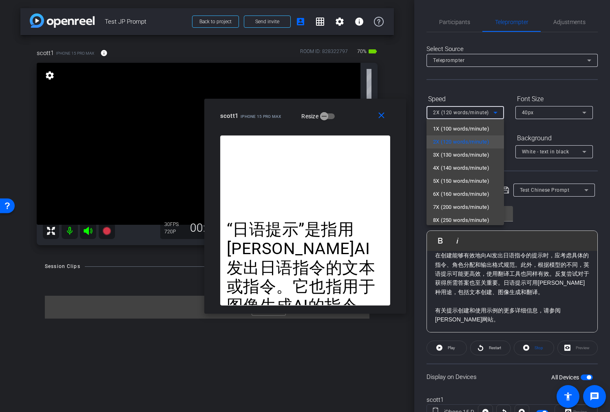
click at [480, 129] on span "1X (100 words/minute)" at bounding box center [461, 129] width 56 height 10
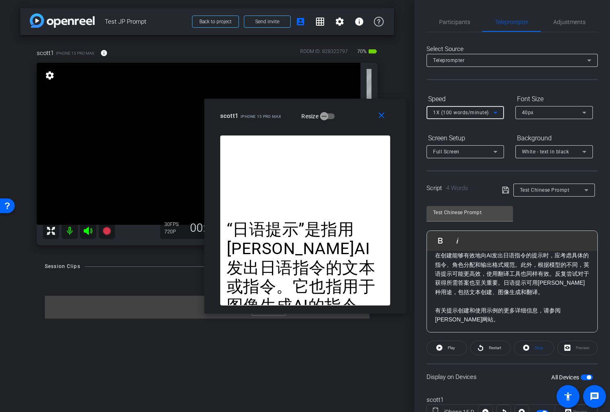
click at [484, 117] on div "1X (100 words/minute)" at bounding box center [465, 112] width 64 height 13
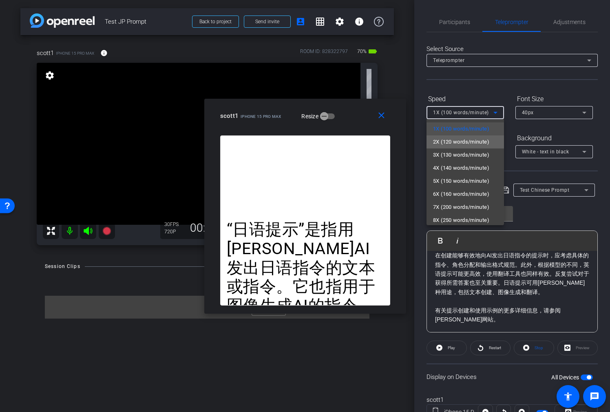
click at [480, 141] on span "2X (120 words/minute)" at bounding box center [461, 142] width 56 height 10
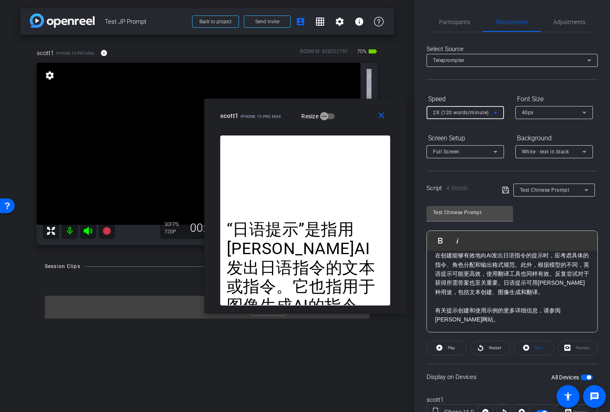
click at [469, 110] on span "2X (120 words/minute)" at bounding box center [461, 113] width 56 height 6
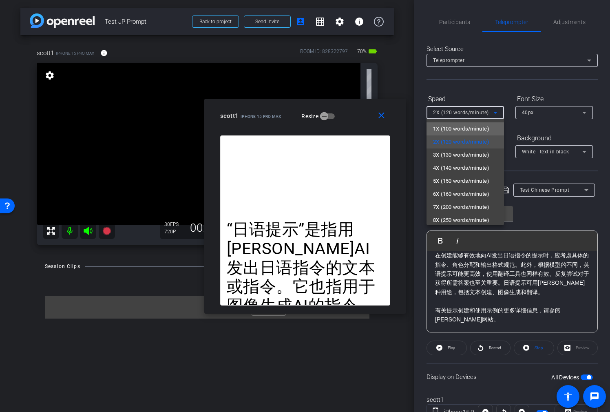
click at [459, 130] on span "1X (100 words/minute)" at bounding box center [461, 129] width 56 height 10
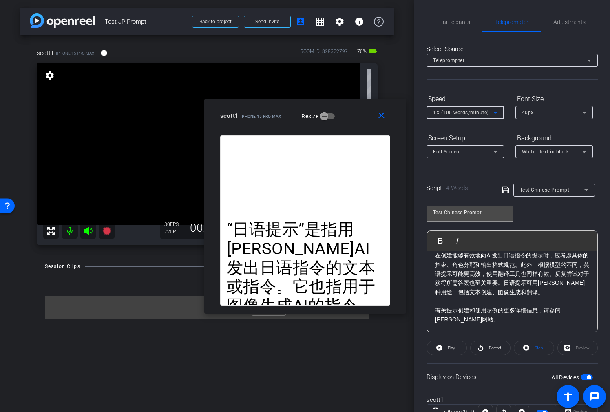
click at [469, 107] on div "1X (100 words/minute)" at bounding box center [463, 112] width 60 height 10
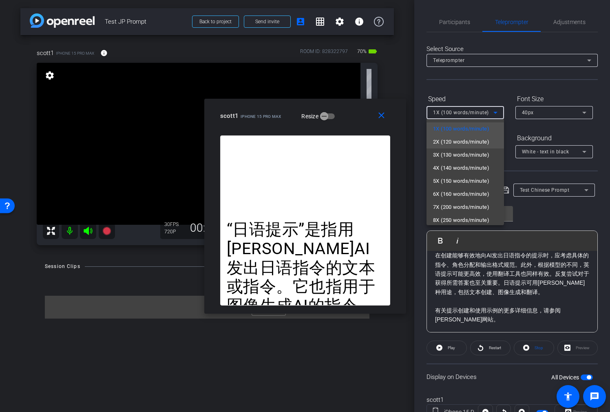
click at [470, 135] on mat-option "2X (120 words/minute)" at bounding box center [464, 141] width 77 height 13
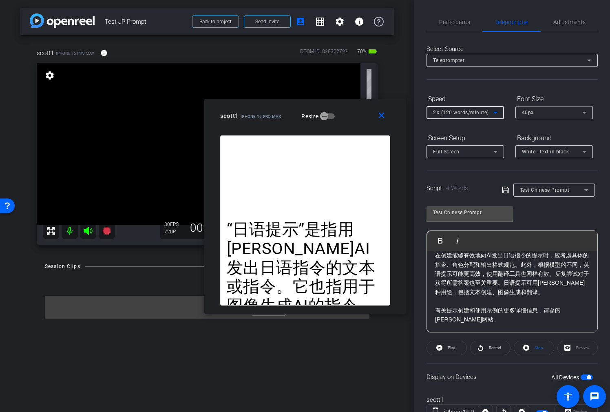
click at [474, 118] on mat-form-field "2X (120 words/minute)" at bounding box center [464, 112] width 77 height 13
click at [475, 113] on span "2X (120 words/minute)" at bounding box center [461, 113] width 56 height 6
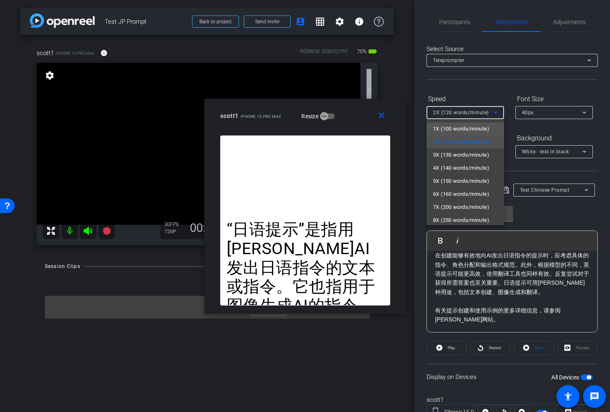
click at [469, 124] on span "1X (100 words/minute)" at bounding box center [461, 129] width 56 height 10
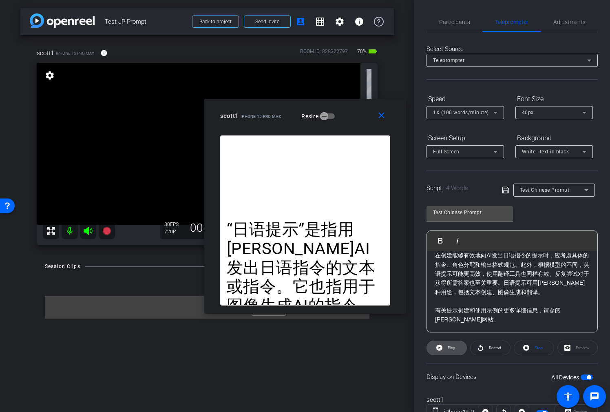
click at [437, 350] on icon at bounding box center [439, 347] width 6 height 10
click at [440, 349] on icon at bounding box center [438, 347] width 6 height 10
click at [543, 192] on span "Test Chinese Prompt" at bounding box center [545, 190] width 50 height 6
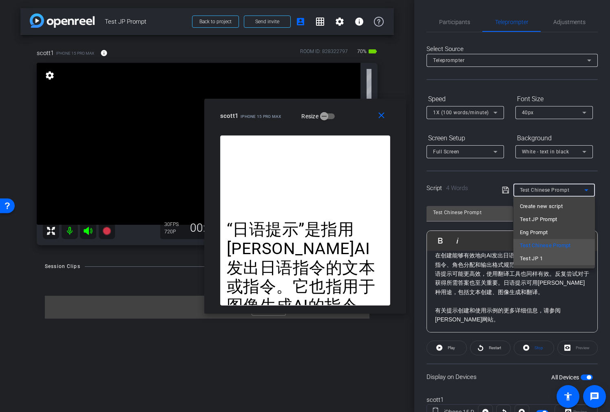
click at [542, 254] on span "Test JP 1" at bounding box center [531, 259] width 23 height 10
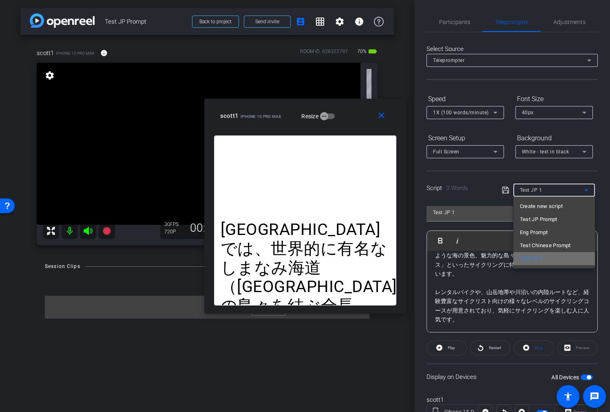
scroll to position [44, 0]
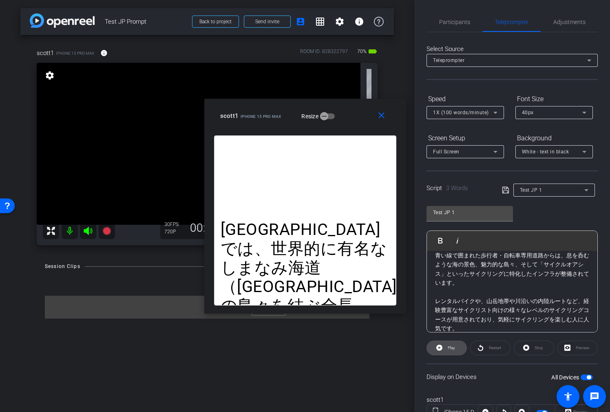
click at [457, 348] on span at bounding box center [447, 348] width 40 height 20
click at [452, 348] on span "Pause" at bounding box center [451, 347] width 11 height 4
click at [484, 110] on span "1X (100 words/minute)" at bounding box center [461, 113] width 56 height 6
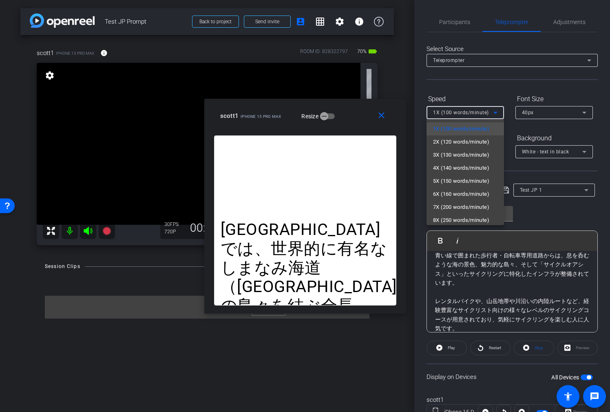
click at [561, 224] on div at bounding box center [305, 206] width 610 height 412
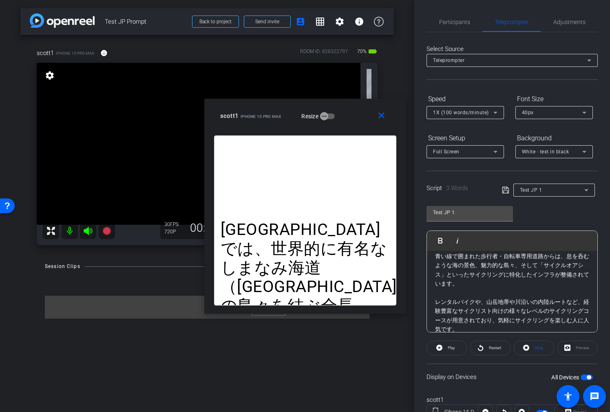
scroll to position [0, 0]
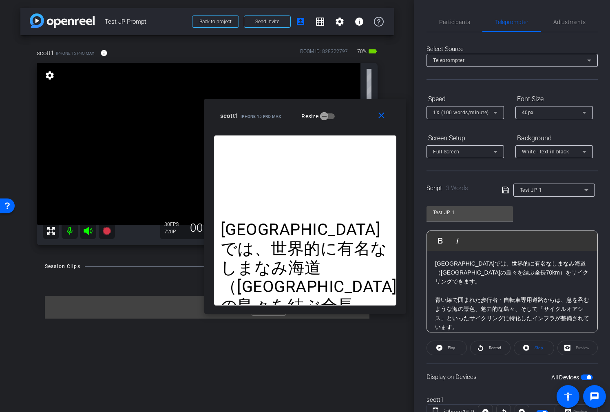
drag, startPoint x: 470, startPoint y: 262, endPoint x: 505, endPoint y: 261, distance: 35.5
click at [470, 262] on p "[GEOGRAPHIC_DATA]では、世界的に有名なしまなみ海道（[GEOGRAPHIC_DATA]の島々を結ぶ全長70km）をサイクリングできます。" at bounding box center [512, 272] width 154 height 27
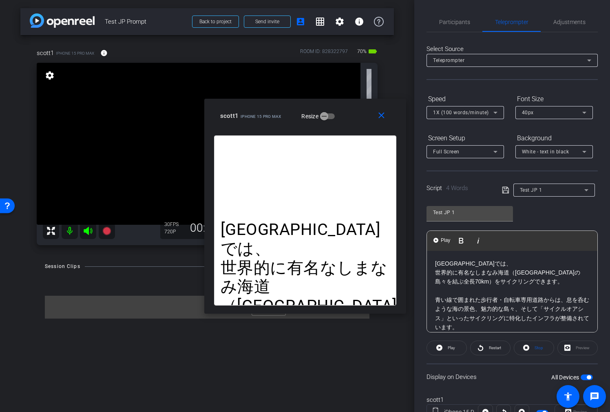
click at [511, 272] on p "世界的に有名なしまなみ海道（[GEOGRAPHIC_DATA]の島々を結ぶ全長70km）をサイクリングできます。" at bounding box center [512, 277] width 154 height 18
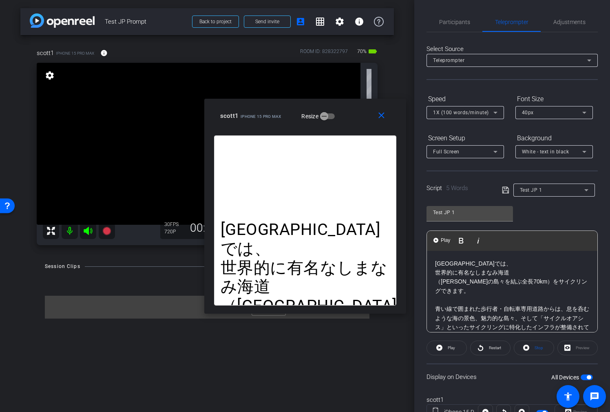
click at [529, 281] on p "（[PERSON_NAME]の島々を結ぶ全長70km）をサイクリングできます。" at bounding box center [512, 286] width 154 height 18
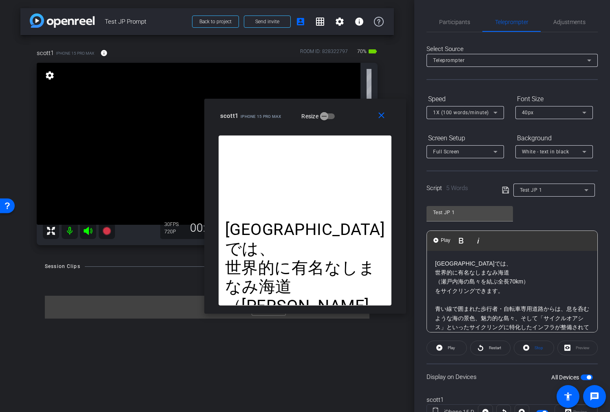
scroll to position [20, 0]
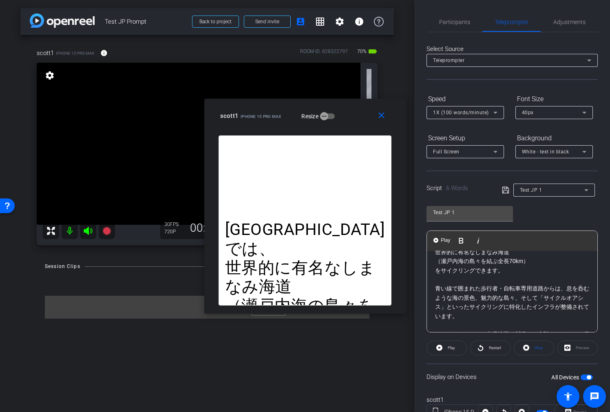
click at [504, 289] on p "青い線で囲まれた歩行者・自転車専用道路からは、息を呑むような海の景色、魅力的な島々、そして「サイクルオアシス」といったサイクリングに特化したインフラが整備され…" at bounding box center [512, 302] width 154 height 37
drag, startPoint x: 499, startPoint y: 297, endPoint x: 512, endPoint y: 298, distance: 13.1
click at [499, 297] on p "自転車専用道路からは、息を呑むような海の景色、魅力的な島々、そして「サイクルオアシス」といったサイクリングに特化したインフラが整備されています。" at bounding box center [512, 306] width 154 height 27
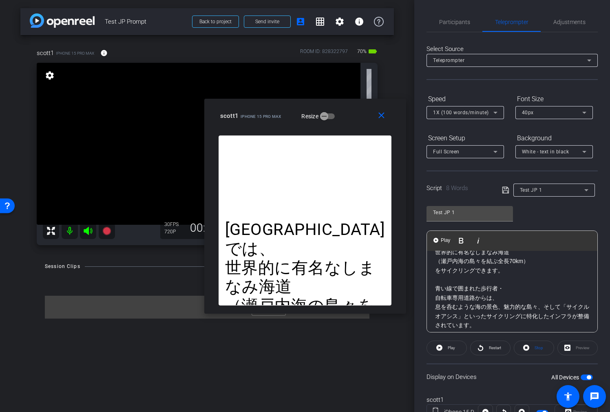
click at [503, 306] on p "息を呑むような海の景色、魅力的な島々、そして「サイクルオアシス」といったサイクリングに特化したインフラが整備されています。" at bounding box center [512, 315] width 154 height 27
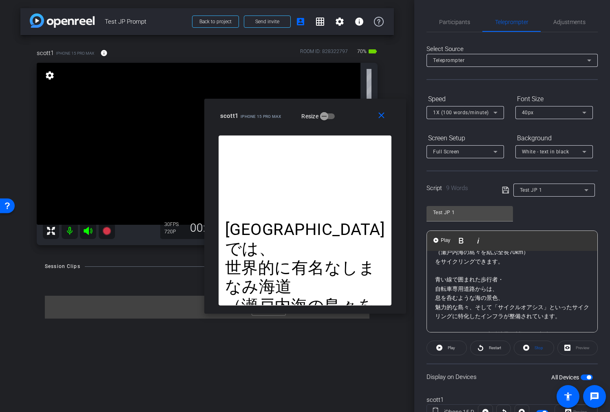
click at [476, 307] on p "魅力的な島々、そして「サイクルオアシス」といったサイクリングに特化したインフラが整備されています。" at bounding box center [512, 312] width 154 height 18
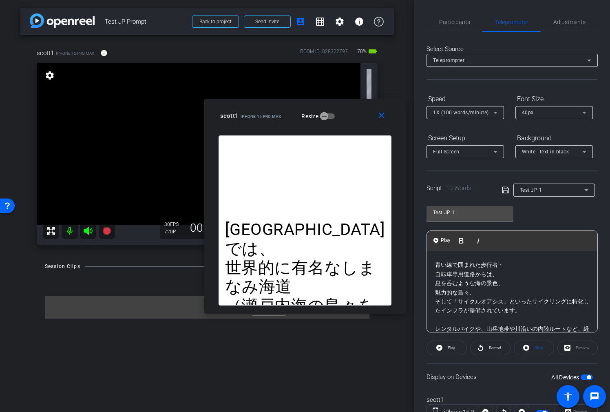
click at [510, 301] on p "そして「サイクルオアシス」といったサイクリングに特化したインフラが整備されています。" at bounding box center [512, 306] width 154 height 18
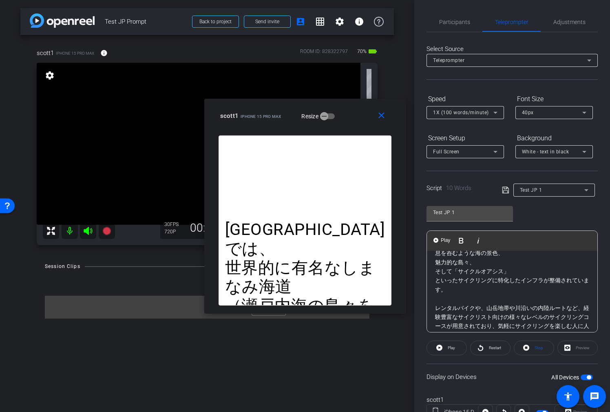
scroll to position [85, 0]
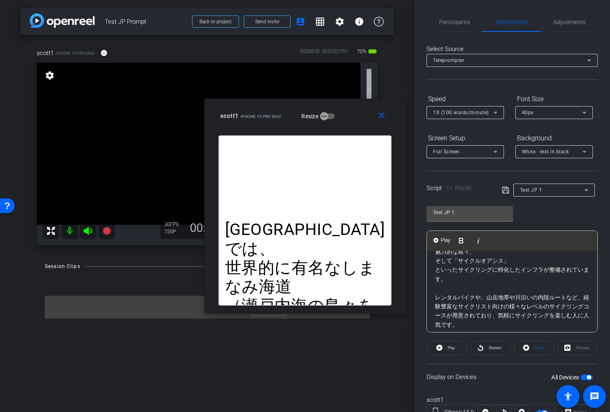
click at [521, 269] on p "といったサイクリングに特化したインフラが整備されています。" at bounding box center [512, 274] width 154 height 18
click at [488, 292] on p "レンタルバイクや、山岳地帯や川沿いの内陸ルートなど、経験豊富なサイクリスト向けの様々なレベルのサイクリングコースが用意されており、気軽にサイクリングを楽しむ人…" at bounding box center [512, 306] width 154 height 37
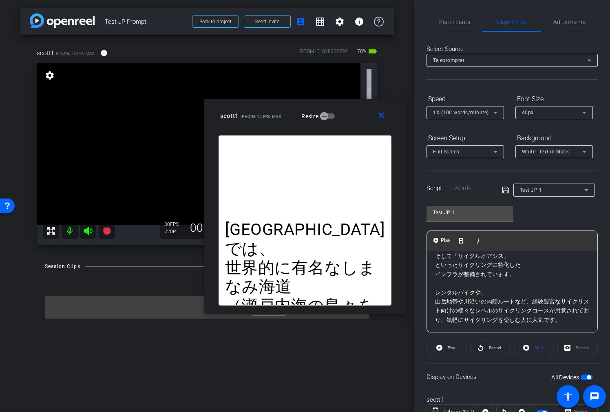
click at [531, 302] on p "山岳地帯や川沿いの内陸ルートなど、経験豊富なサイクリスト向けの様々なレベルのサイクリングコースが用意されており、気軽にサイクリングを楽しむ人に人気です。" at bounding box center [512, 310] width 154 height 27
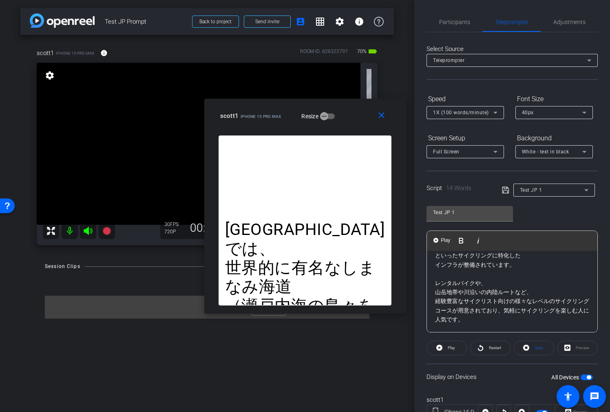
click at [521, 301] on p "経験豊富なサイクリスト向けの様々なレベルのサイクリングコースが用意されており、気軽にサイクリングを楽しむ人に人気です。" at bounding box center [512, 309] width 154 height 27
click at [538, 311] on p "々なレベルのサイクリングコースが用意されており、気軽にサイクリングを楽しむ人に人気です。" at bounding box center [512, 315] width 154 height 18
click at [495, 350] on span "Restart" at bounding box center [494, 347] width 14 height 11
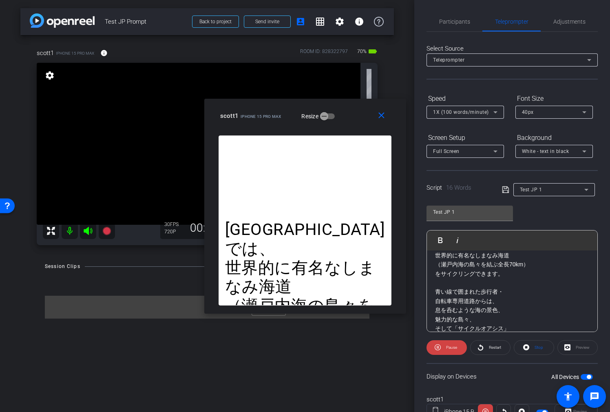
scroll to position [0, 0]
click at [470, 272] on p "世界的に有名なしまなみ海道" at bounding box center [512, 271] width 154 height 9
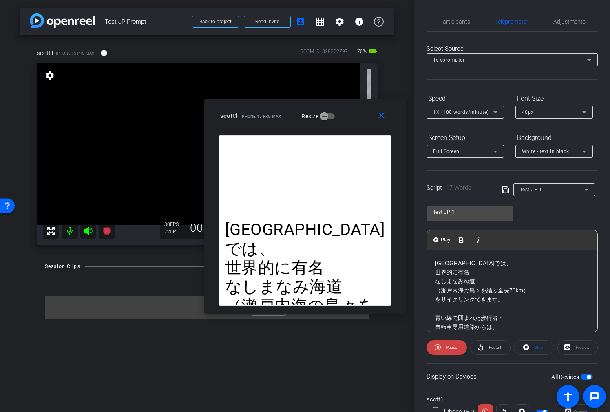
drag, startPoint x: 476, startPoint y: 289, endPoint x: 501, endPoint y: 291, distance: 25.0
click at [476, 289] on p "（瀬戸内海の島々を結ぶ全長70km）" at bounding box center [512, 290] width 154 height 9
drag, startPoint x: 471, startPoint y: 308, endPoint x: 490, endPoint y: 310, distance: 19.3
click at [471, 308] on p "をサイクリングできます。" at bounding box center [512, 308] width 154 height 9
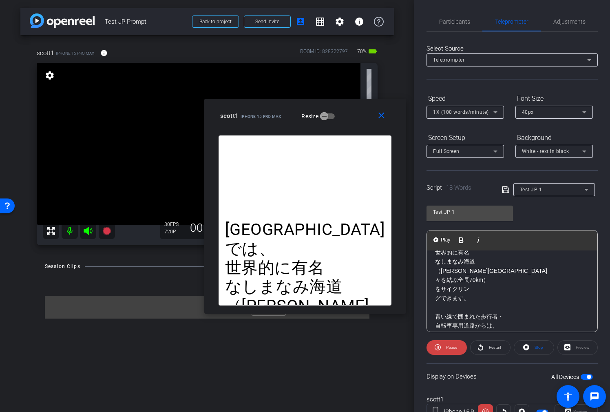
scroll to position [37, 0]
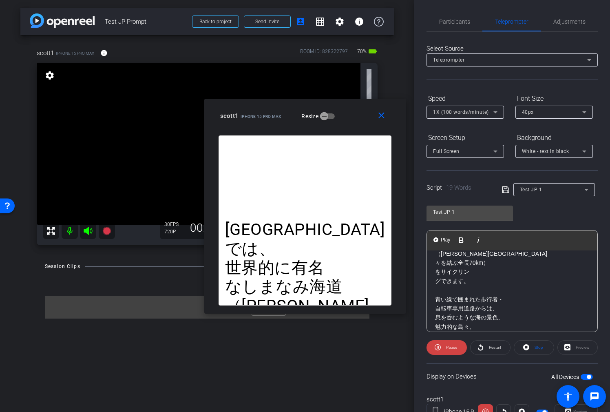
drag, startPoint x: 470, startPoint y: 299, endPoint x: 504, endPoint y: 302, distance: 34.4
click at [470, 299] on p "青い線で囲まれた歩行者・" at bounding box center [512, 299] width 154 height 9
click at [463, 317] on p "自転車専用道路からは、" at bounding box center [512, 317] width 154 height 9
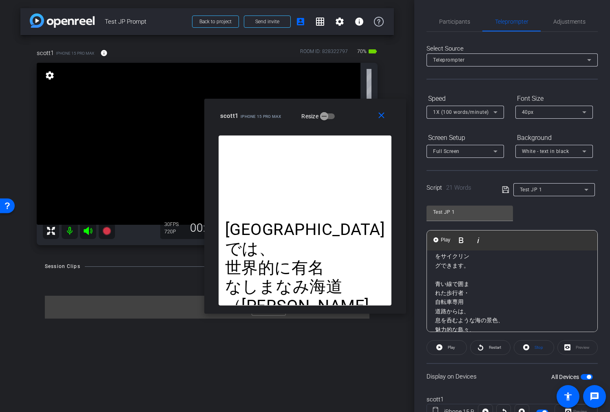
scroll to position [56, 0]
click at [470, 316] on p "息を呑むような海の景色、" at bounding box center [512, 316] width 154 height 9
click at [472, 290] on p "そして「サイクルオアシス」" at bounding box center [512, 291] width 154 height 9
click at [475, 309] on p "といったサイクリングに特化した" at bounding box center [512, 309] width 154 height 9
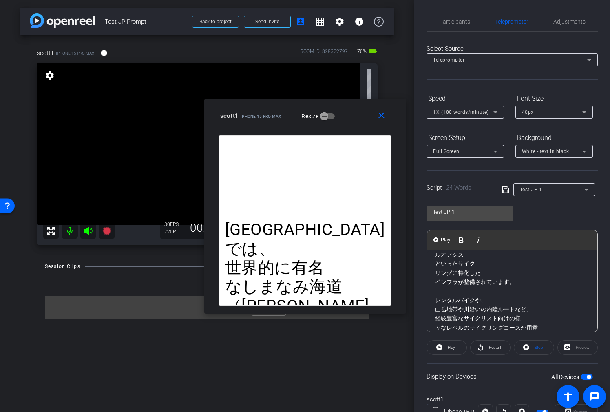
scroll to position [157, 0]
click at [474, 277] on p "インフラが整備されています。" at bounding box center [512, 278] width 154 height 9
click at [492, 343] on span "Restart" at bounding box center [494, 347] width 14 height 11
click at [472, 314] on p "山岳地帯や川沿いの内陸ルートなど、" at bounding box center [512, 315] width 154 height 9
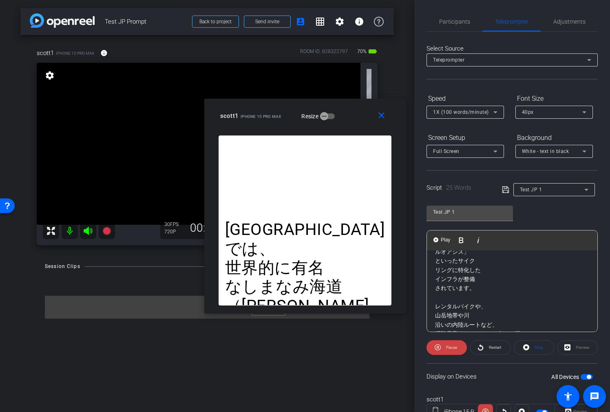
scroll to position [190, 0]
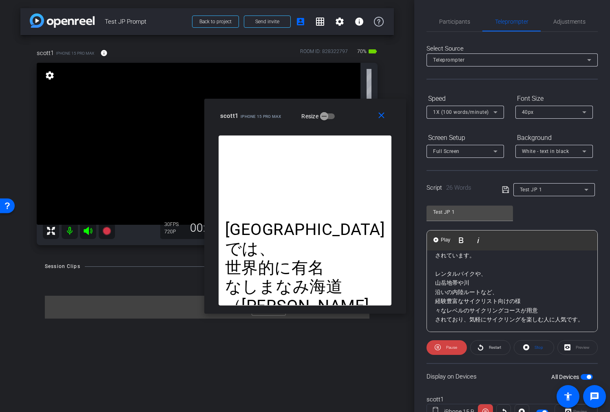
click at [474, 299] on p "経験豊富なサイクリスト向けの様" at bounding box center [512, 300] width 154 height 9
click at [481, 319] on p "々なレベルのサイクリングコースが用意" at bounding box center [512, 319] width 154 height 9
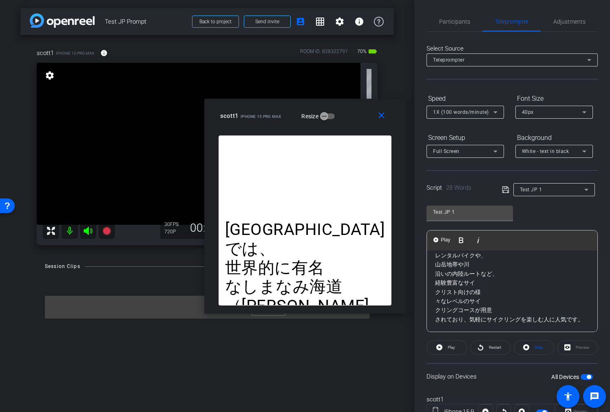
click at [500, 319] on p "されており、気軽にサイクリングを楽しむ人に人気です。" at bounding box center [512, 319] width 154 height 9
click at [485, 318] on p "クリングを楽しむ人に人気です。" at bounding box center [512, 318] width 154 height 9
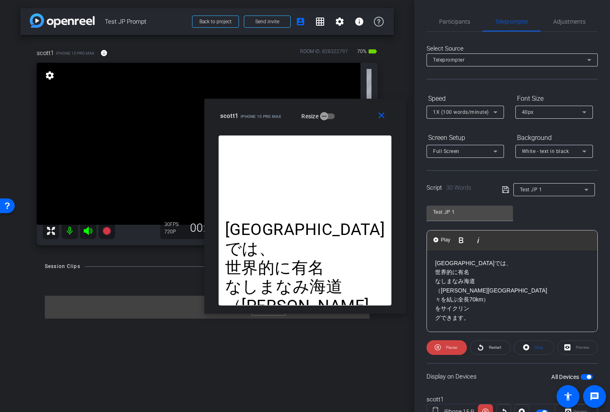
scroll to position [0, 0]
click at [454, 262] on p "[GEOGRAPHIC_DATA]では、" at bounding box center [512, 263] width 154 height 9
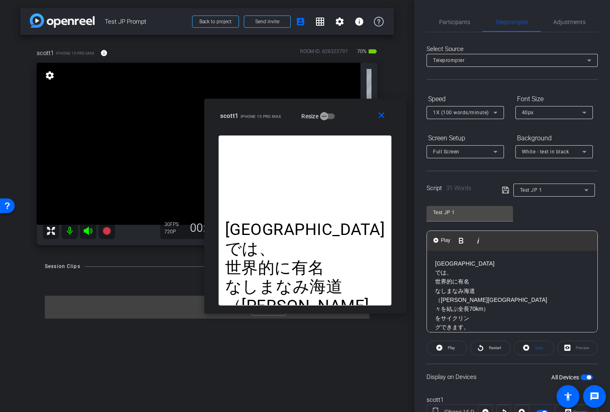
click at [453, 281] on p "世界的に有名" at bounding box center [512, 281] width 154 height 9
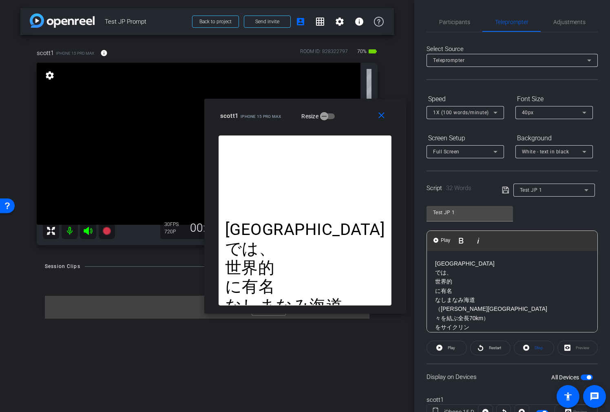
drag, startPoint x: 458, startPoint y: 298, endPoint x: 535, endPoint y: 298, distance: 76.7
click at [458, 298] on p "なしまなみ海道" at bounding box center [512, 299] width 154 height 9
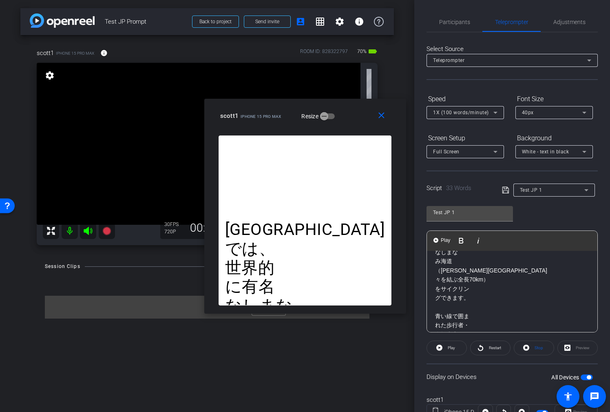
click at [458, 271] on p "（[PERSON_NAME][GEOGRAPHIC_DATA]" at bounding box center [512, 270] width 154 height 9
click at [457, 288] on p "々を結ぶ全長70km）" at bounding box center [512, 288] width 154 height 9
click at [452, 306] on p "をサイクリン" at bounding box center [512, 306] width 154 height 9
drag, startPoint x: 450, startPoint y: 324, endPoint x: 463, endPoint y: 336, distance: 18.2
click at [451, 324] on p "グできます。" at bounding box center [512, 324] width 154 height 9
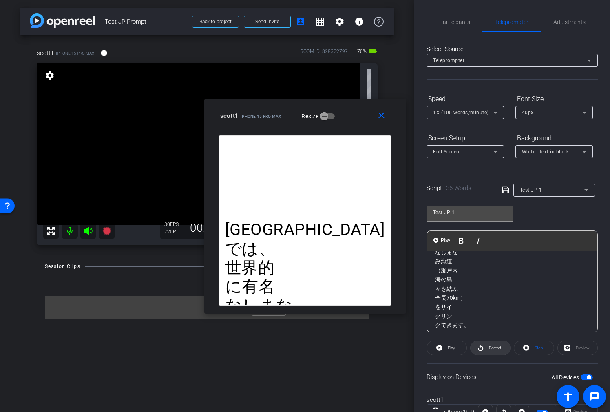
scroll to position [55, 0]
click at [479, 347] on icon at bounding box center [480, 348] width 5 height 6
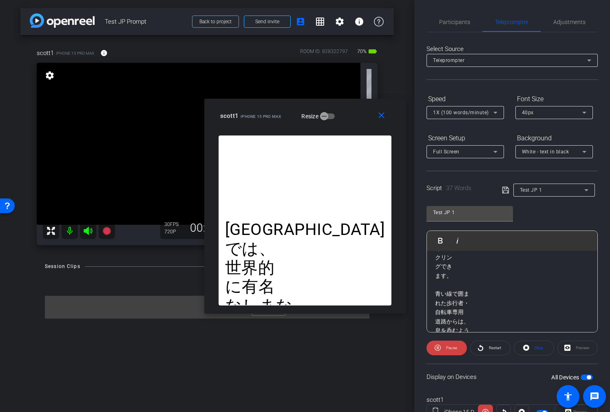
click at [455, 293] on p "青い線で囲ま" at bounding box center [512, 293] width 154 height 9
click at [453, 311] on p "れた歩行者・" at bounding box center [512, 311] width 154 height 9
click at [453, 290] on p "自転車専用" at bounding box center [512, 289] width 154 height 9
drag, startPoint x: 449, startPoint y: 310, endPoint x: 453, endPoint y: 307, distance: 4.6
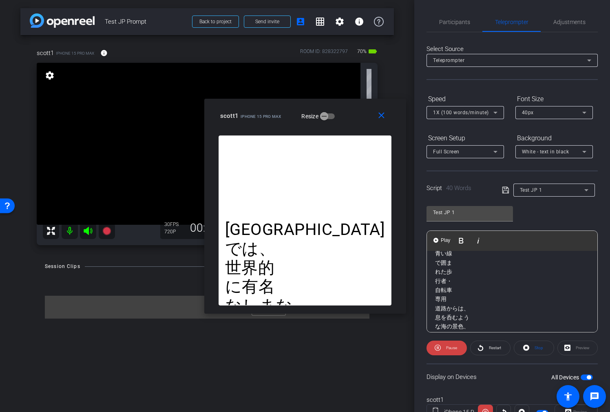
click at [449, 309] on p "道路からは、" at bounding box center [512, 308] width 154 height 9
drag, startPoint x: 441, startPoint y: 325, endPoint x: 464, endPoint y: 326, distance: 22.9
click at [441, 325] on p "息を呑むよう" at bounding box center [512, 326] width 154 height 9
click at [447, 310] on p "な海の景色、" at bounding box center [512, 309] width 154 height 9
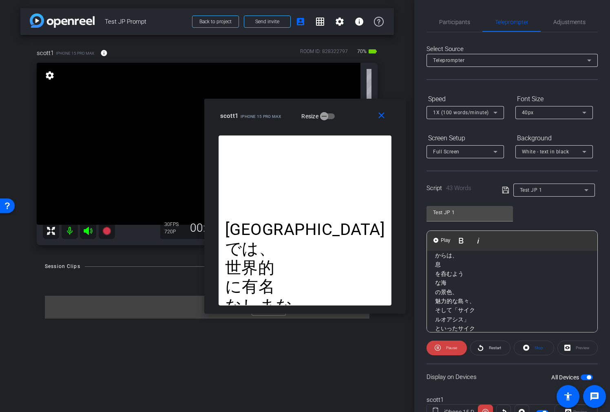
scroll to position [212, 0]
click at [450, 299] on p "魅力的な島々、" at bounding box center [512, 297] width 154 height 9
click at [454, 314] on p "そして「サイク" at bounding box center [512, 315] width 154 height 9
click at [454, 271] on p "ルオアシス」" at bounding box center [512, 270] width 154 height 9
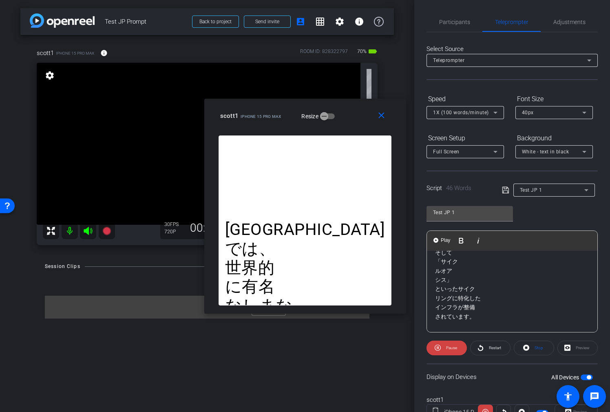
click at [453, 289] on p "といったサイク" at bounding box center [512, 288] width 154 height 9
click at [451, 307] on p "リングに特化した" at bounding box center [512, 307] width 154 height 9
click at [453, 295] on p "に特化した" at bounding box center [512, 295] width 154 height 9
drag, startPoint x: 454, startPoint y: 313, endPoint x: 465, endPoint y: 313, distance: 11.0
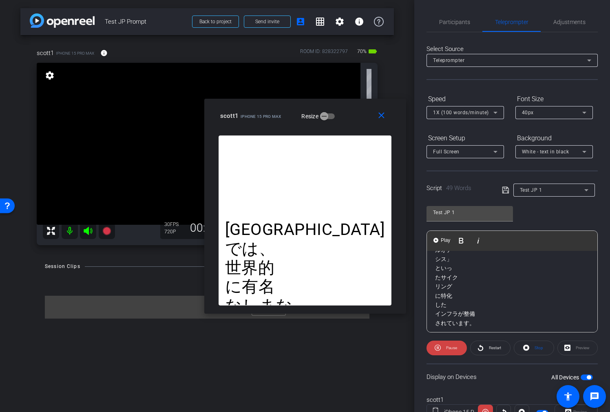
click at [454, 313] on p "インフラが整備" at bounding box center [512, 313] width 154 height 9
click at [453, 300] on p "されています。" at bounding box center [512, 299] width 154 height 9
click at [458, 293] on p "レンタルバイクや、" at bounding box center [512, 291] width 154 height 9
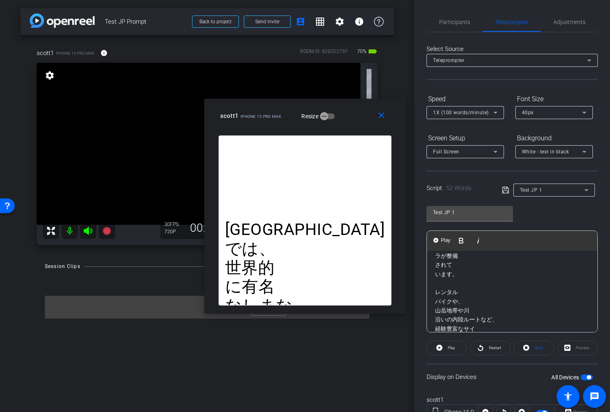
click at [453, 311] on p "山岳地帯や川" at bounding box center [512, 310] width 154 height 9
drag, startPoint x: 459, startPoint y: 302, endPoint x: 464, endPoint y: 304, distance: 5.3
click at [459, 302] on p "沿いの内陸ルートなど、" at bounding box center [512, 302] width 154 height 9
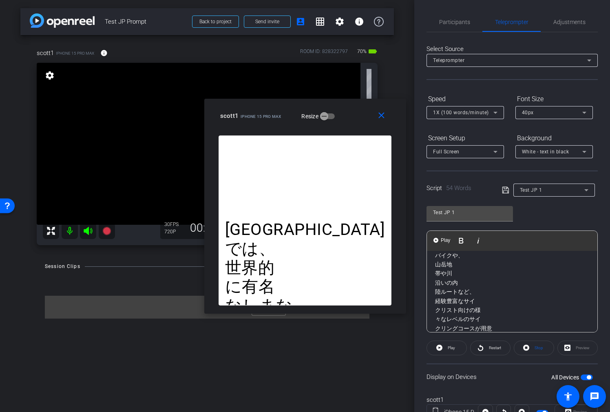
click at [453, 304] on p "経験豊富なサイ" at bounding box center [512, 300] width 154 height 9
click at [459, 286] on p "クリスト向けの様" at bounding box center [512, 284] width 154 height 9
click at [457, 302] on p "々なレベルのサイ" at bounding box center [512, 302] width 154 height 9
drag, startPoint x: 462, startPoint y: 318, endPoint x: 499, endPoint y: 320, distance: 36.8
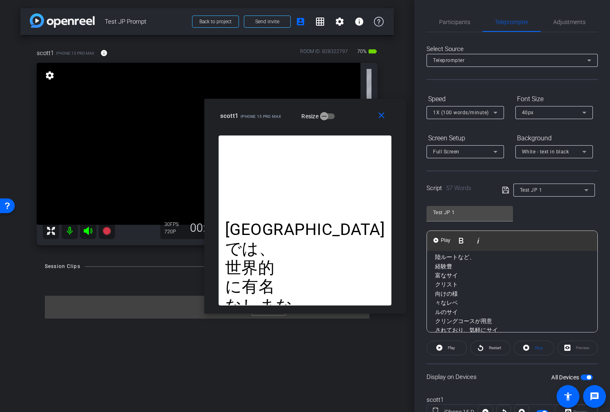
click at [462, 318] on p "クリングコースが用意" at bounding box center [512, 320] width 154 height 9
click at [466, 300] on p "されており、気軽にサイ" at bounding box center [512, 301] width 154 height 9
click at [464, 320] on p "クリングを楽しむ人" at bounding box center [512, 319] width 154 height 9
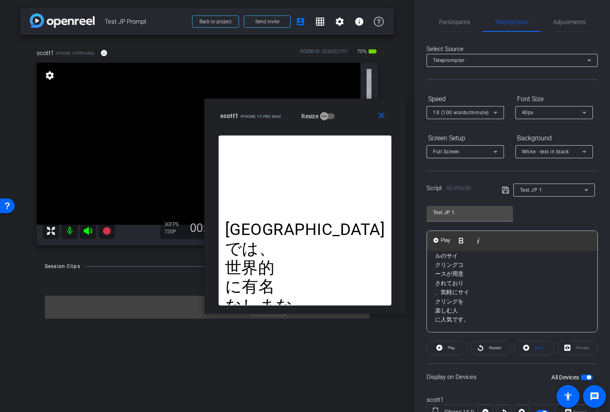
click at [451, 319] on p "に人気です。" at bounding box center [512, 319] width 154 height 9
click at [472, 316] on p "です。" at bounding box center [512, 319] width 154 height 9
click at [504, 188] on icon at bounding box center [505, 190] width 7 height 7
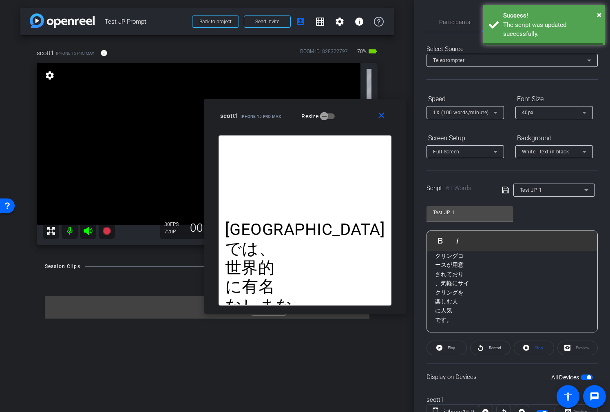
click at [550, 190] on div "Test JP 1" at bounding box center [552, 190] width 64 height 10
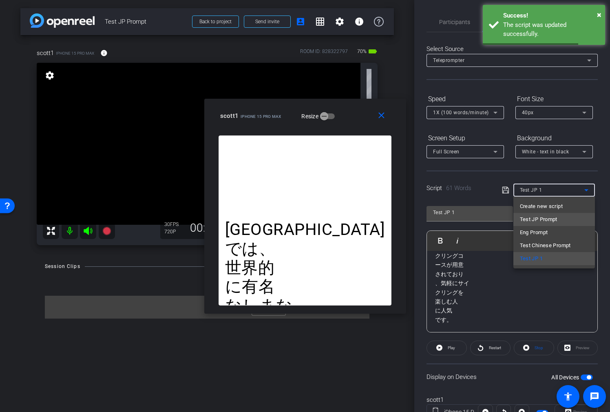
click at [558, 216] on mat-option "Test JP Prompt" at bounding box center [554, 219] width 82 height 13
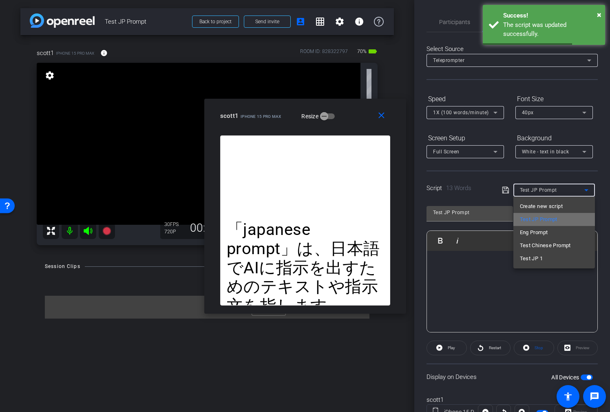
scroll to position [501, 0]
click at [484, 273] on div at bounding box center [305, 206] width 610 height 412
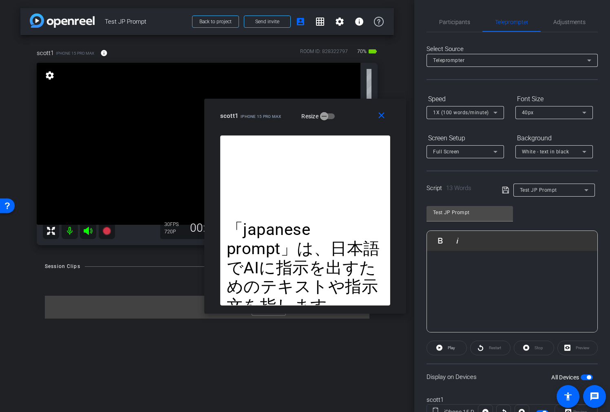
drag, startPoint x: 520, startPoint y: 348, endPoint x: 538, endPoint y: 347, distance: 17.5
click at [520, 348] on div "Stop" at bounding box center [534, 347] width 40 height 15
click at [538, 348] on div "Stop" at bounding box center [534, 347] width 40 height 15
click at [535, 349] on div "Stop" at bounding box center [534, 347] width 40 height 15
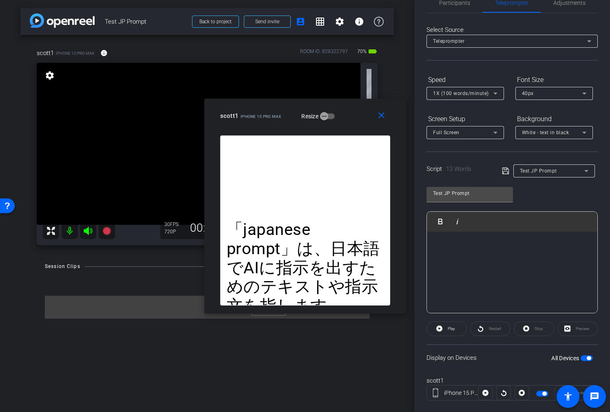
scroll to position [34, 0]
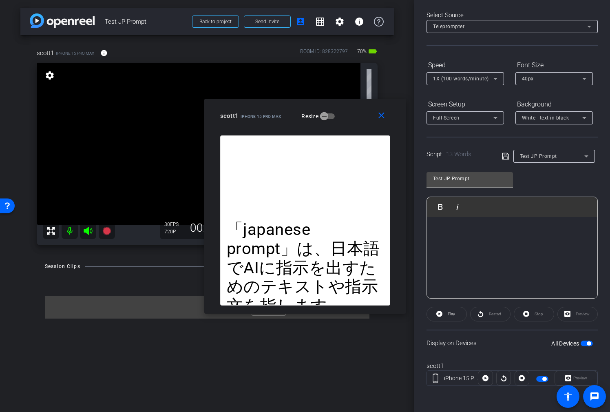
click at [537, 316] on div "Stop" at bounding box center [534, 314] width 40 height 15
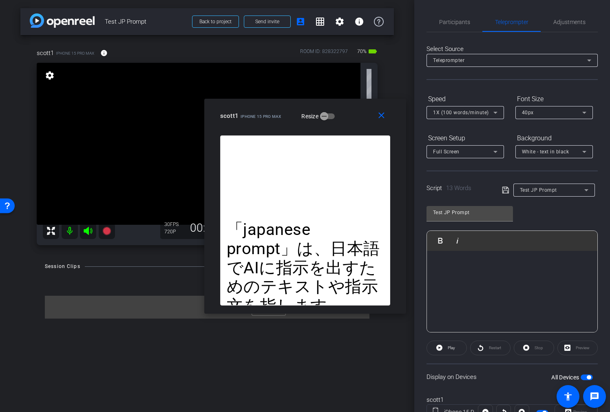
click at [569, 192] on div "Test JP Prompt" at bounding box center [552, 190] width 64 height 10
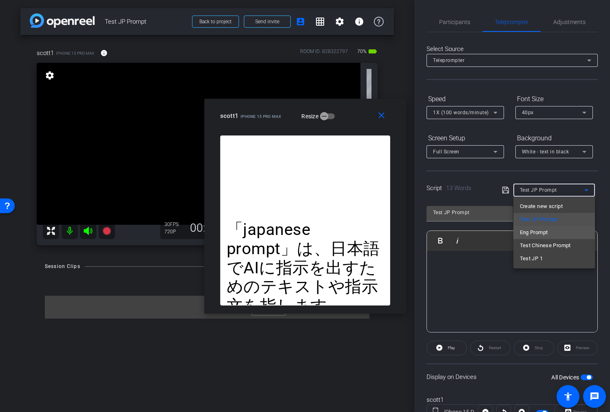
drag, startPoint x: 550, startPoint y: 233, endPoint x: 560, endPoint y: 201, distance: 33.2
click at [550, 233] on mat-option "Eng Prompt" at bounding box center [554, 232] width 82 height 13
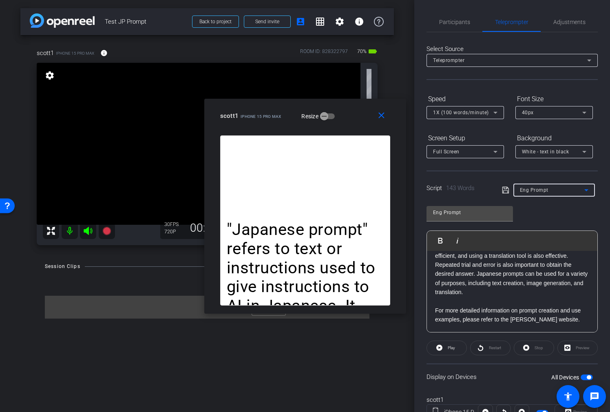
click at [562, 191] on div "Eng Prompt" at bounding box center [552, 190] width 64 height 10
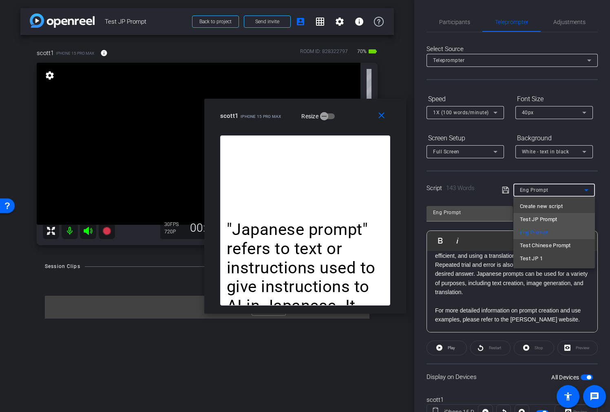
click at [552, 216] on span "Test JP Prompt" at bounding box center [539, 219] width 38 height 10
type input "Test JP Prompt"
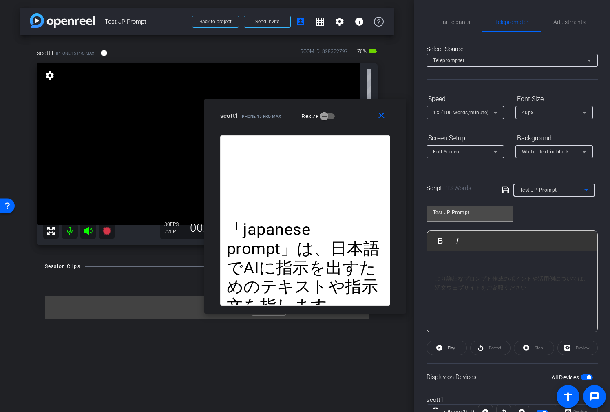
scroll to position [357, 0]
click at [562, 303] on div "より詳細なプロンプト作成のポイントや活用例については、 活文ウェブサイト をご参照ください" at bounding box center [512, 294] width 154 height 18
drag, startPoint x: 524, startPoint y: 307, endPoint x: 444, endPoint y: 309, distance: 80.8
click at [444, 309] on div "より詳細なプロンプト作成のポイントや活用例については、 活文ウェブサイト をご参照ください..................................…" at bounding box center [512, 298] width 154 height 27
copy div ".............................................."
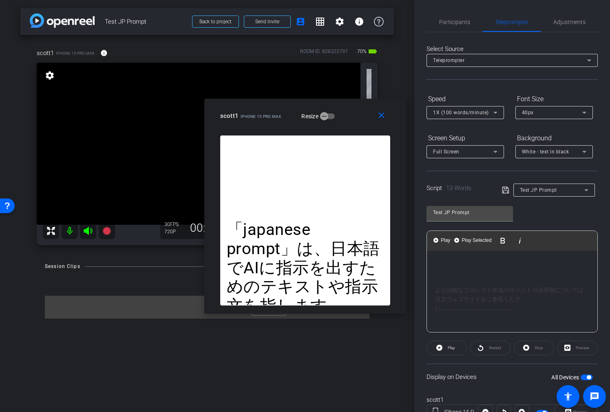
click at [529, 308] on div "より詳細なプロンプト作成のポイントや活用例については、 活文ウェブサイト をご参照ください..................................…" at bounding box center [512, 298] width 154 height 27
click at [497, 349] on div "Restart" at bounding box center [490, 347] width 40 height 15
click at [497, 348] on div "Restart" at bounding box center [490, 347] width 40 height 15
click at [482, 349] on div "Restart" at bounding box center [490, 347] width 40 height 15
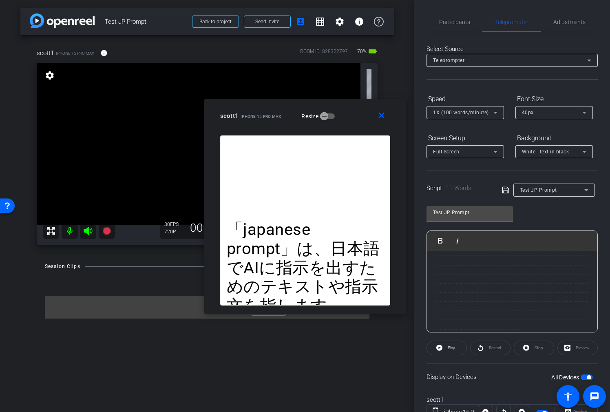
click at [508, 191] on icon at bounding box center [505, 190] width 7 height 7
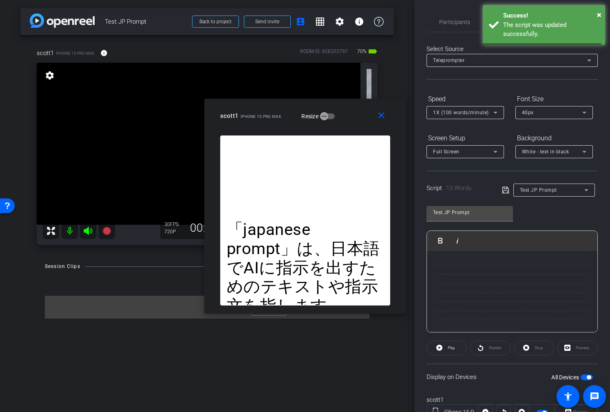
click at [508, 191] on icon at bounding box center [505, 190] width 7 height 7
drag, startPoint x: 497, startPoint y: 346, endPoint x: 494, endPoint y: 349, distance: 5.2
click at [497, 347] on div "Restart" at bounding box center [490, 347] width 40 height 15
drag, startPoint x: 493, startPoint y: 349, endPoint x: 460, endPoint y: 350, distance: 33.4
click at [493, 349] on div "Restart" at bounding box center [490, 347] width 40 height 15
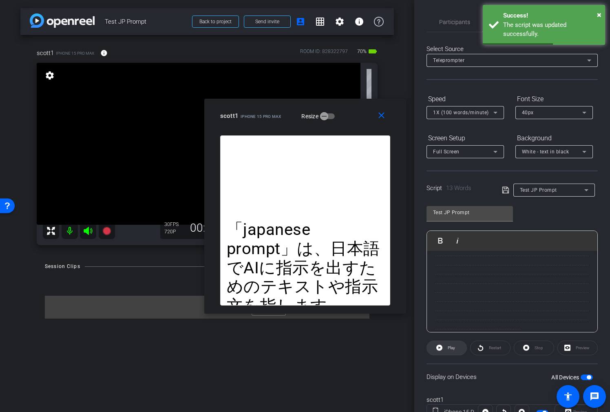
click at [446, 350] on span "Play" at bounding box center [450, 347] width 9 height 11
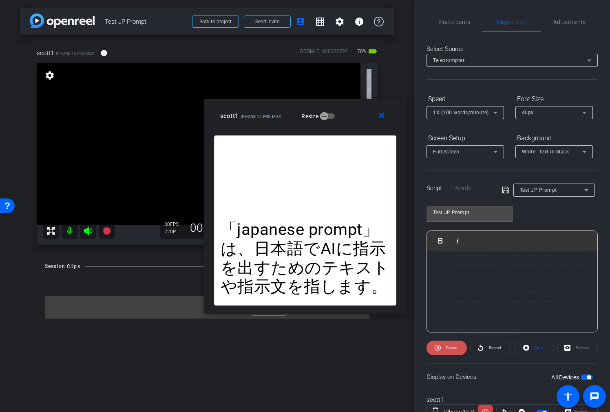
click at [447, 348] on span "Pause" at bounding box center [451, 347] width 11 height 4
click at [505, 191] on icon at bounding box center [505, 190] width 7 height 10
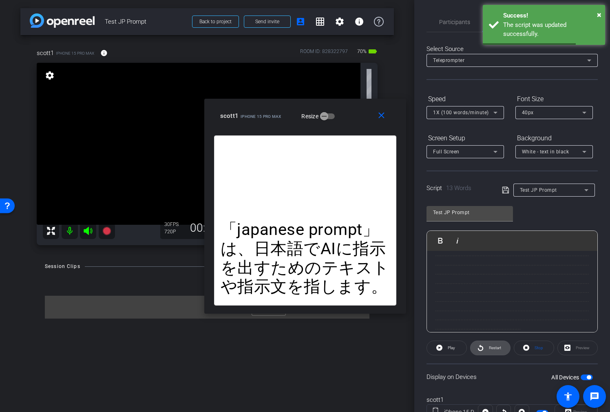
click at [504, 349] on span at bounding box center [491, 348] width 40 height 20
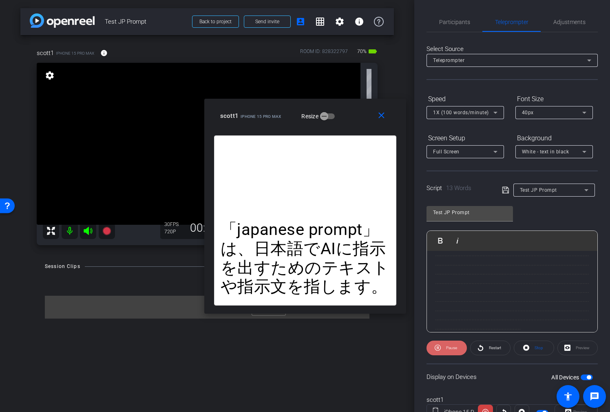
click at [454, 349] on span "Pause" at bounding box center [451, 347] width 11 height 4
drag, startPoint x: 488, startPoint y: 263, endPoint x: 500, endPoint y: 263, distance: 12.2
click at [488, 263] on div "「japanese prompt」は、日本語でAIに指示を出すためのテキストや指示文を指します。 また、画像生成AIなどで、日本の文化や芸術スタイルに関連する…" at bounding box center [512, 295] width 154 height 73
click at [473, 272] on div "「japanese prompt」 は、日本語でAIに指示を出すためのテキストや指示文を指します。 また、画像生成AIなどで、日本の文化や芸術スタイルに関連す…" at bounding box center [512, 300] width 154 height 82
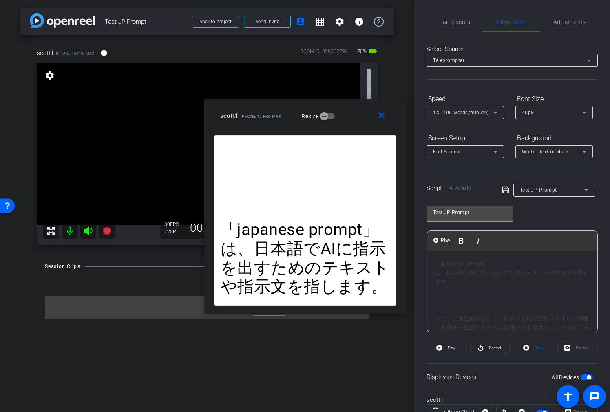
drag, startPoint x: 480, startPoint y: 272, endPoint x: 509, endPoint y: 274, distance: 29.0
click at [480, 272] on div "「japanese prompt」 は、日本語でAIに指示を出すためのテキストや指示文を指します。 また、画像生成AIなどで、日本の文化や芸術スタイルに関連す…" at bounding box center [512, 300] width 154 height 82
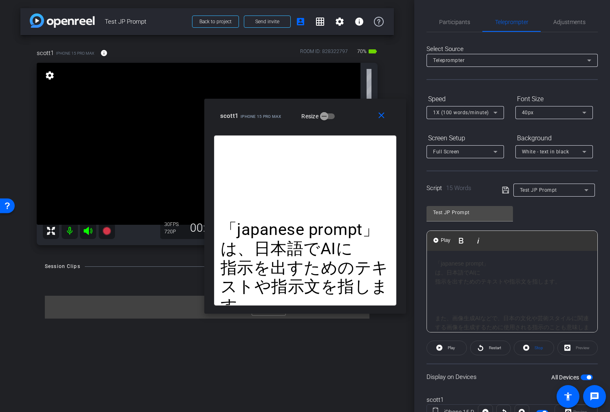
click at [490, 282] on div "「japanese prompt」 は、日本語でAIに 指示を出すためのテキストや指示文を指します。 また、画像生成AIなどで、日本の文化や芸術スタイルに関連…" at bounding box center [512, 300] width 154 height 82
drag, startPoint x: 503, startPoint y: 310, endPoint x: 531, endPoint y: 309, distance: 27.7
click at [503, 310] on div "「japanese prompt」 は、日本語でAIに 指示を出すためのテキ ストや指示文を指します。 また、画像生成AIなどで、日本の文化や芸術スタイルに関…" at bounding box center [512, 288] width 154 height 91
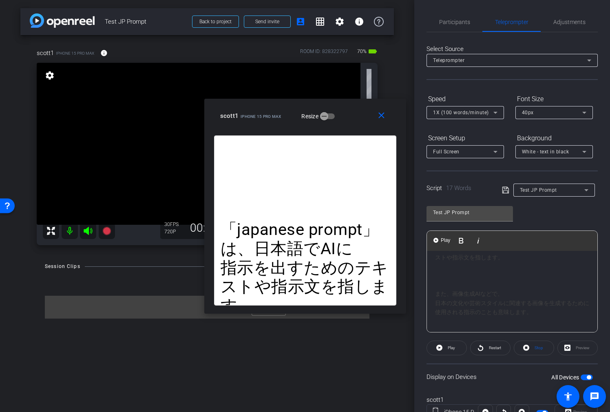
click at [499, 305] on div "「japanese prompt」 は、日本語でAIに 指示を出すためのテキ ストや指示文を指します。 また、画像生成AIなどで、 日本の文化や芸術スタイルに…" at bounding box center [512, 270] width 154 height 91
click at [504, 303] on div "「japanese prompt」 は、日本語でAIに 指示を出すためのテキ ストや指示文を指します。 また、画像生成AIなどで、 日本の文化や芸術スタイ ル…" at bounding box center [512, 266] width 154 height 100
click at [503, 311] on div "「japanese prompt」 は、日本語でAIに 指示を出すためのテキ ストや指示文を指します。 また、画像生成AIなどで、 日本の文化や芸術スタイ ル…" at bounding box center [512, 266] width 154 height 100
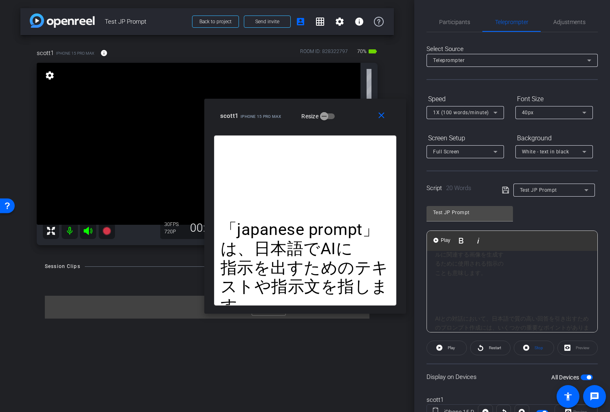
click at [517, 317] on div "AIとの対話において、日本語で質の高い回答を引き出すためのプロンプト作成には、いくつかの重要なポイントがあります。" at bounding box center [512, 327] width 154 height 27
drag, startPoint x: 520, startPoint y: 292, endPoint x: 539, endPoint y: 314, distance: 28.3
click at [520, 292] on div "AIとの対話において、日本語で 質の高い回答を引き出すためのプロンプト作成には、いくつかの重要なポイントがあります。" at bounding box center [512, 293] width 154 height 27
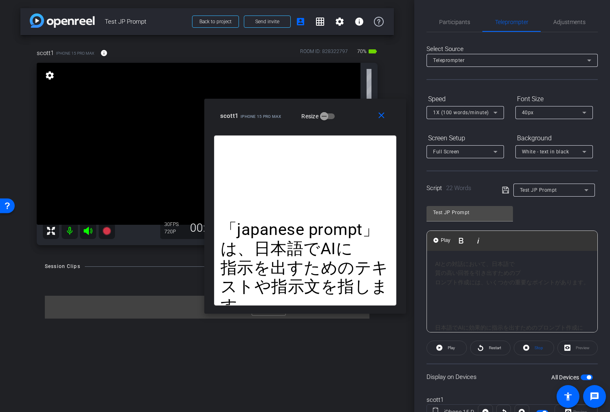
click at [518, 283] on div "AIとの対話において、日本語で 質の高い回答を引き出すためのプ ロンプト作成には、いくつかの重要なポイントがあります。" at bounding box center [512, 272] width 154 height 27
click at [522, 286] on div "日本語でAIに効果的に指示を出すためのプロンプト作成には、具体的な指示、役割設定、出力形式の指定などが考慮すべき点として挙げられます。 また、モデルによっては…" at bounding box center [512, 367] width 154 height 173
click at [509, 305] on div "日本語でAIに効果的に指示を出す ためのプロンプト作成には、具体的な指示、役割設定、出力形式の指定などが考慮すべき点として挙げられます。 また、モデルによって…" at bounding box center [512, 367] width 154 height 173
click at [524, 294] on div "日本語でAIに効果的に指示を出す ためのプロンプト作成には、具体的な指示、役割設定、出力形式の指定などが考慮すべき 点として挙げられます。 また、モデルによっ…" at bounding box center [512, 372] width 154 height 183
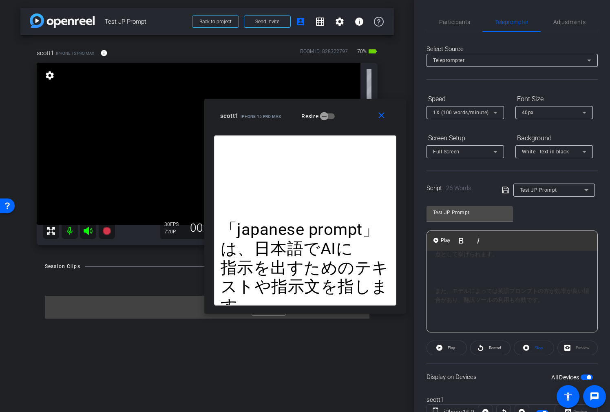
scroll to position [255, 0]
click at [511, 289] on div "日本語でAIに効果的に指示を出す ためのプロンプト作成には、具体的 な指示、役割設定、出力形式の指定などが考慮すべき 点として挙げられます。 また、モデルによ…" at bounding box center [512, 314] width 154 height 183
click at [514, 300] on div "日本語でAIに効果的に指示を出す ためのプロンプト作成には、具体的 な指示、役割設定、出力形式の指定などが考慮すべき 点として挙げられます。 また、モデルによ…" at bounding box center [512, 319] width 154 height 192
click at [509, 269] on div "日本語でAIに効果的に指示を出す ためのプロンプト作成には、具体的 な指示、役割設定、出力形式の指定などが考慮すべき 点として挙げられます。 また、モデルによ…" at bounding box center [512, 233] width 154 height 192
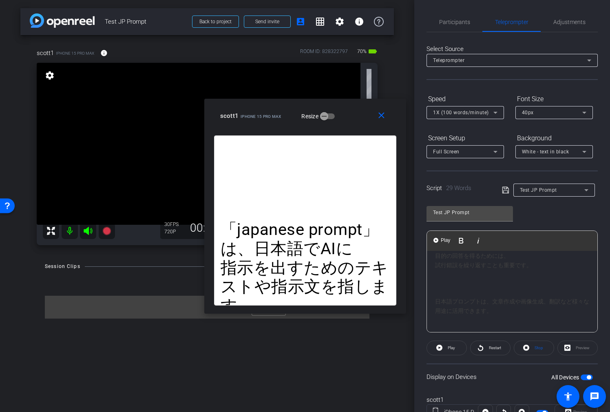
scroll to position [358, 0]
click at [490, 261] on div "日本語でAIに効果的に指示を出す ためのプロンプト作成には、具体的 な指示、役割設定、出力形式の指定などが考慮すべき 点として挙げられます。 また、モデルによ…" at bounding box center [512, 215] width 154 height 192
click at [503, 298] on div "日本語でAIに効果的に指示を出す ためのプロンプト作成には、具体的 な指示、役割設定、出力形式の指定などが考慮すべき 点として挙げられます。 また、モデルによ…" at bounding box center [512, 210] width 154 height 201
click at [514, 307] on div "日本語でAIに効果的に指示を出す ためのプロンプト作成には、具体的 な指示、役割設定、出力形式の指定などが考慮すべき 点として挙げられます。 また、モデルによ…" at bounding box center [512, 210] width 154 height 201
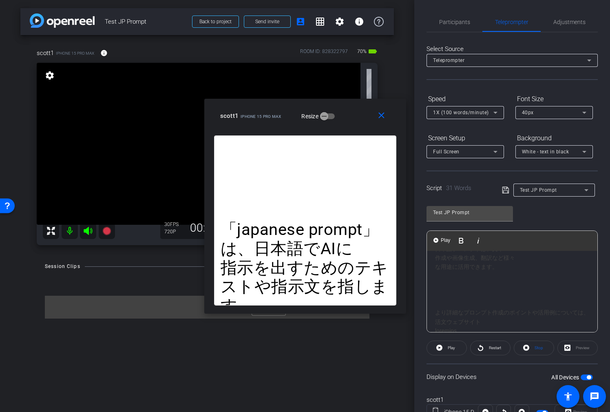
scroll to position [422, 0]
click at [502, 306] on div "より詳細なプロンプト作成のポイントや活用例については、 活文ウェブサイト" at bounding box center [512, 407] width 154 height 210
click at [521, 278] on link "活文ウェブサイト" at bounding box center [544, 278] width 46 height 7
click at [489, 287] on div "より詳細なプロンプト作成 のポイントや活用例については、 活文ウェブサイト" at bounding box center [512, 373] width 154 height 219
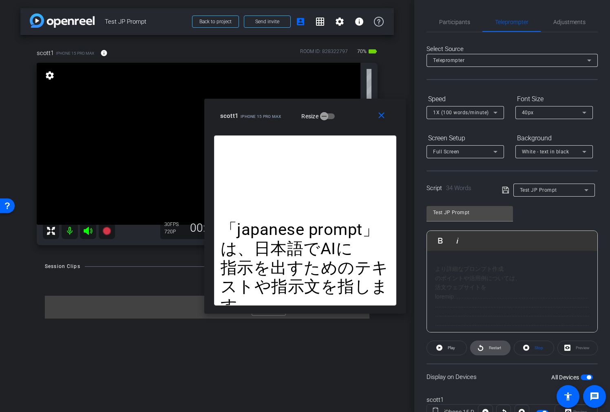
click at [493, 346] on span "Restart" at bounding box center [495, 347] width 12 height 4
click at [462, 346] on span at bounding box center [446, 348] width 40 height 20
drag, startPoint x: 442, startPoint y: 307, endPoint x: 585, endPoint y: 331, distance: 145.1
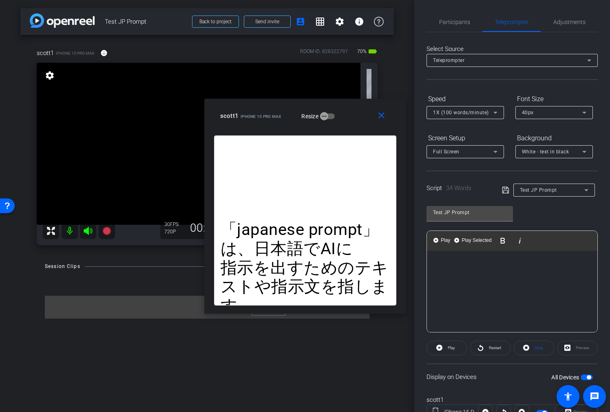
scroll to position [437, 0]
click at [448, 348] on span "Play" at bounding box center [451, 347] width 7 height 4
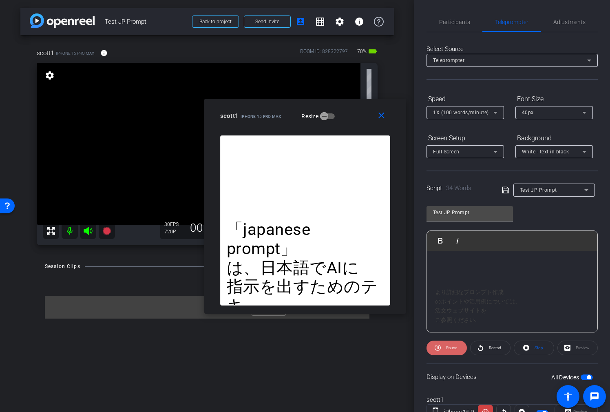
click at [455, 347] on span "Pause" at bounding box center [451, 347] width 11 height 4
click at [479, 351] on icon at bounding box center [480, 347] width 6 height 10
click at [497, 111] on icon at bounding box center [495, 113] width 10 height 10
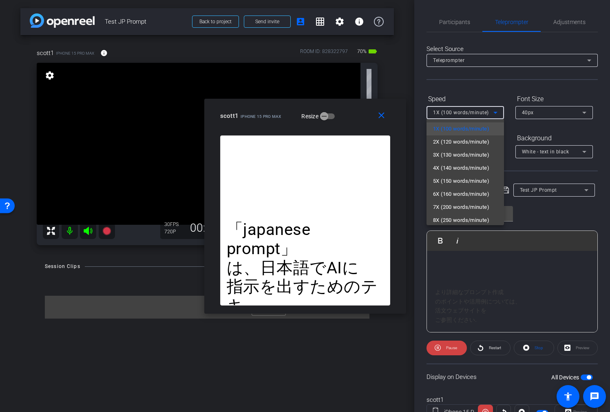
click at [508, 95] on div at bounding box center [305, 206] width 610 height 412
